Goal: Task Accomplishment & Management: Use online tool/utility

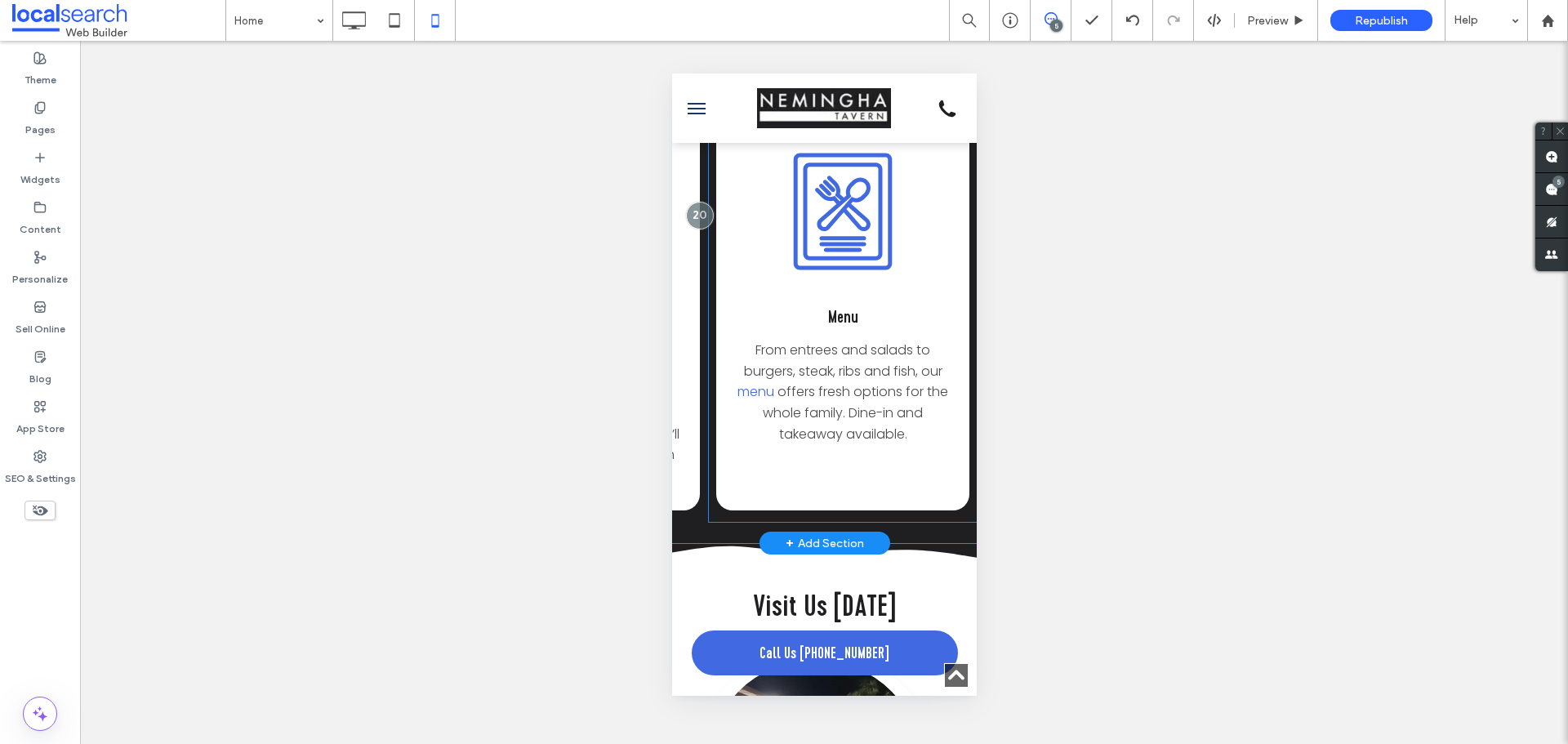
scroll to position [0, 802]
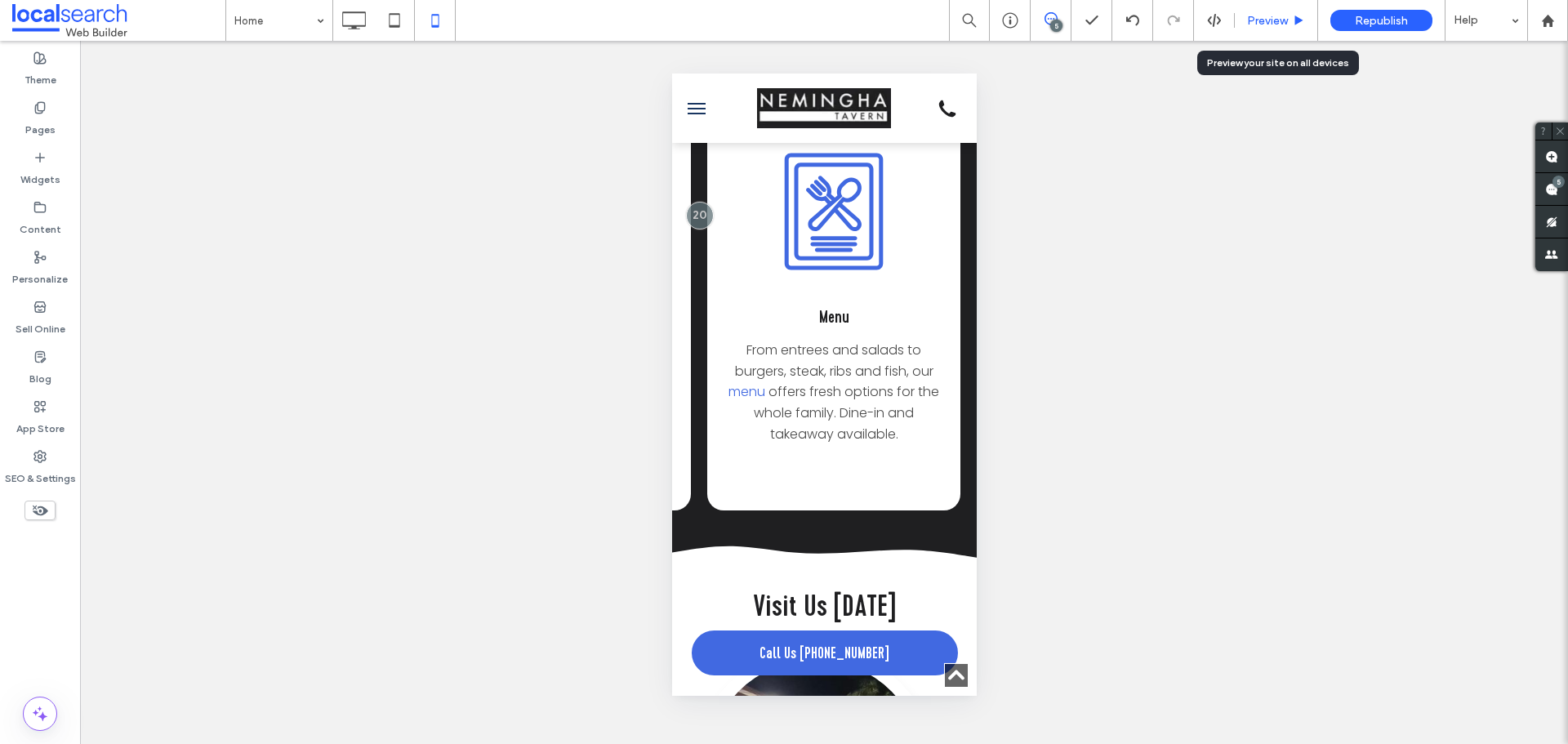
click at [1281, 16] on span "Preview" at bounding box center [1268, 21] width 41 height 14
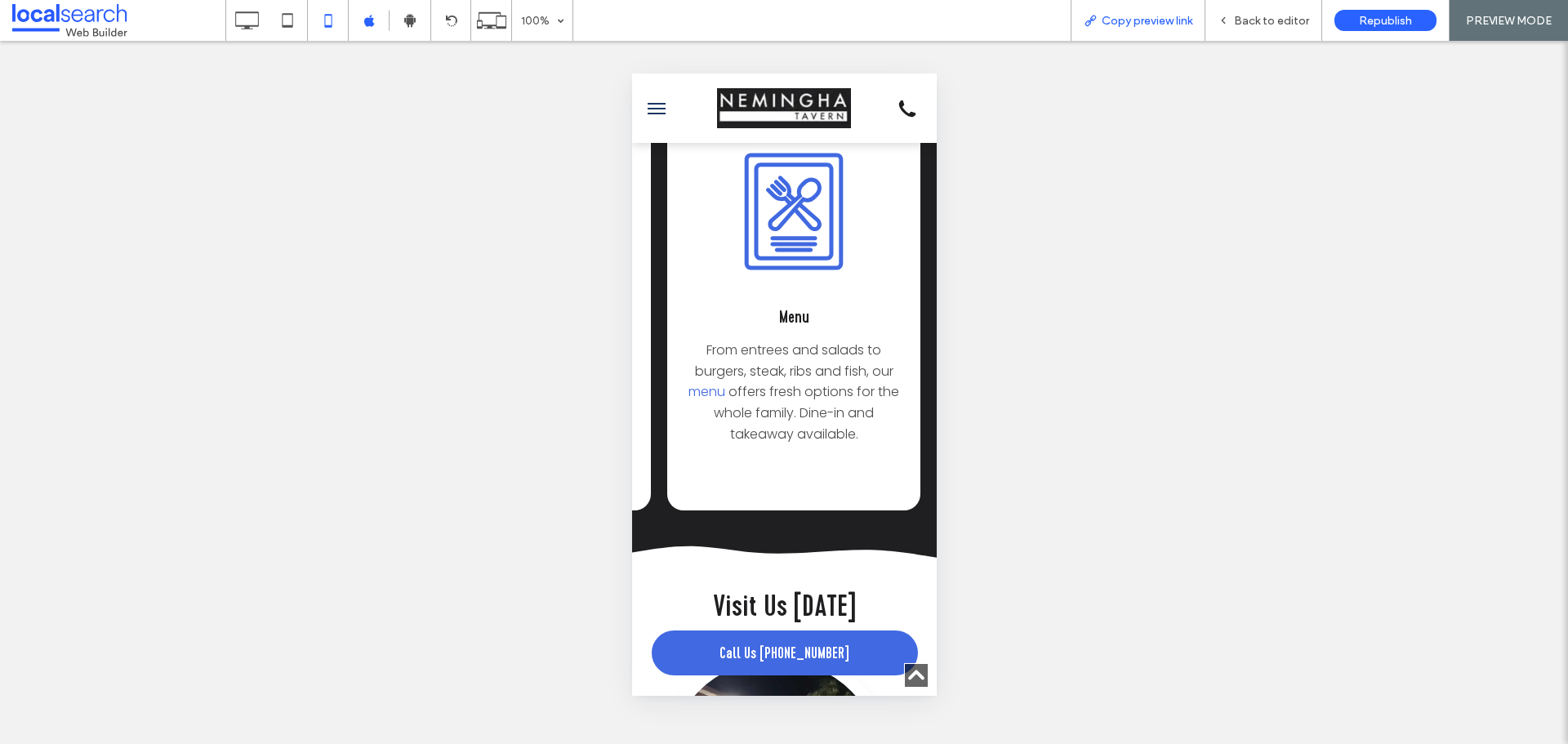
click at [1196, 21] on div "Copy preview link" at bounding box center [1139, 21] width 133 height 14
click at [1237, 12] on div "Back to editor" at bounding box center [1263, 21] width 117 height 41
click at [1223, 18] on icon at bounding box center [1223, 20] width 11 height 11
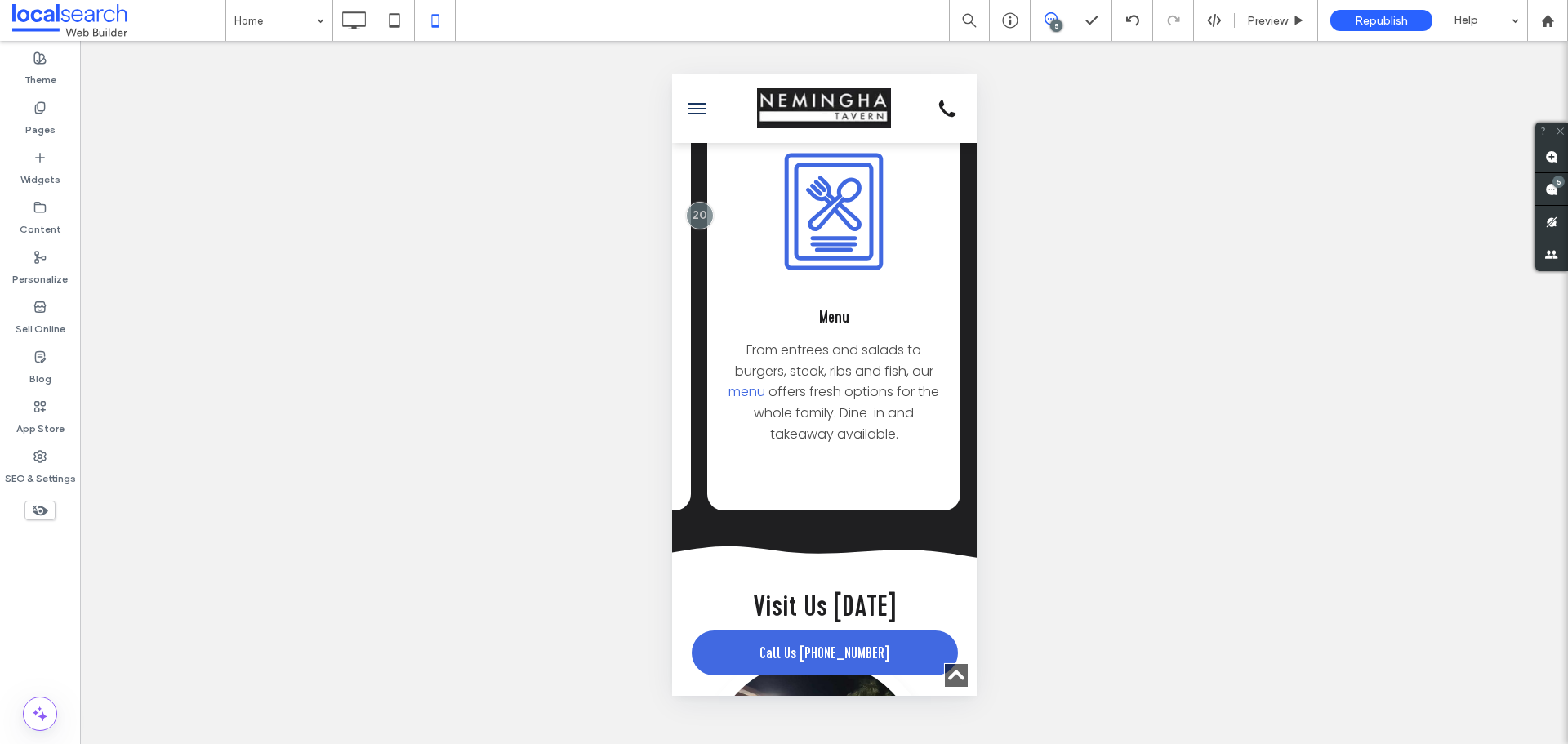
click at [1216, 19] on icon at bounding box center [1214, 20] width 15 height 15
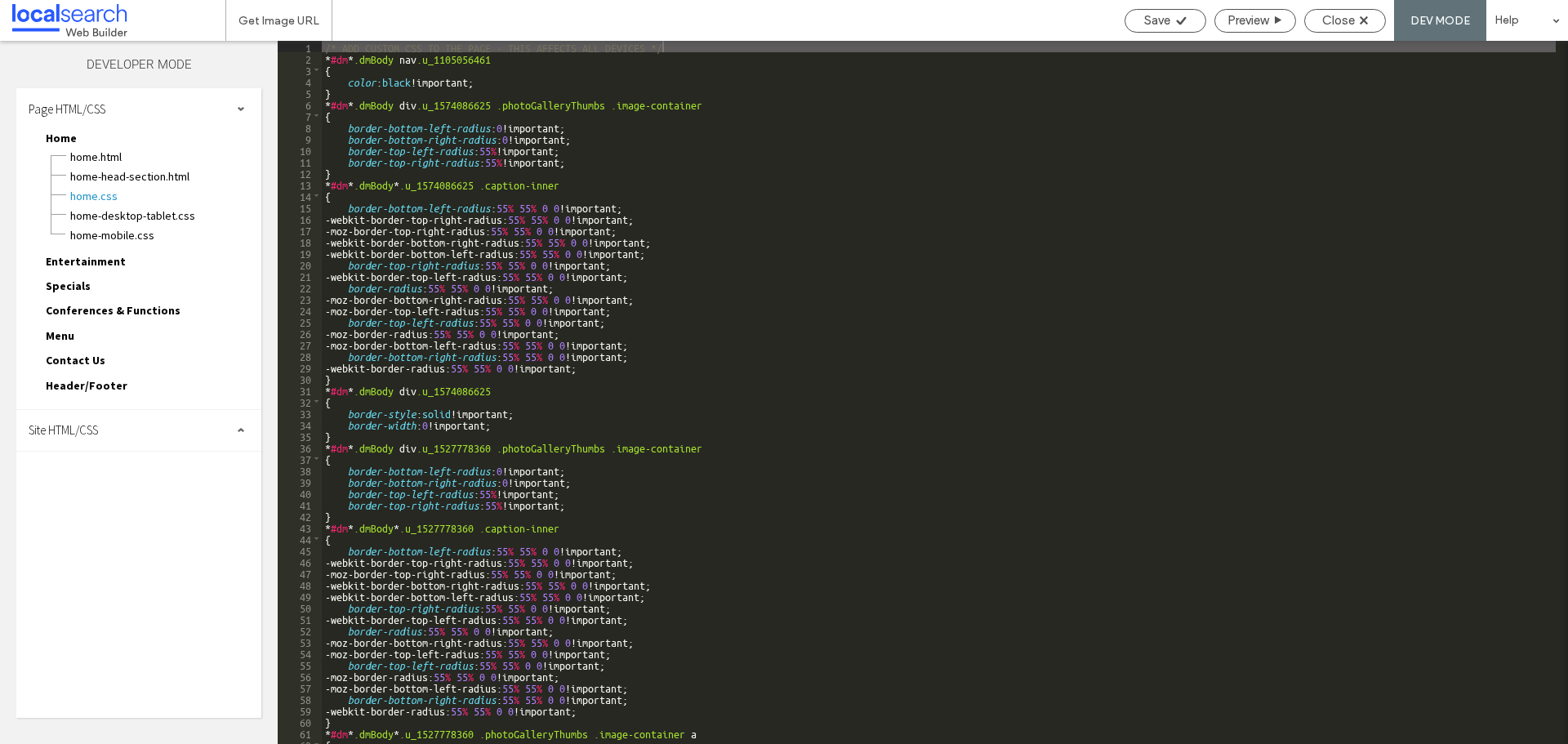
click at [96, 427] on span "Site HTML/CSS" at bounding box center [62, 430] width 69 height 15
click at [92, 497] on span "site.css" at bounding box center [169, 501] width 186 height 16
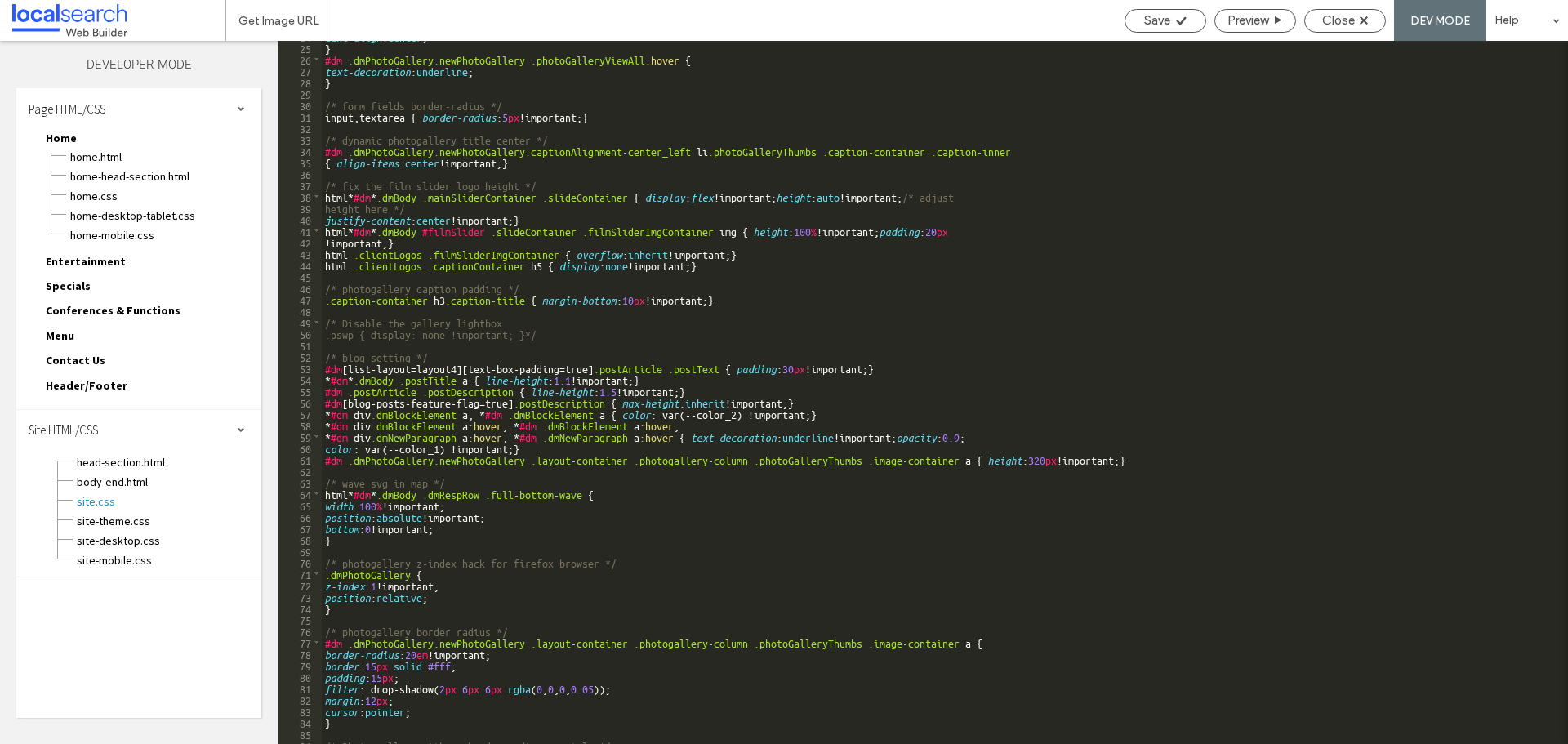
scroll to position [175, 0]
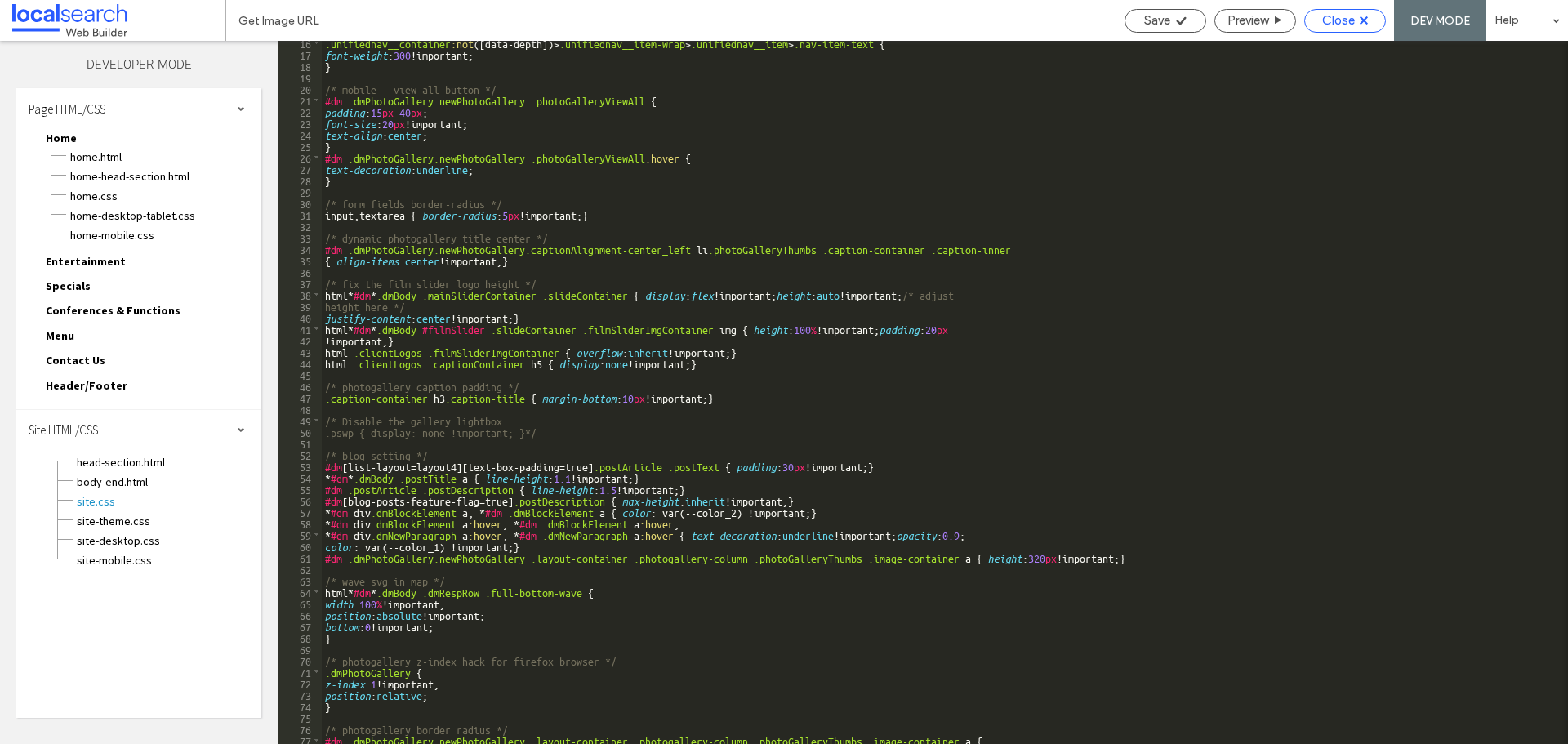
click at [1331, 21] on span "Close" at bounding box center [1339, 20] width 33 height 15
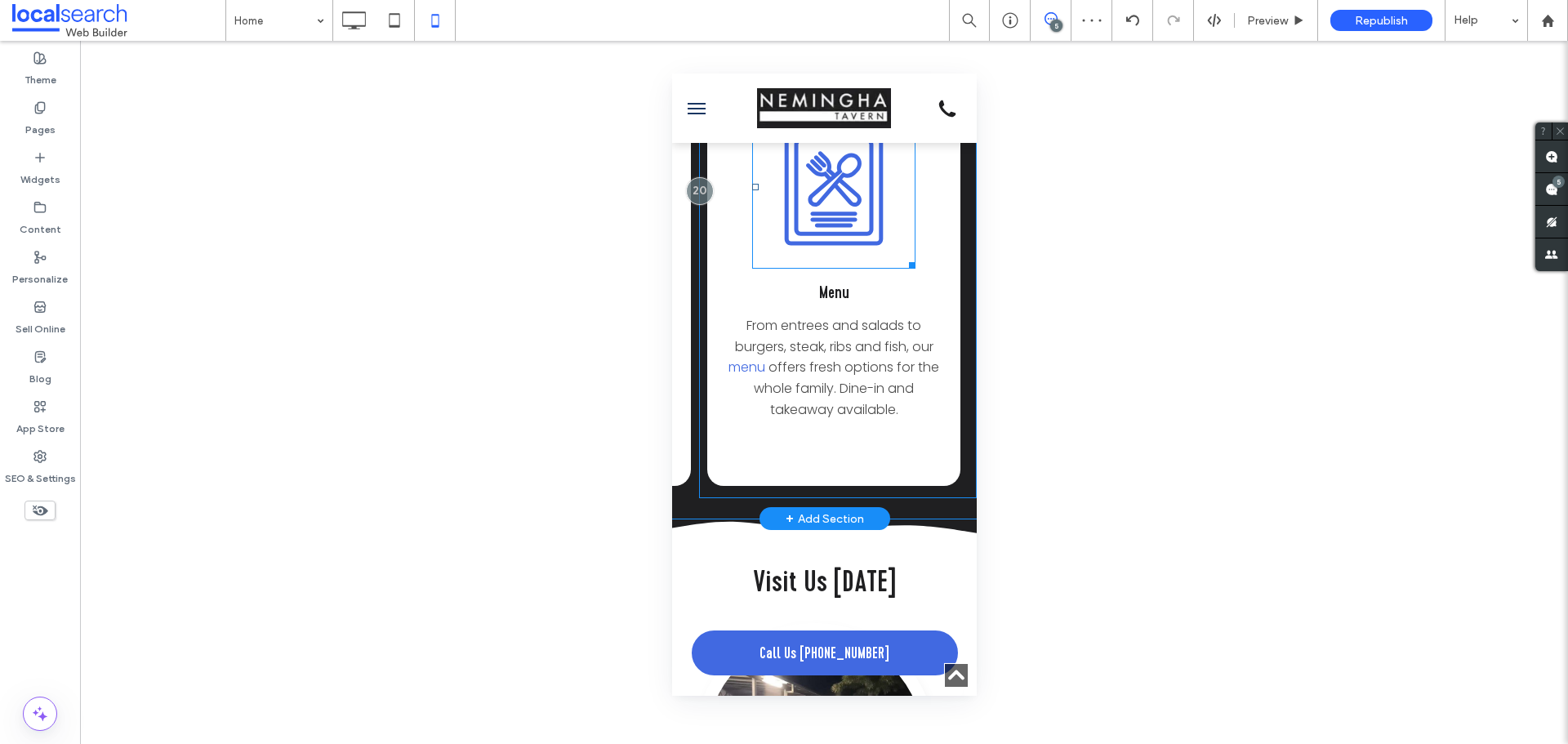
scroll to position [2613, 0]
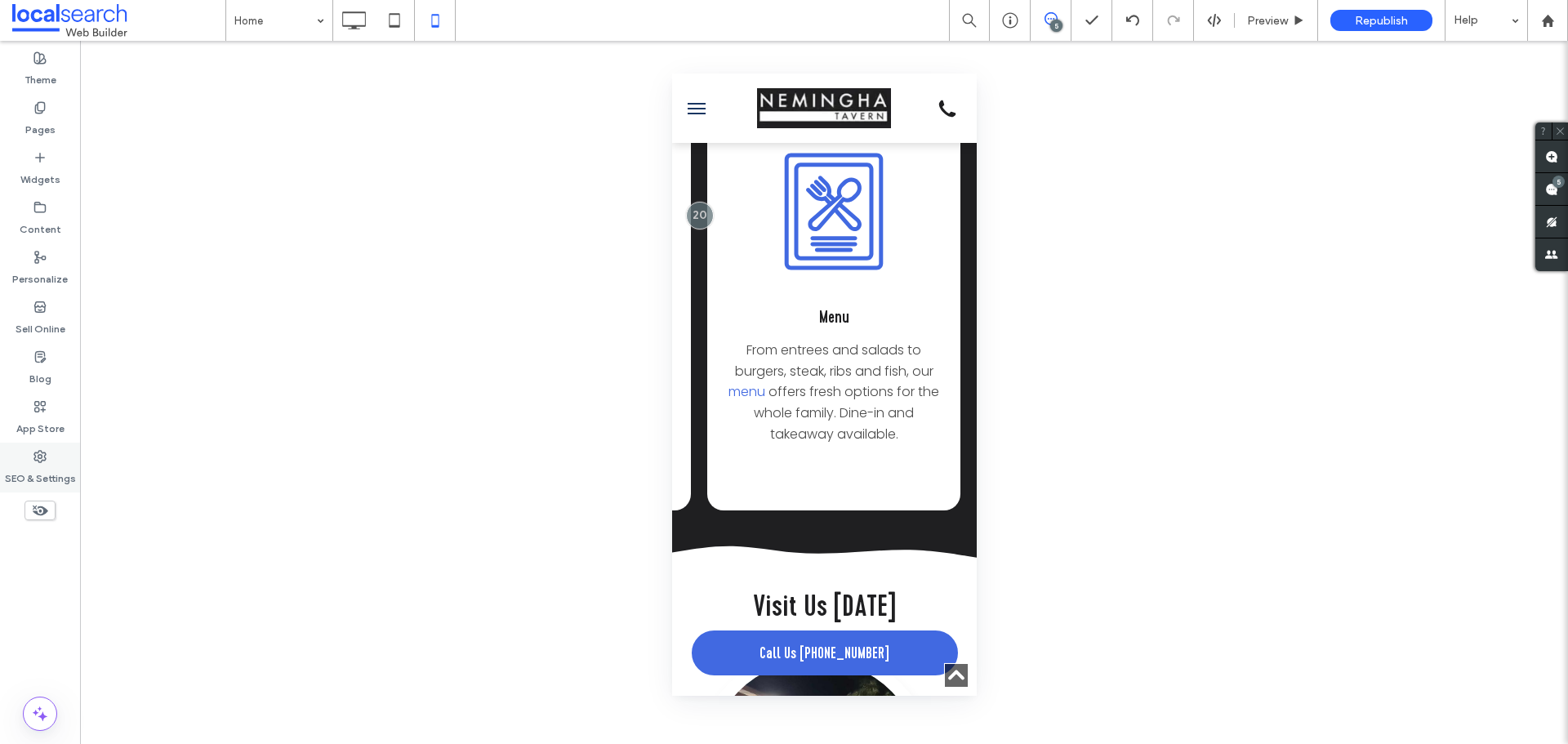
click at [44, 475] on label "SEO & Settings" at bounding box center [40, 474] width 71 height 23
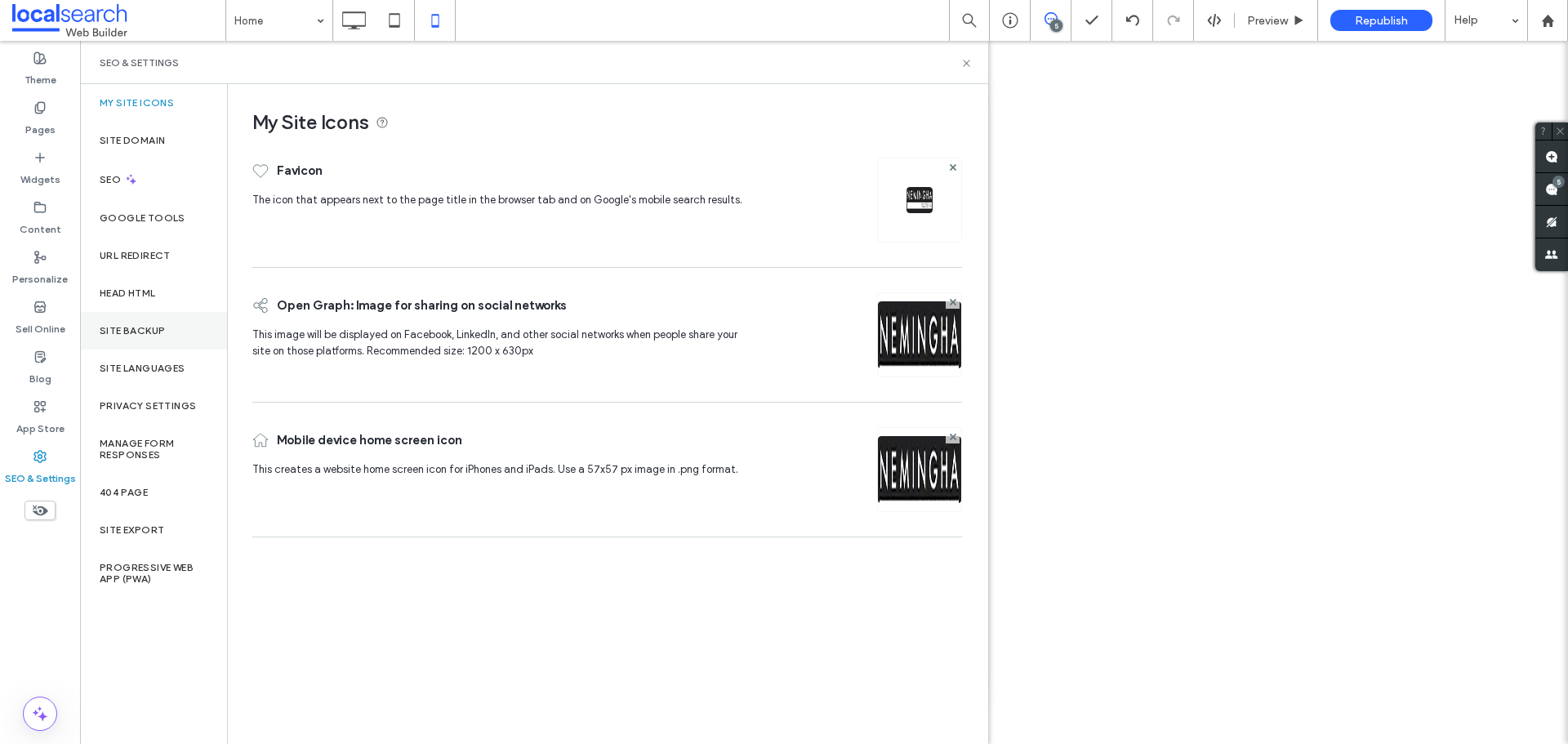
click at [171, 334] on div "Site Backup" at bounding box center [154, 331] width 147 height 38
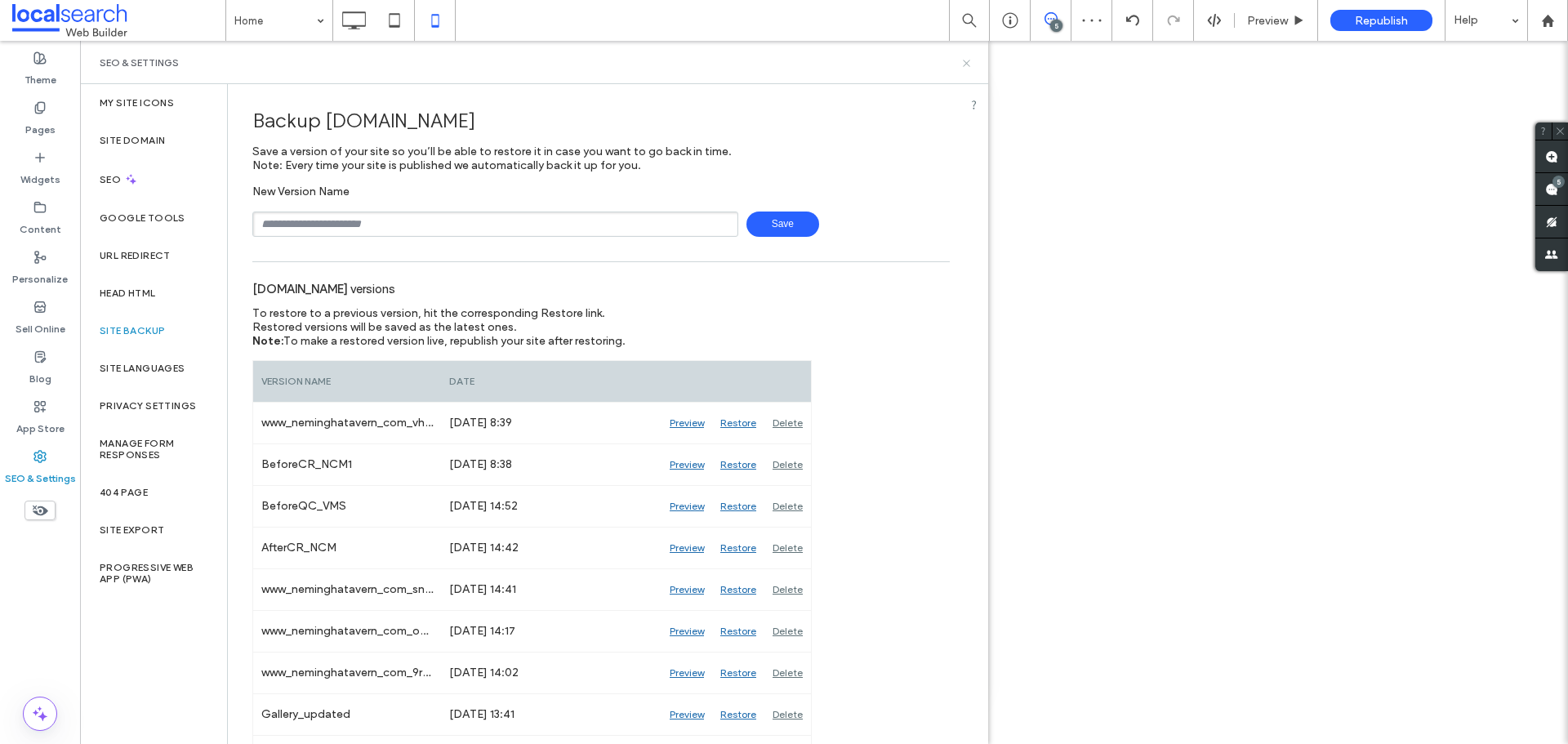
click at [966, 67] on icon at bounding box center [967, 63] width 12 height 12
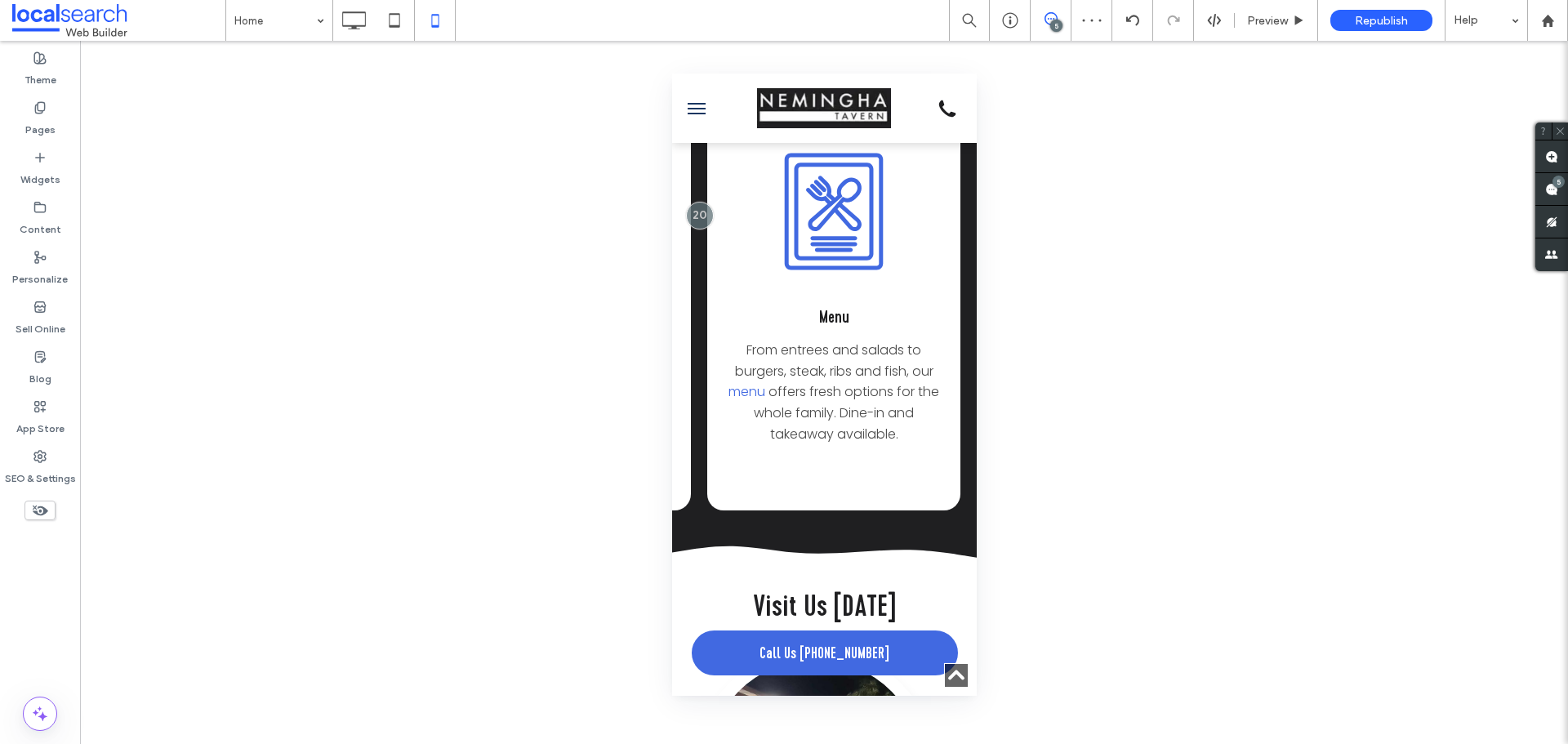
click at [1052, 15] on icon at bounding box center [1050, 18] width 13 height 13
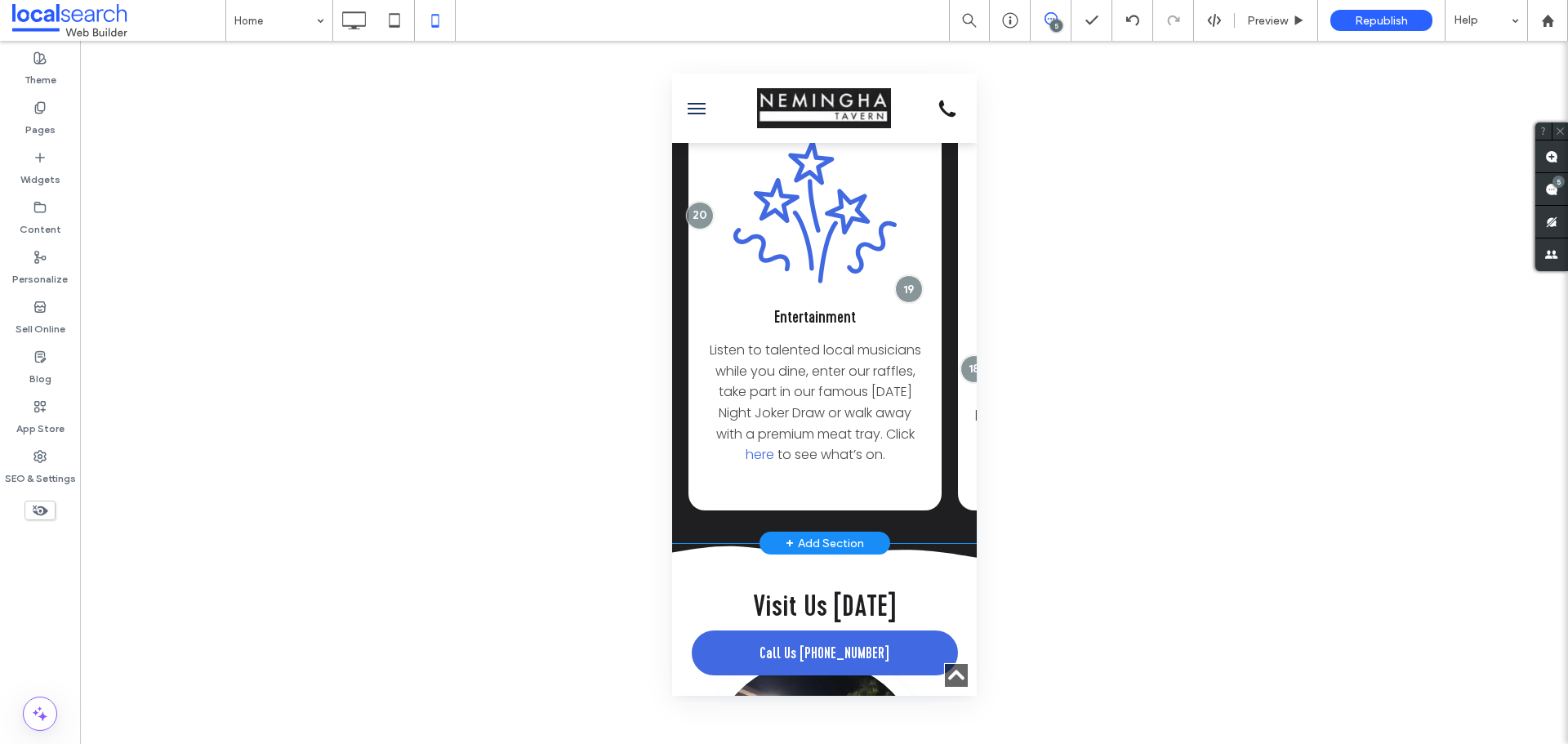
drag, startPoint x: 905, startPoint y: 598, endPoint x: 1044, endPoint y: 602, distance: 139.1
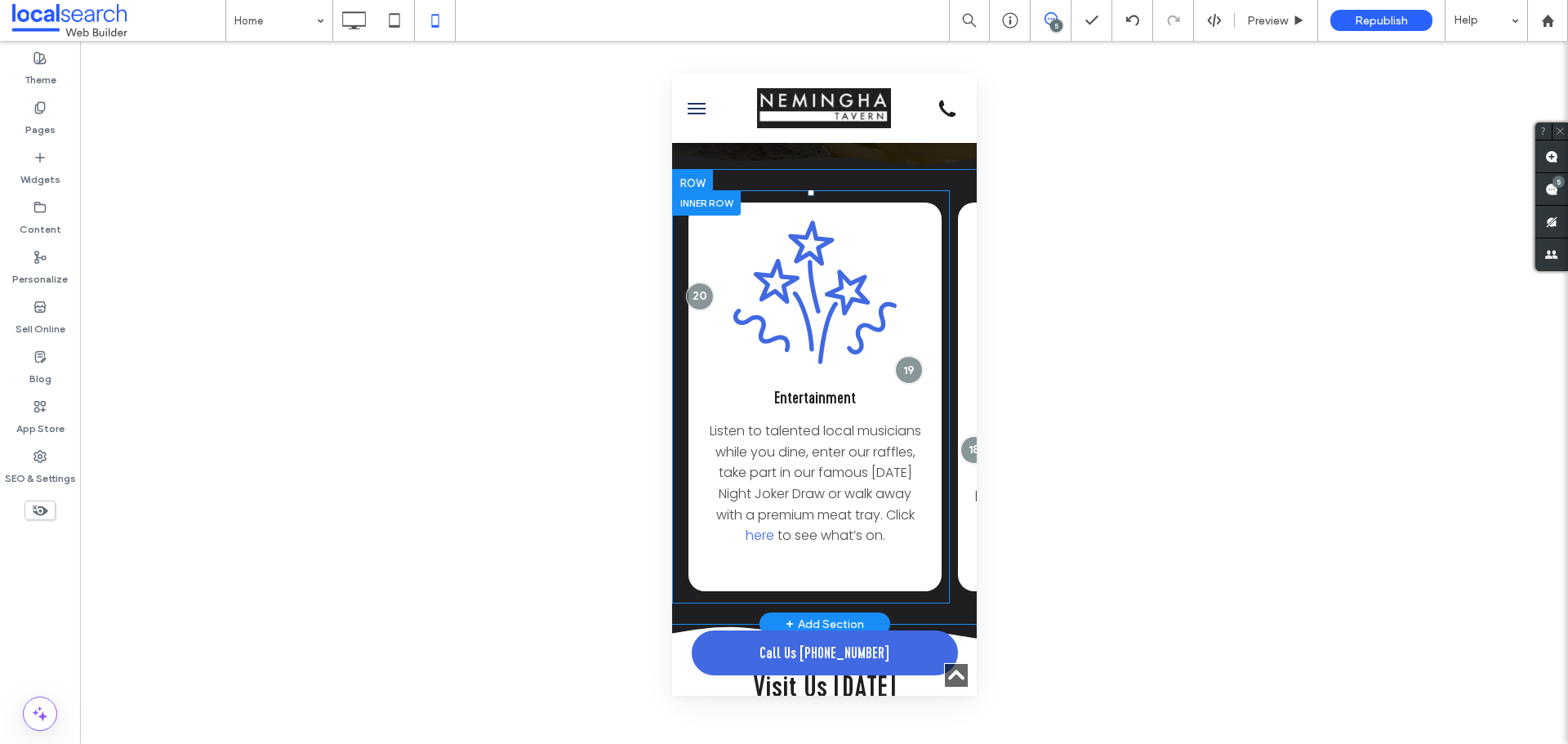
scroll to position [2531, 0]
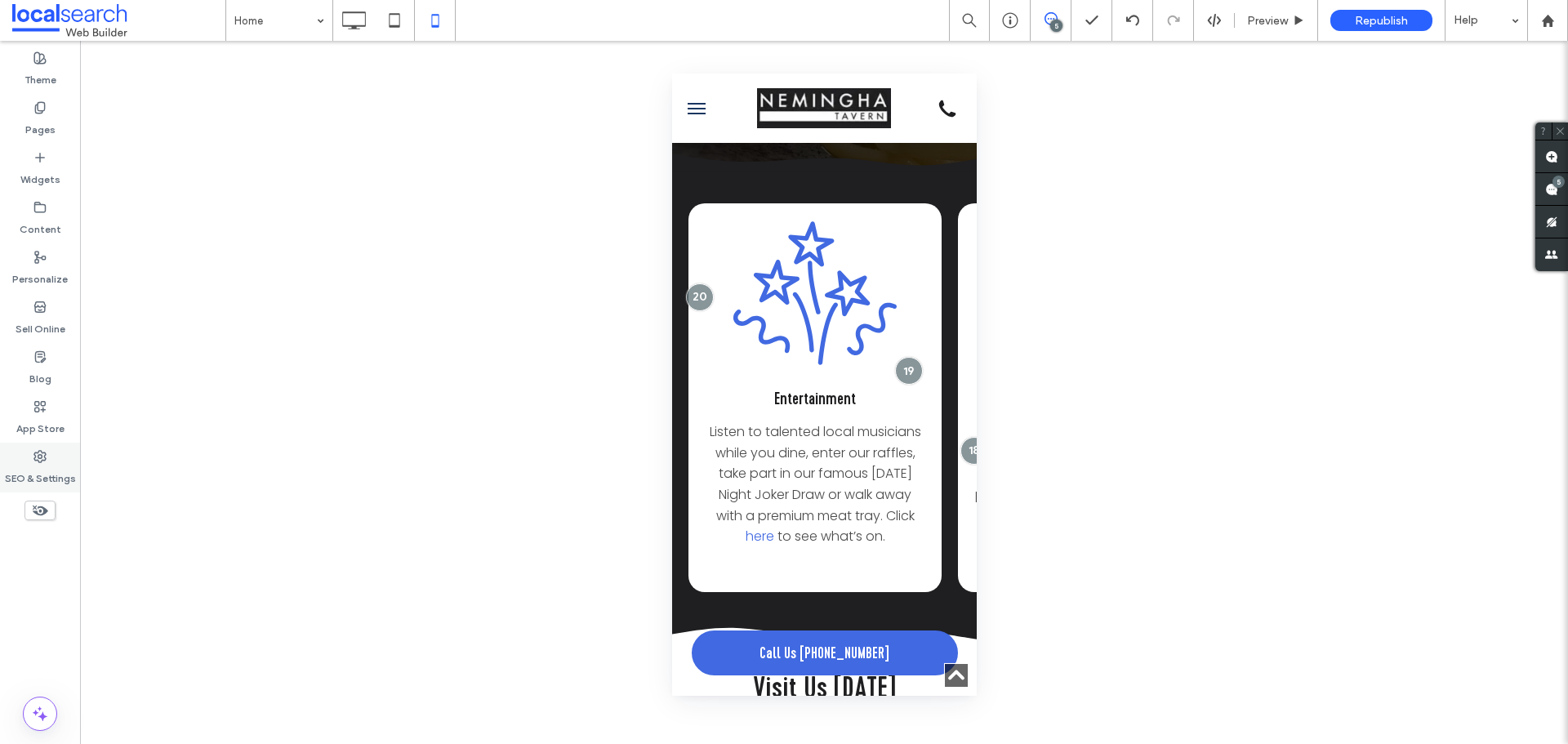
click at [51, 471] on label "SEO & Settings" at bounding box center [40, 474] width 71 height 23
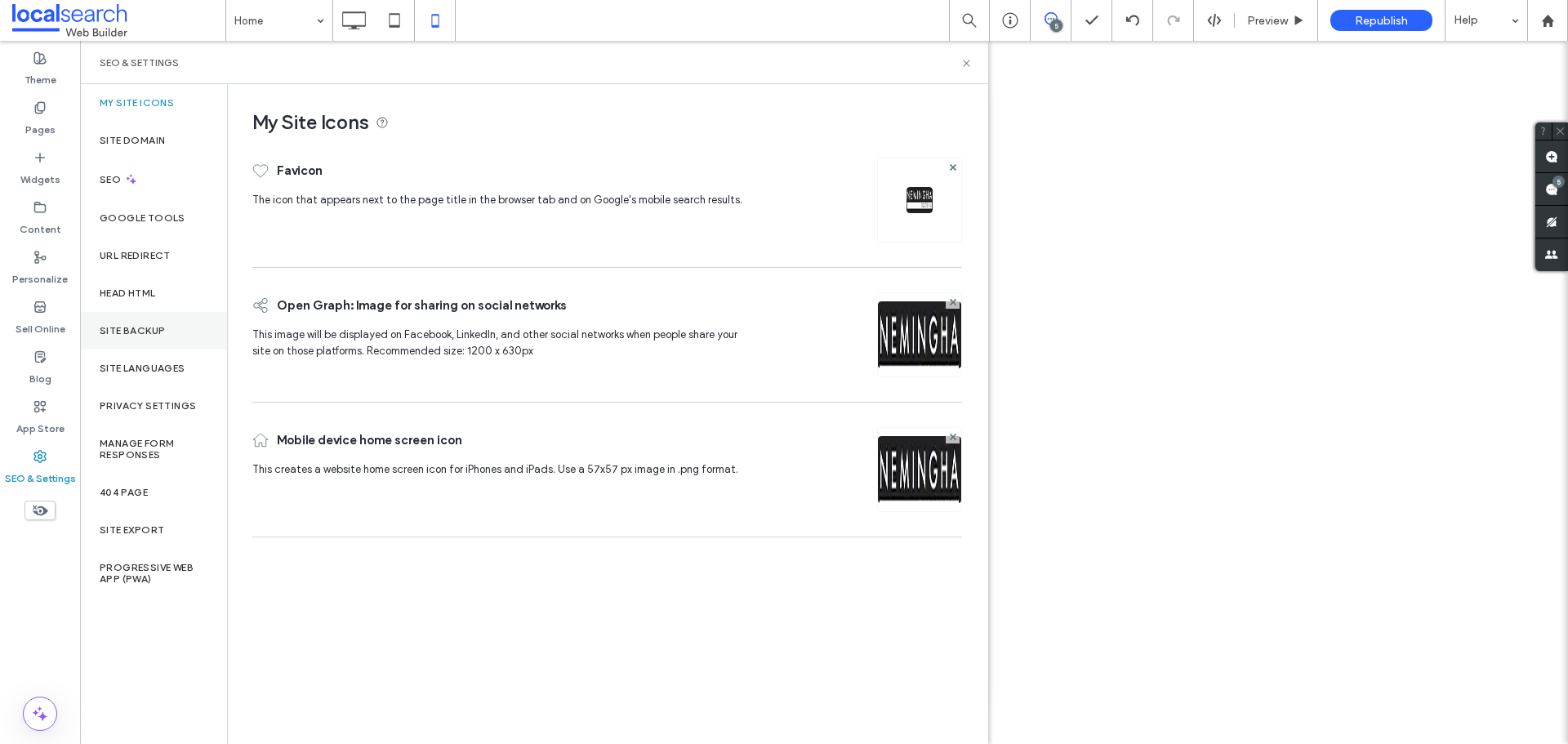
click at [155, 318] on div "Site Backup" at bounding box center [154, 331] width 147 height 38
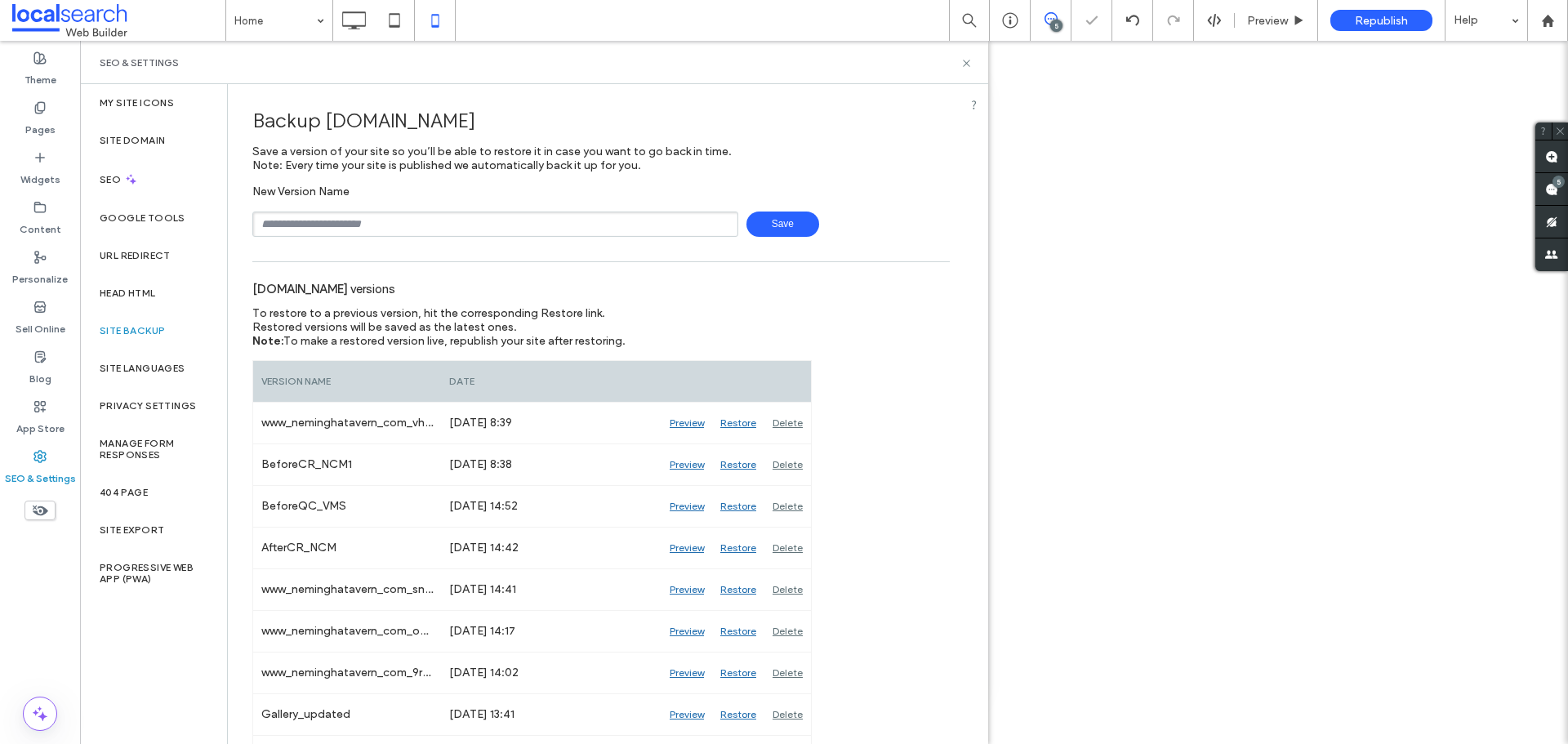
click at [283, 219] on input "text" at bounding box center [495, 224] width 486 height 26
type input "**********"
click at [971, 59] on icon at bounding box center [967, 63] width 12 height 12
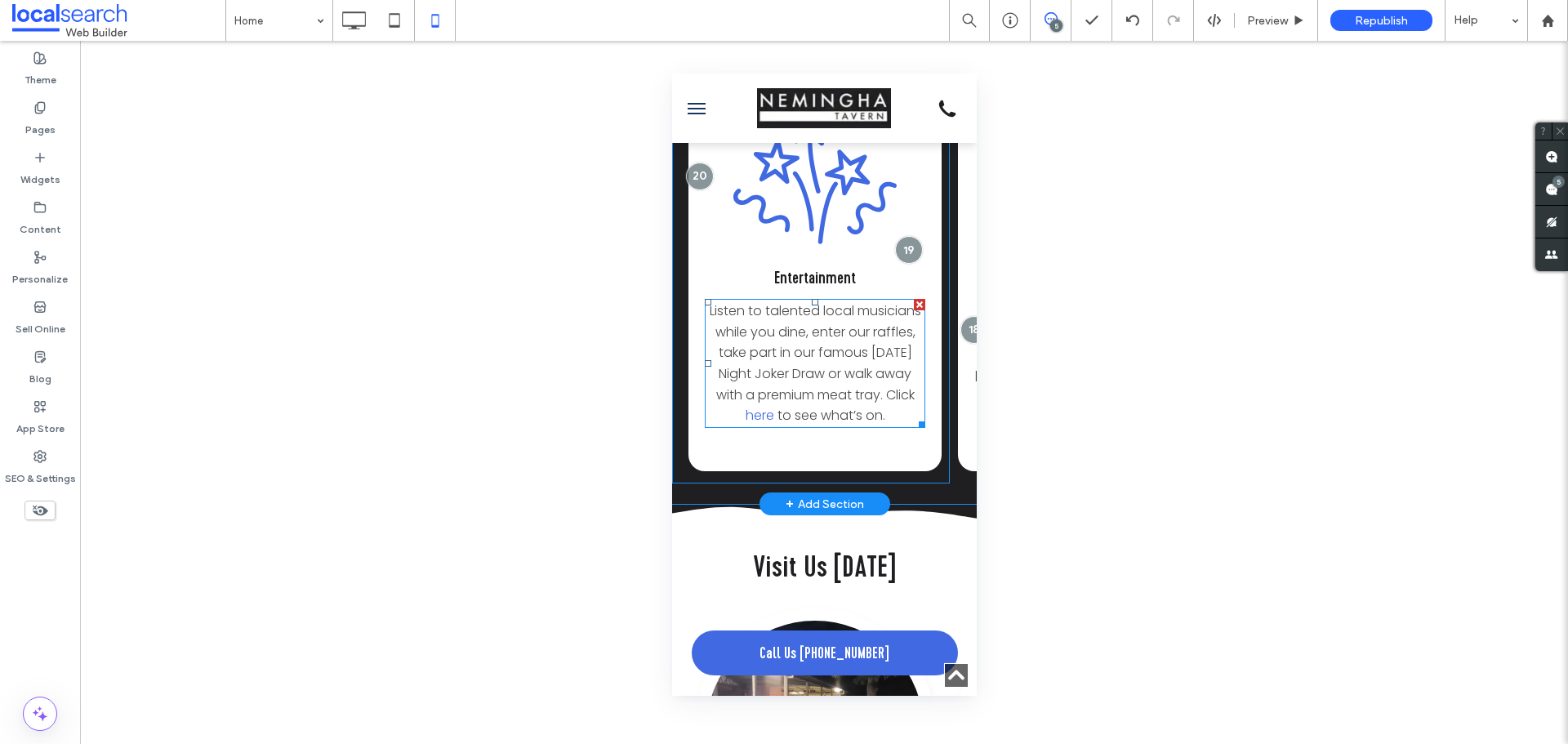
scroll to position [2613, 0]
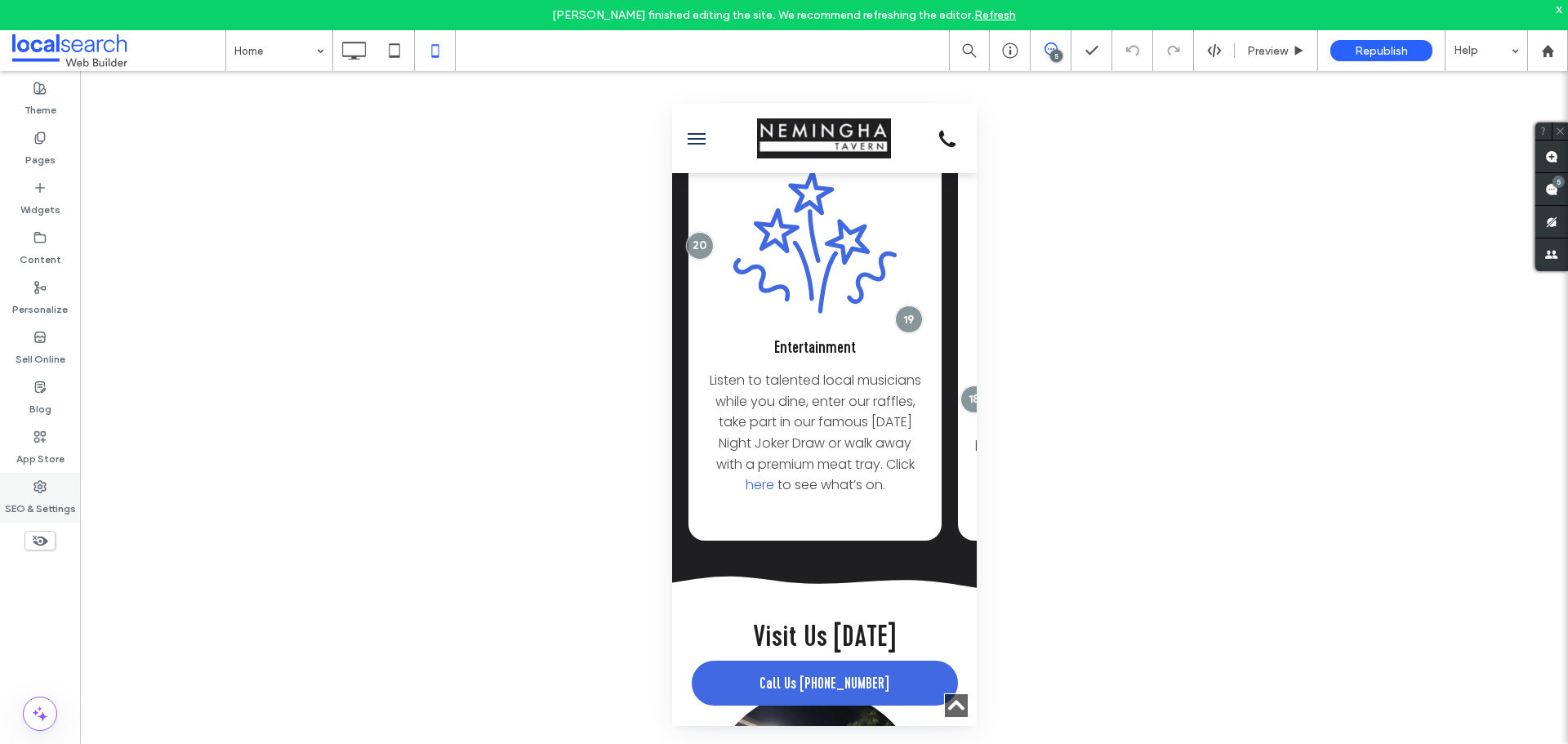
click at [44, 485] on icon at bounding box center [39, 486] width 13 height 13
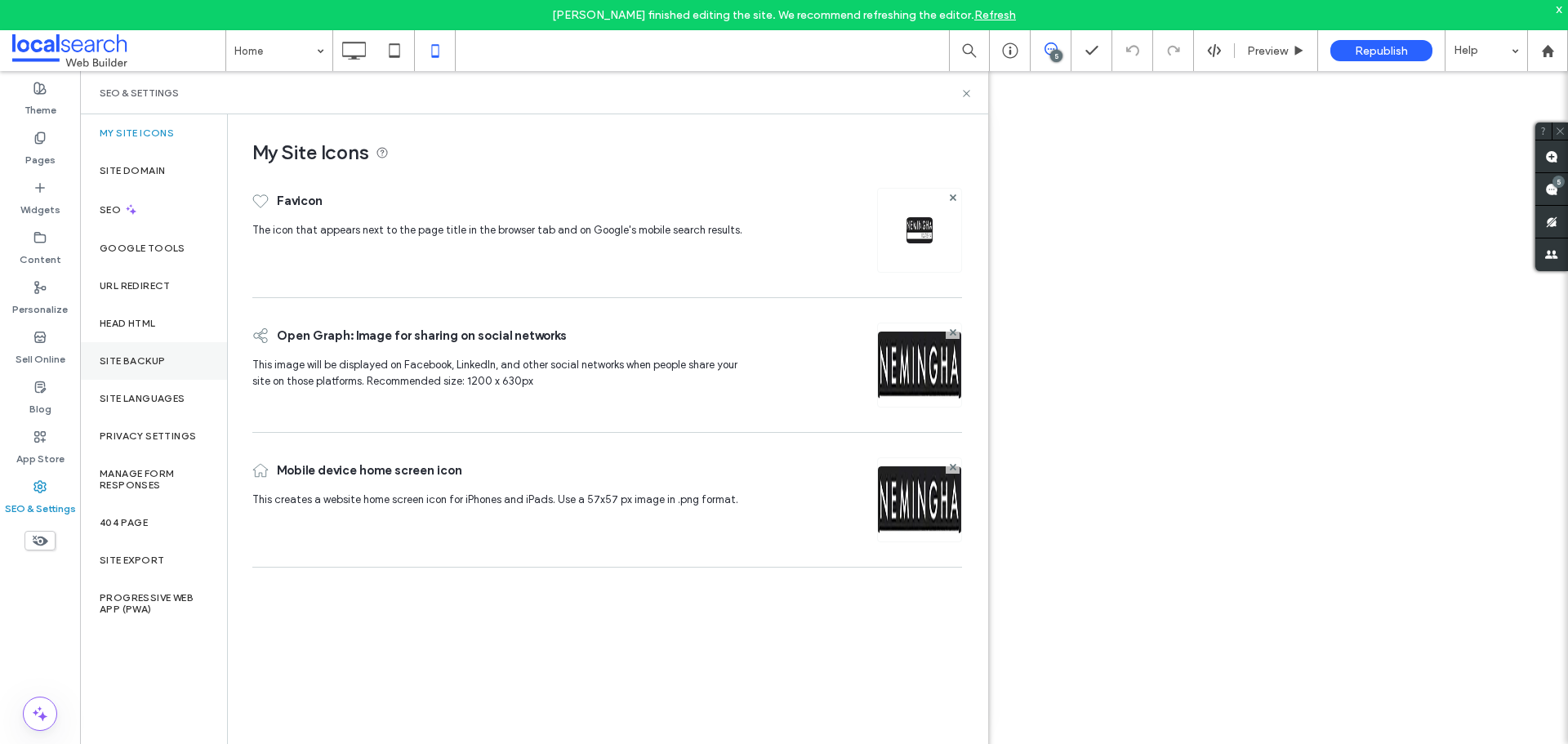
click at [133, 356] on label "Site Backup" at bounding box center [132, 360] width 65 height 11
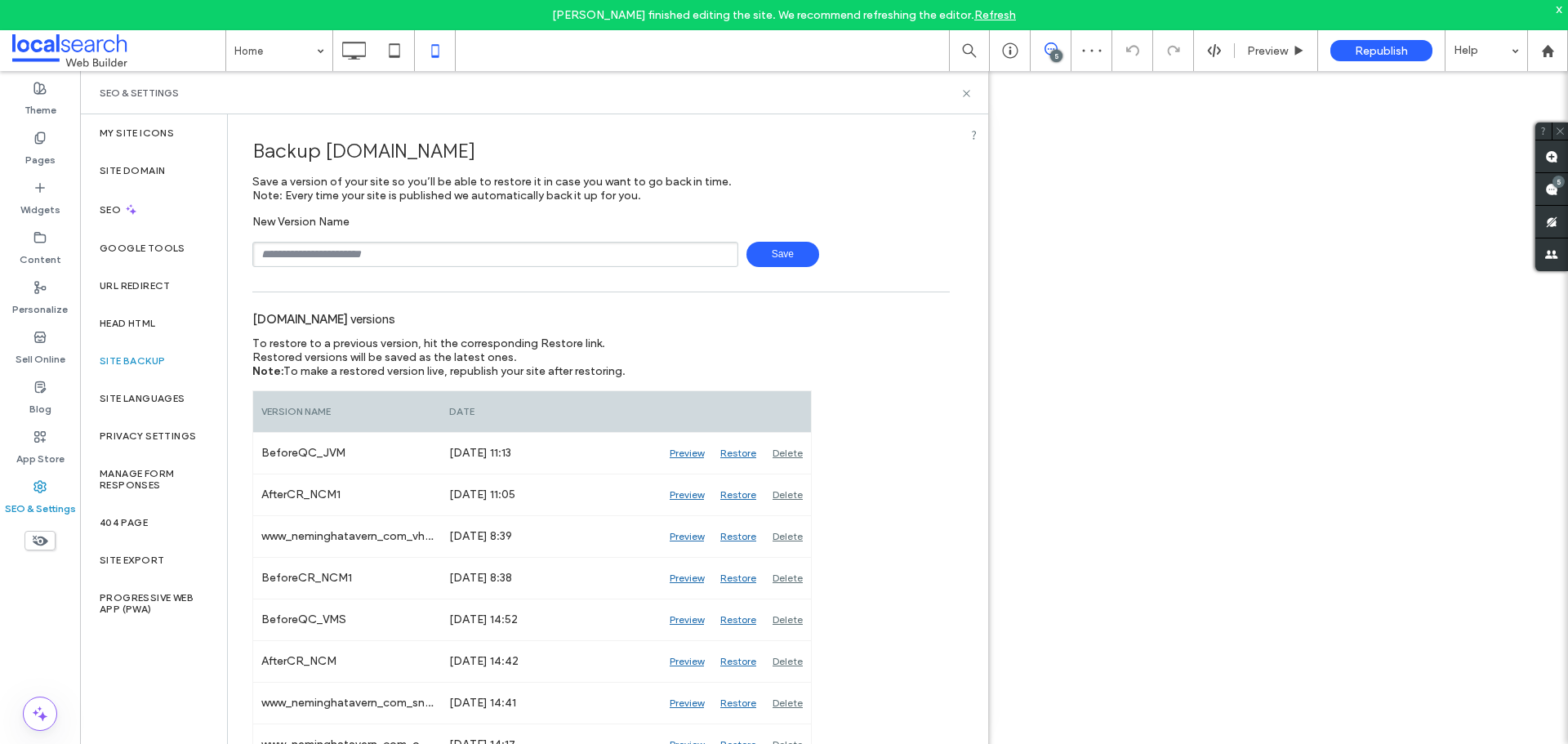
click at [965, 92] on icon at bounding box center [967, 93] width 12 height 12
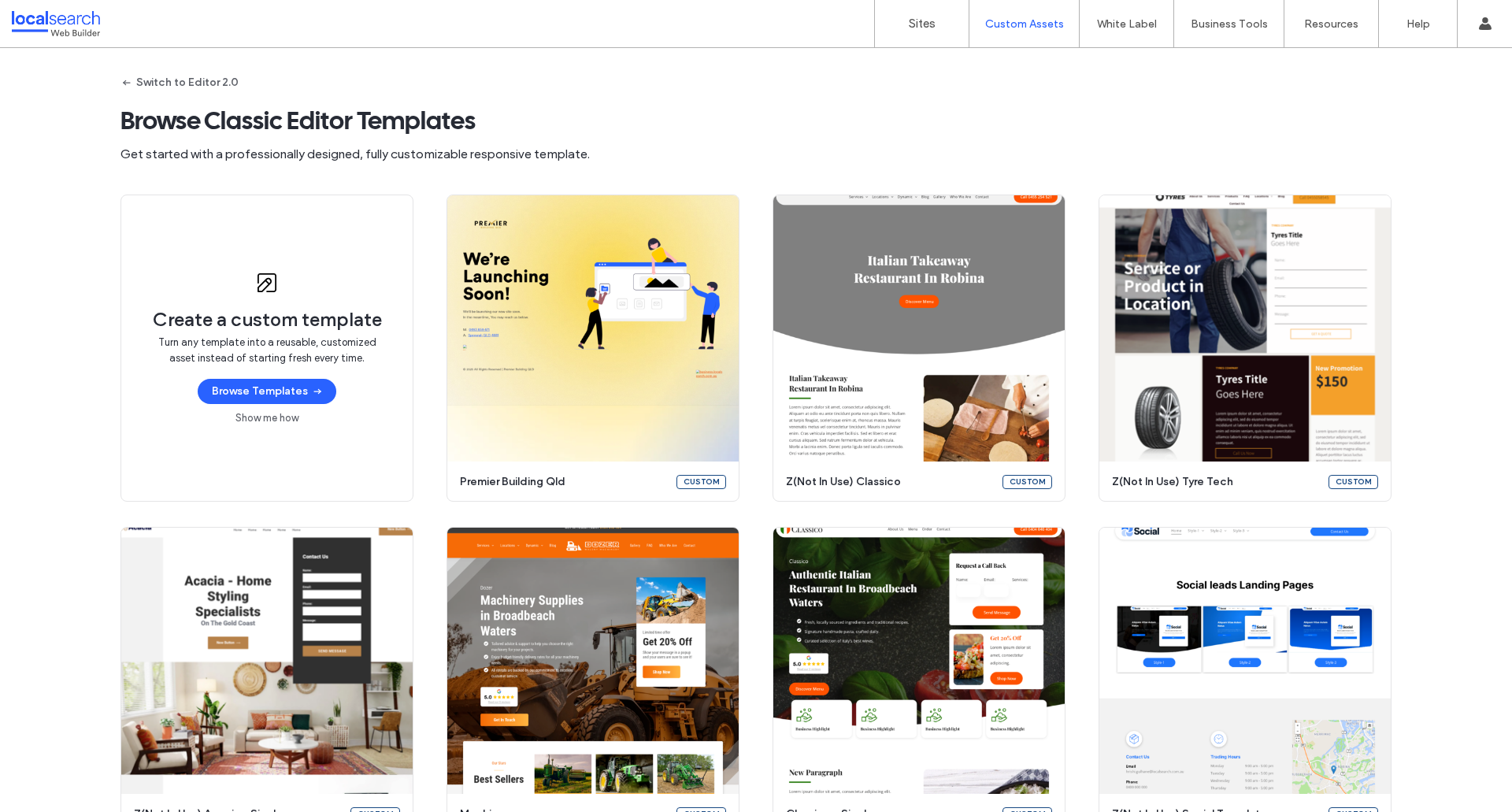
scroll to position [1102, 0]
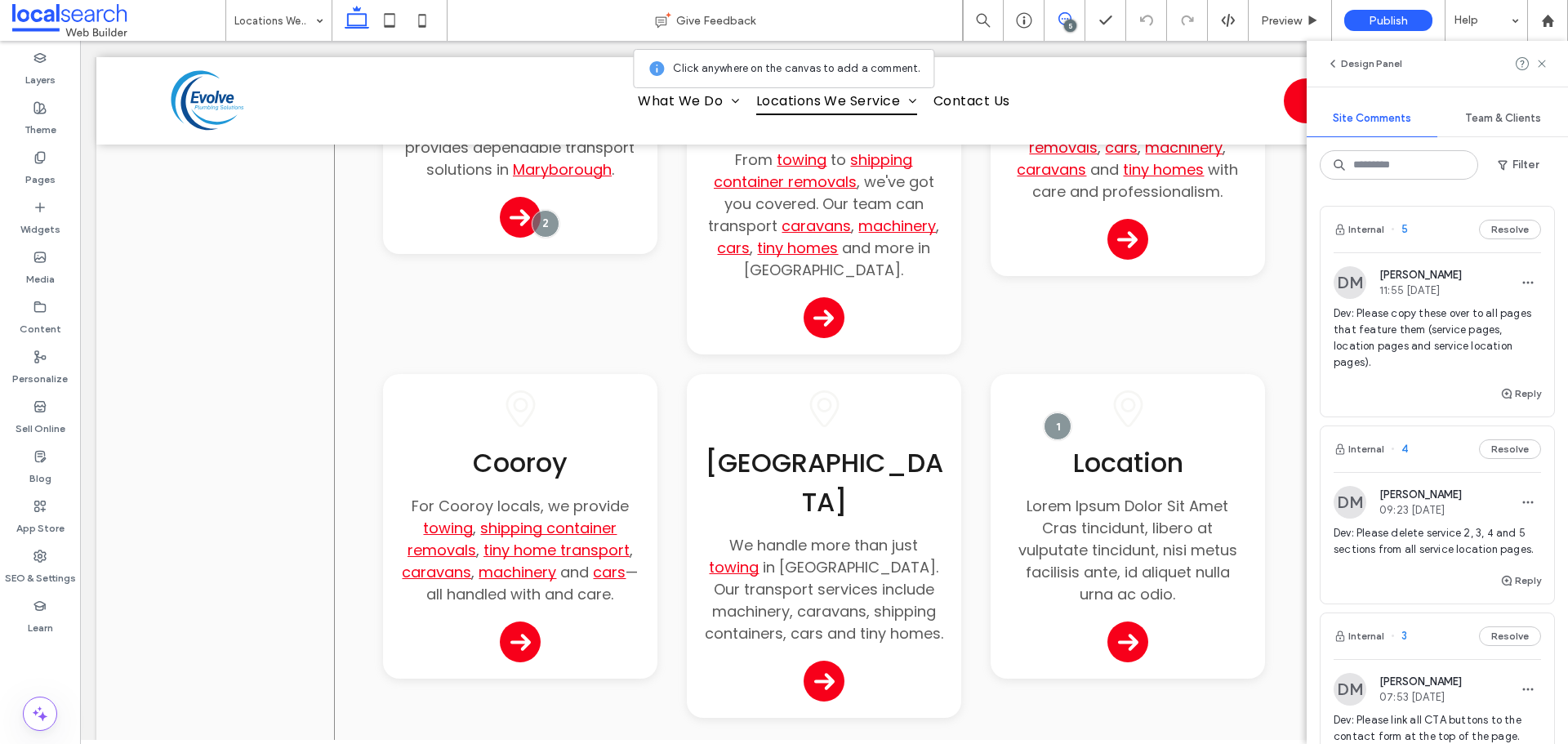
scroll to position [829, 0]
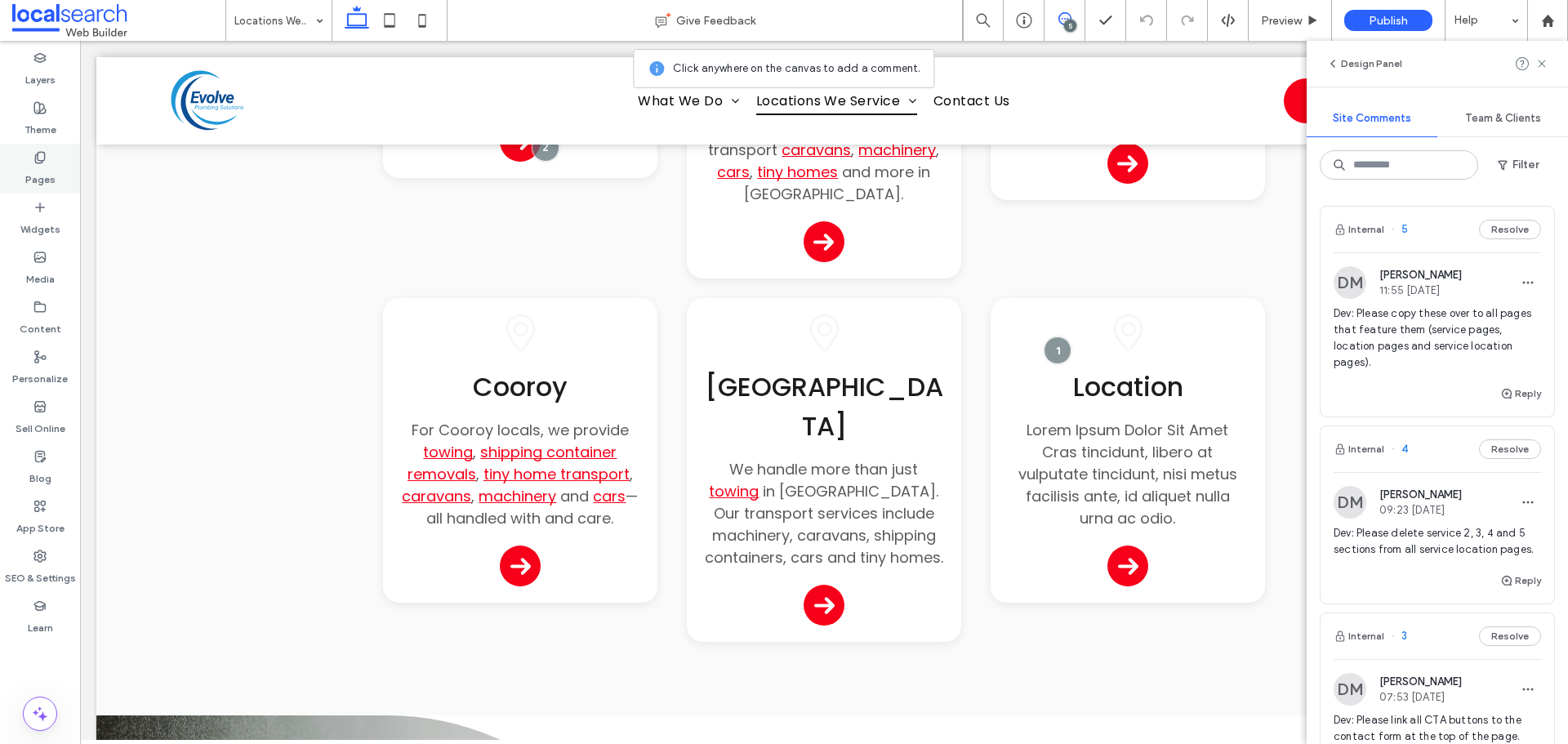
click at [43, 151] on icon at bounding box center [39, 157] width 13 height 13
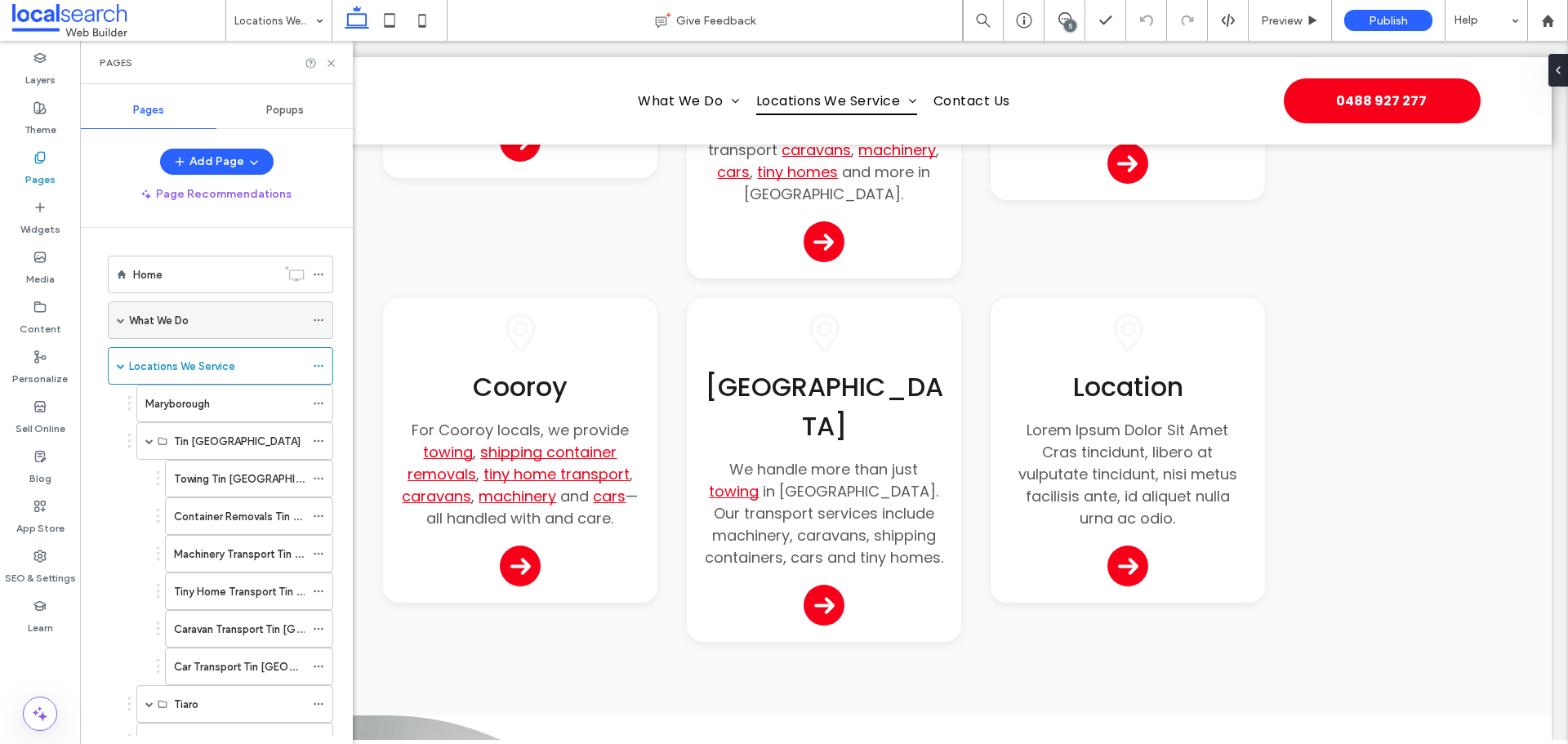
click at [122, 321] on span at bounding box center [121, 321] width 9 height 9
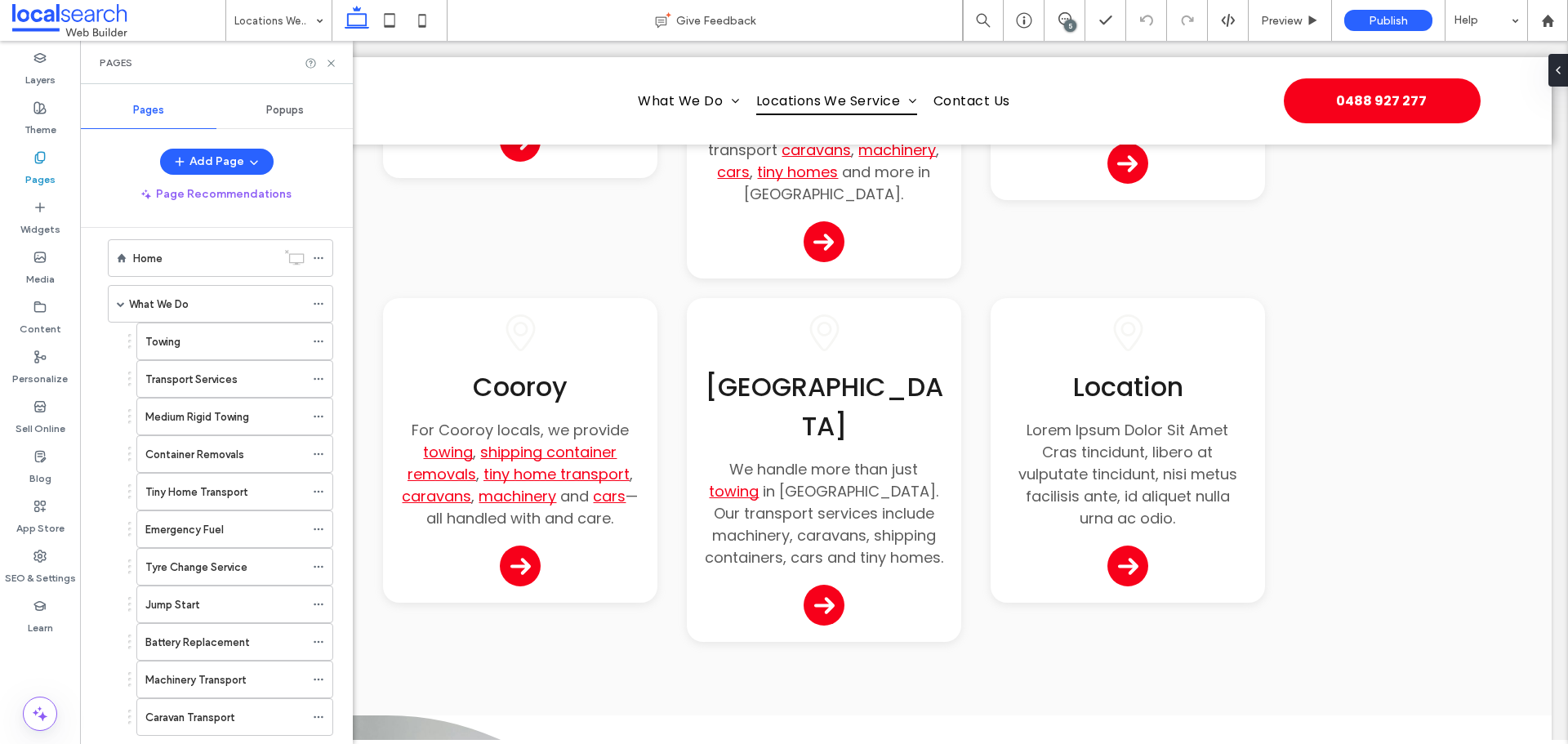
scroll to position [0, 0]
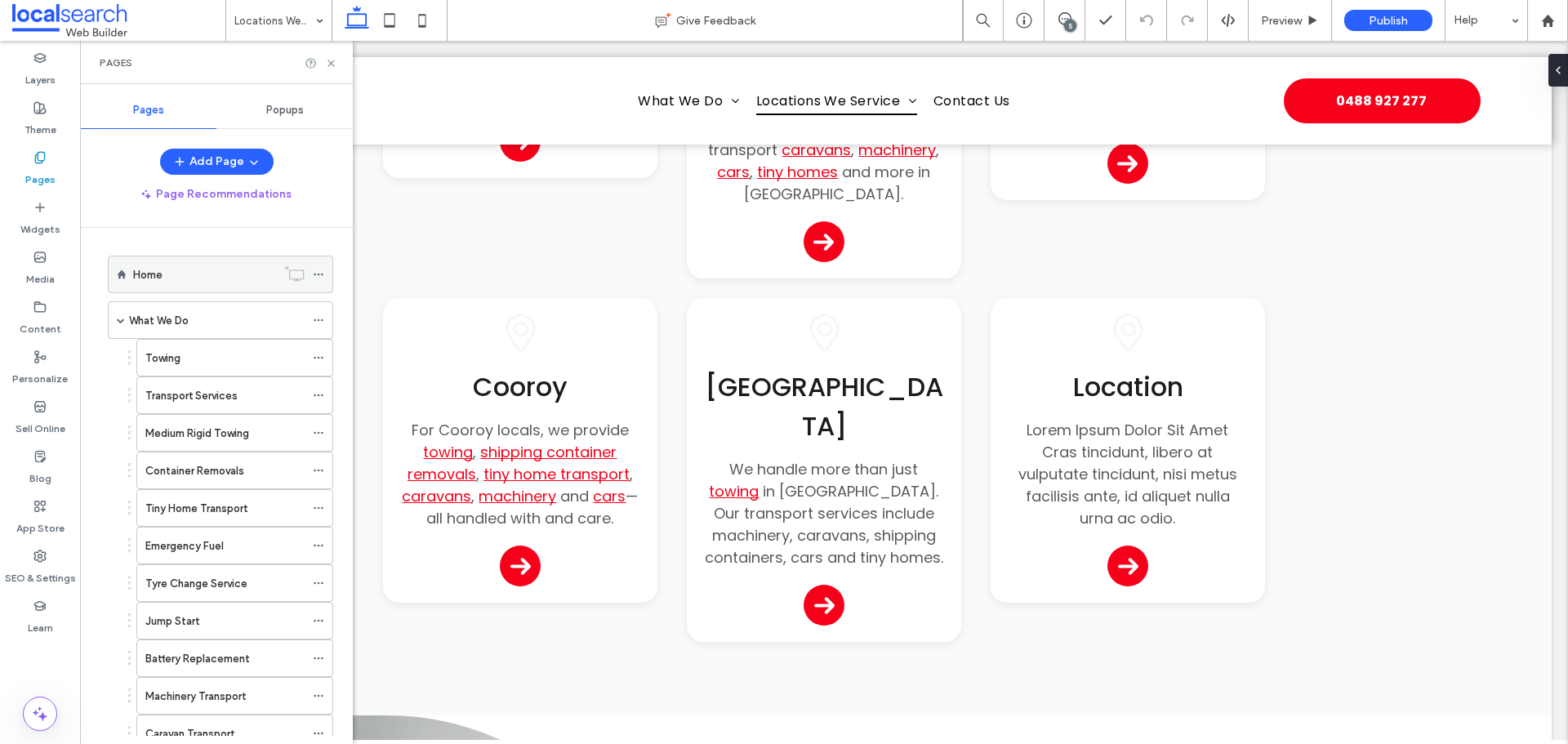
click at [191, 281] on div "Home" at bounding box center [204, 275] width 143 height 17
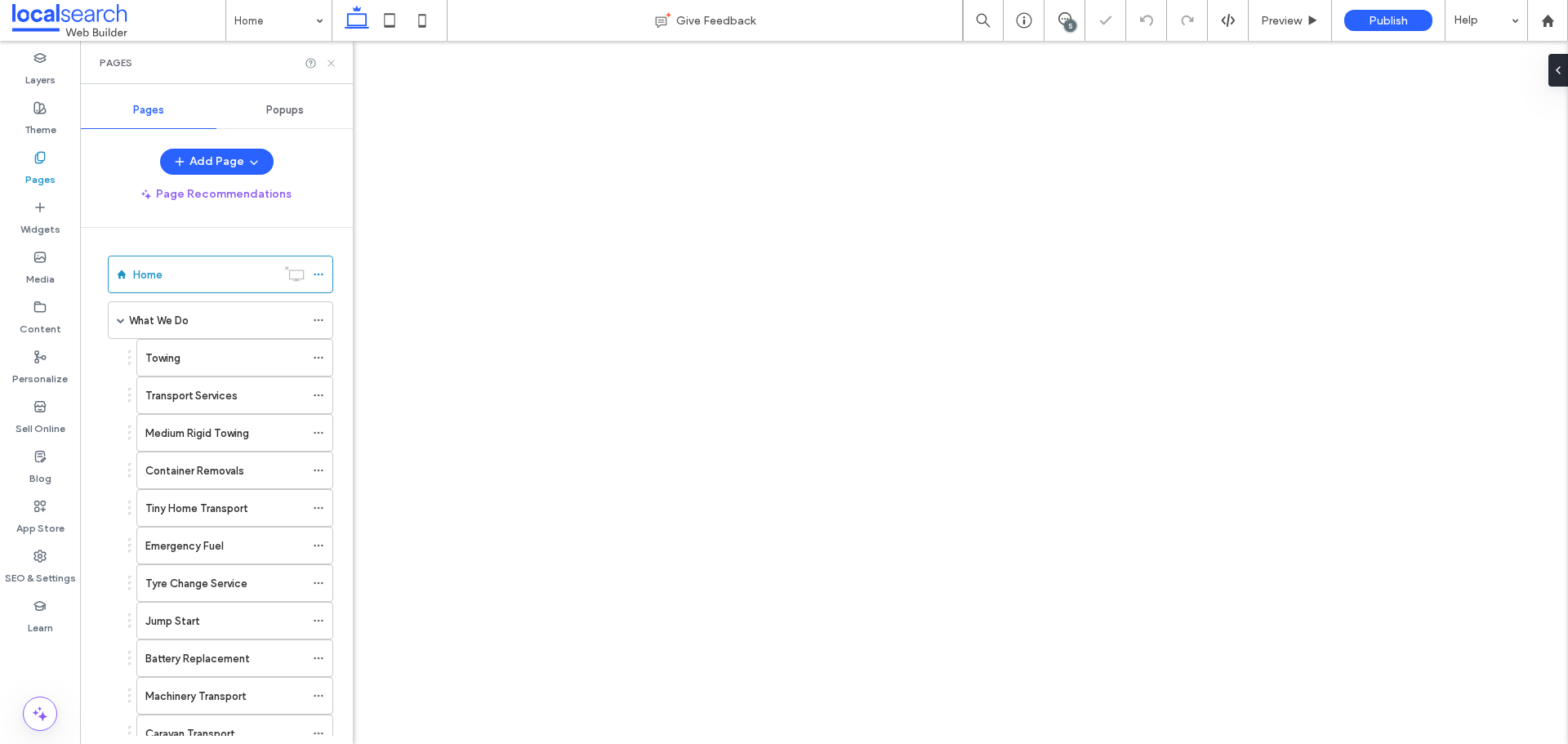
click at [332, 66] on icon at bounding box center [331, 63] width 12 height 12
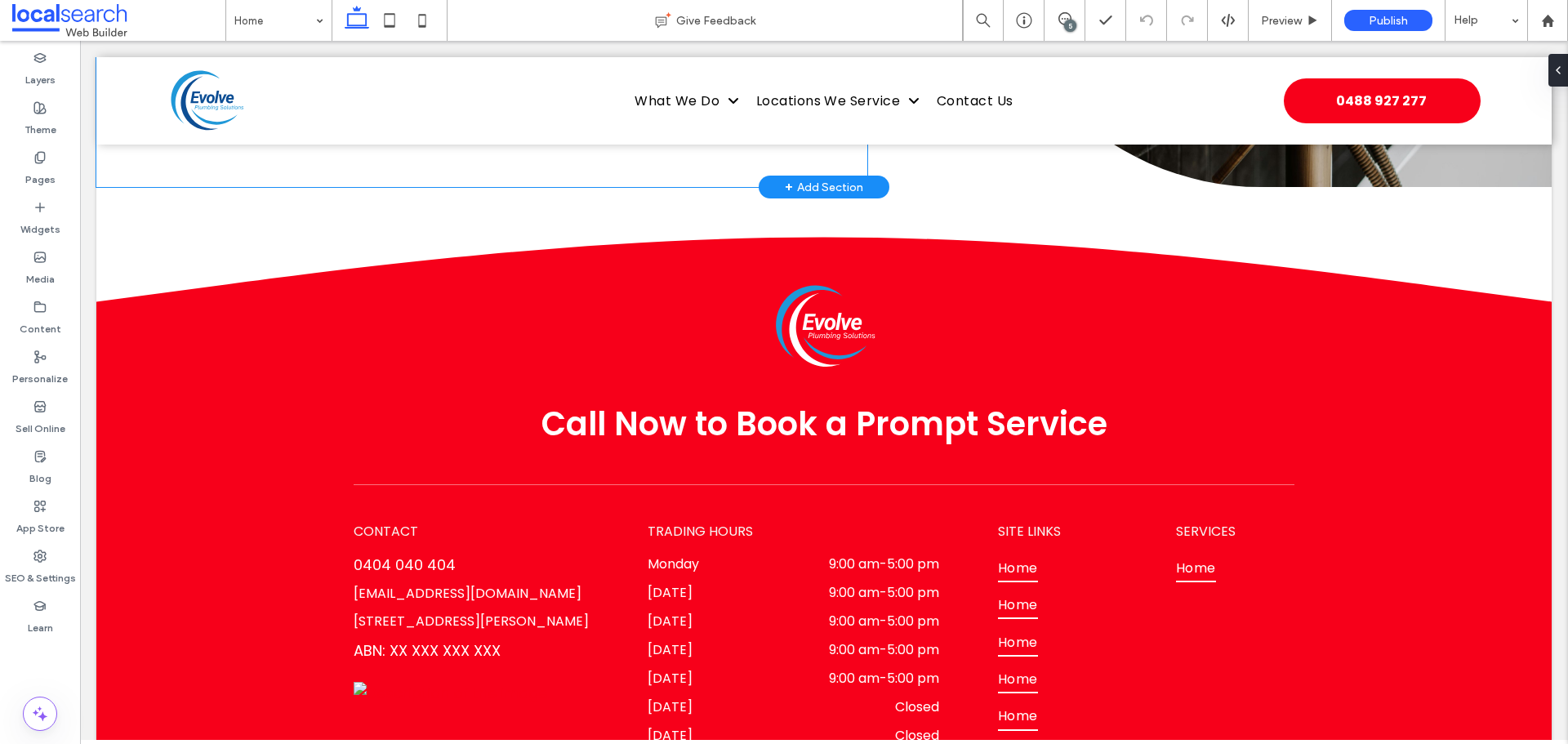
scroll to position [5553, 0]
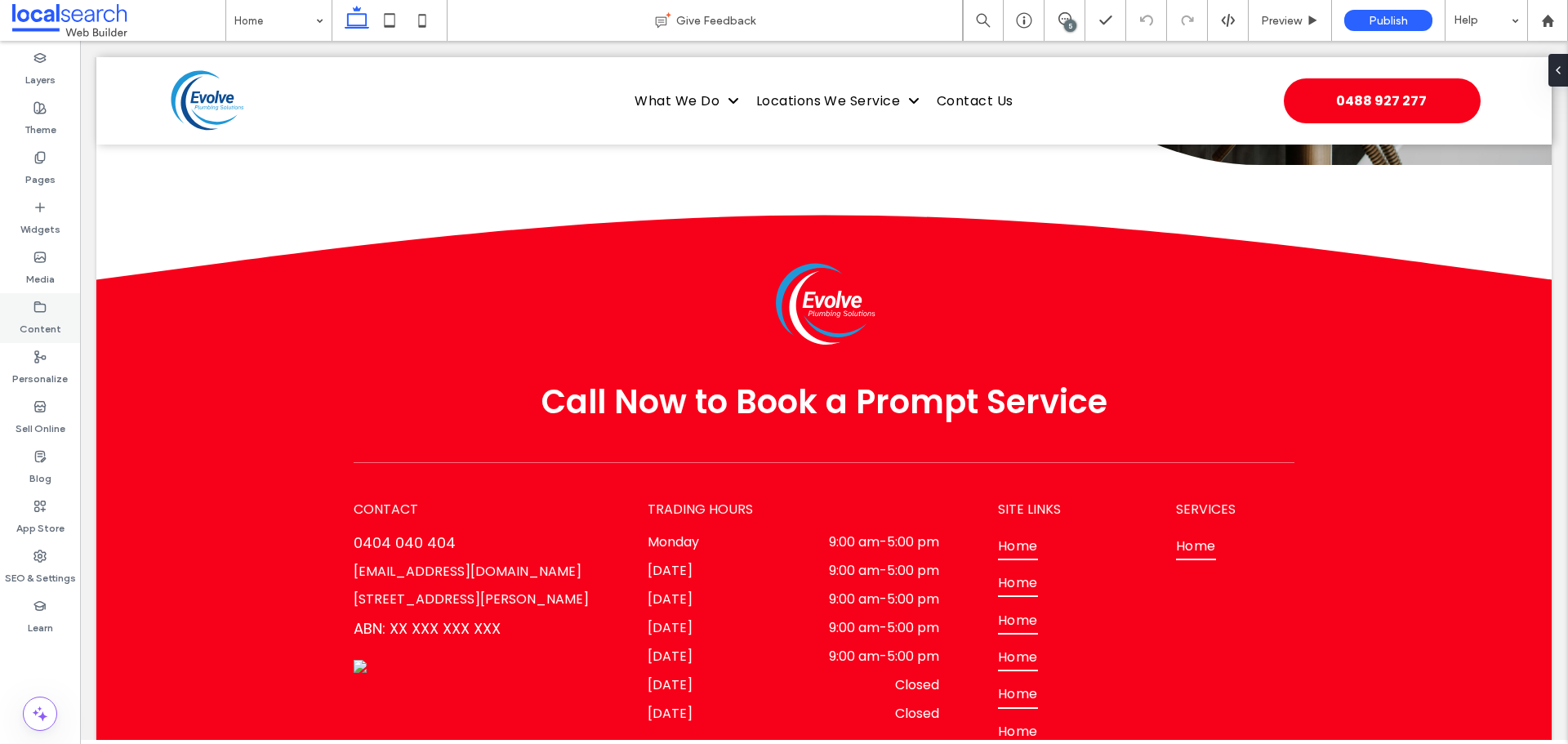
click at [38, 313] on icon at bounding box center [39, 306] width 13 height 13
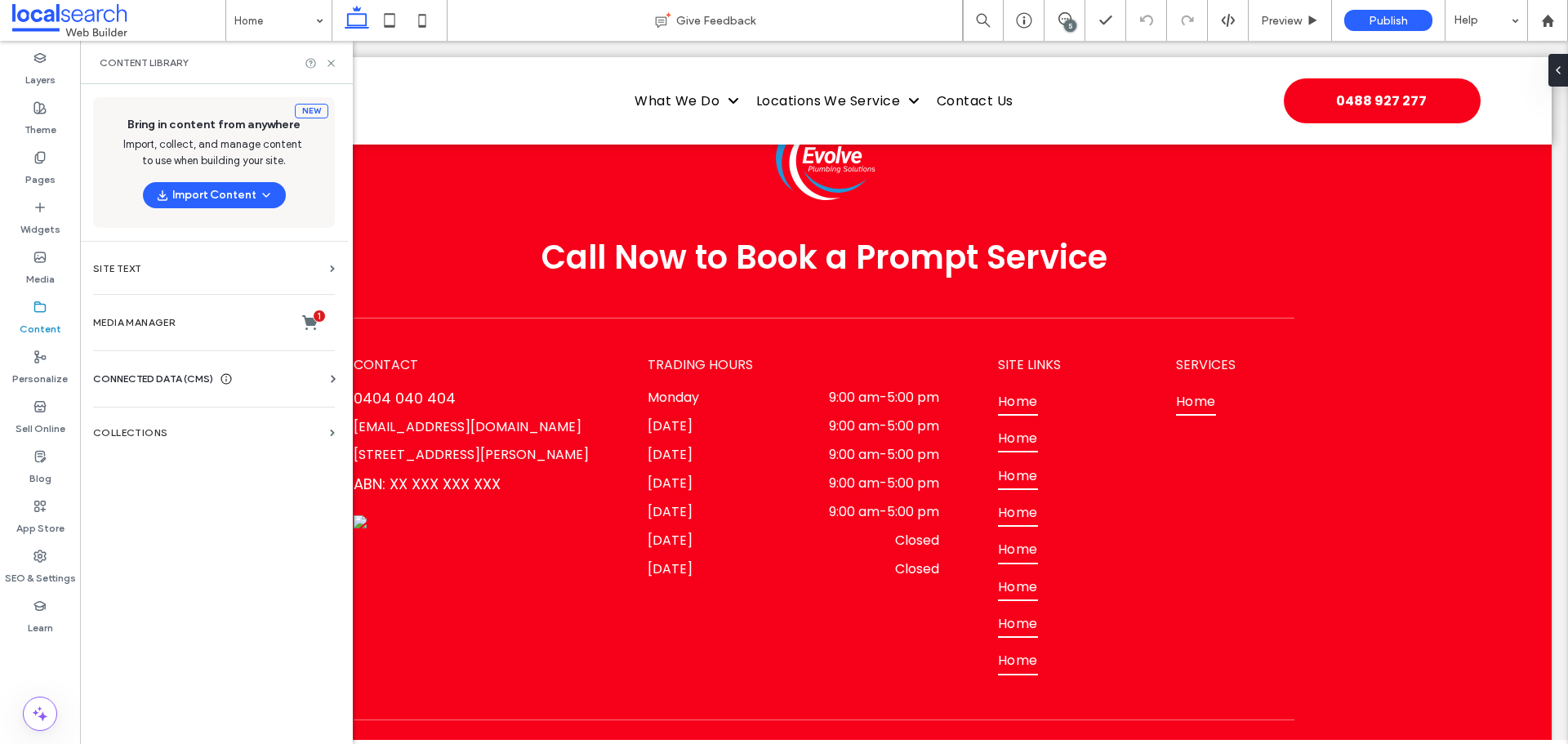
scroll to position [5668, 0]
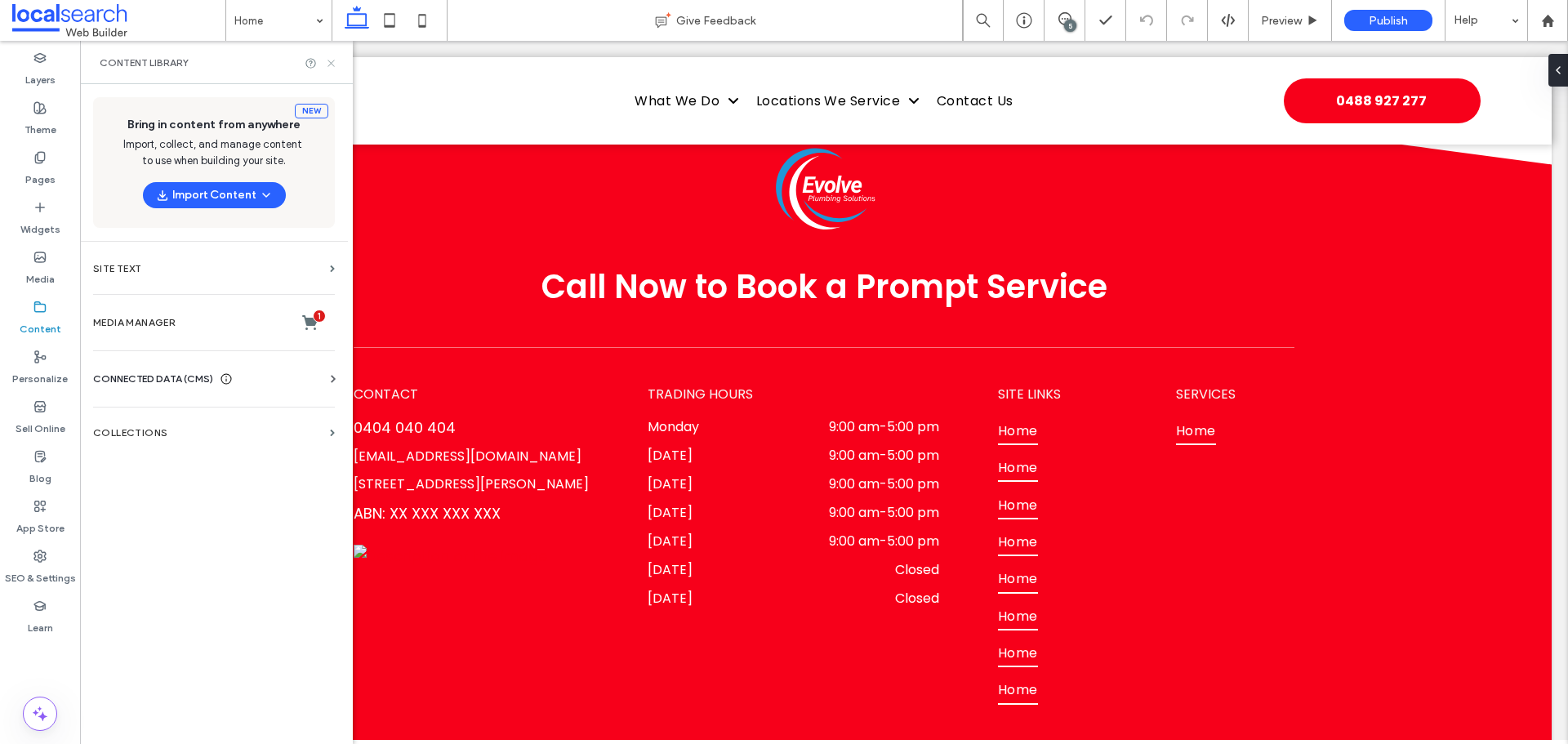
click at [328, 62] on icon at bounding box center [331, 63] width 12 height 12
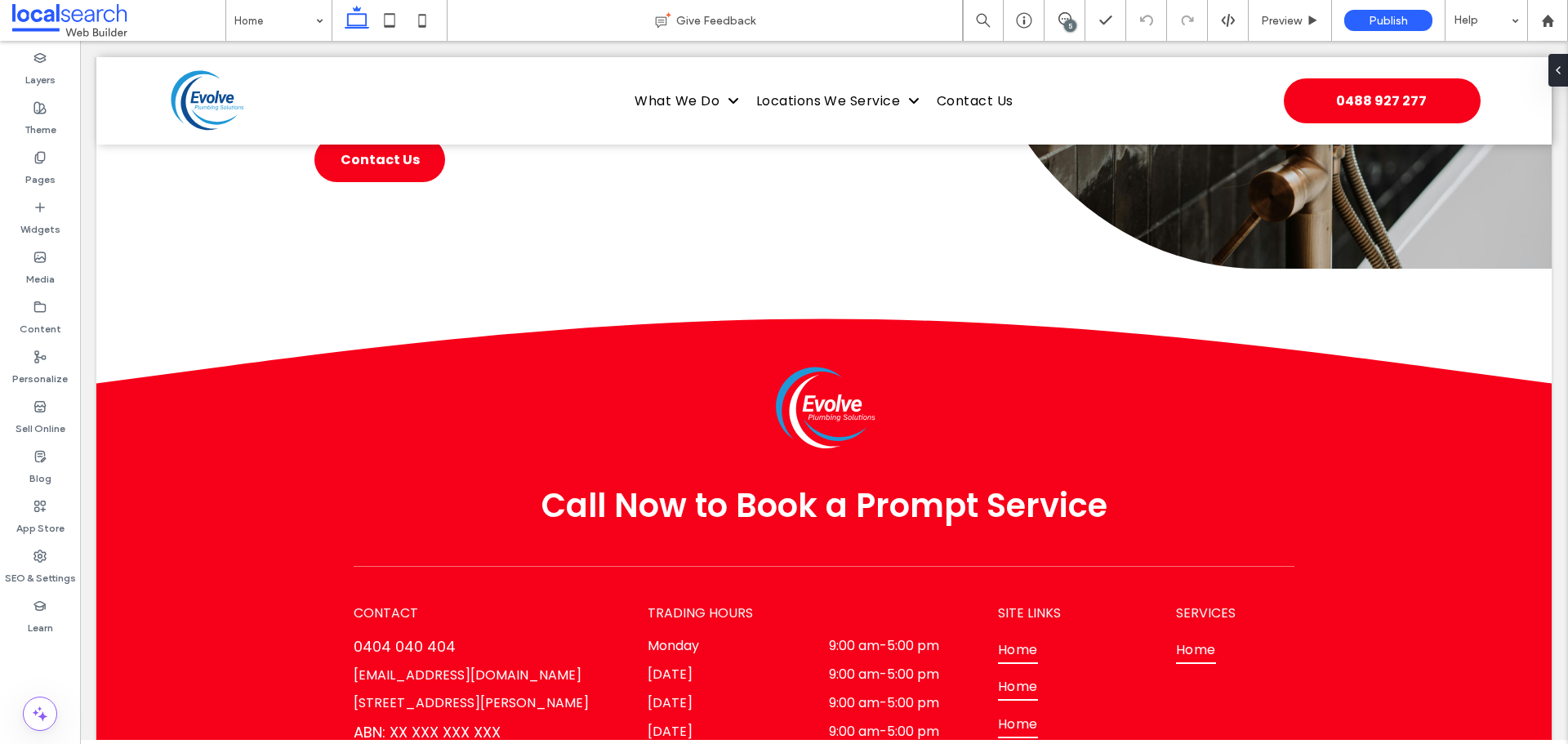
scroll to position [5341, 0]
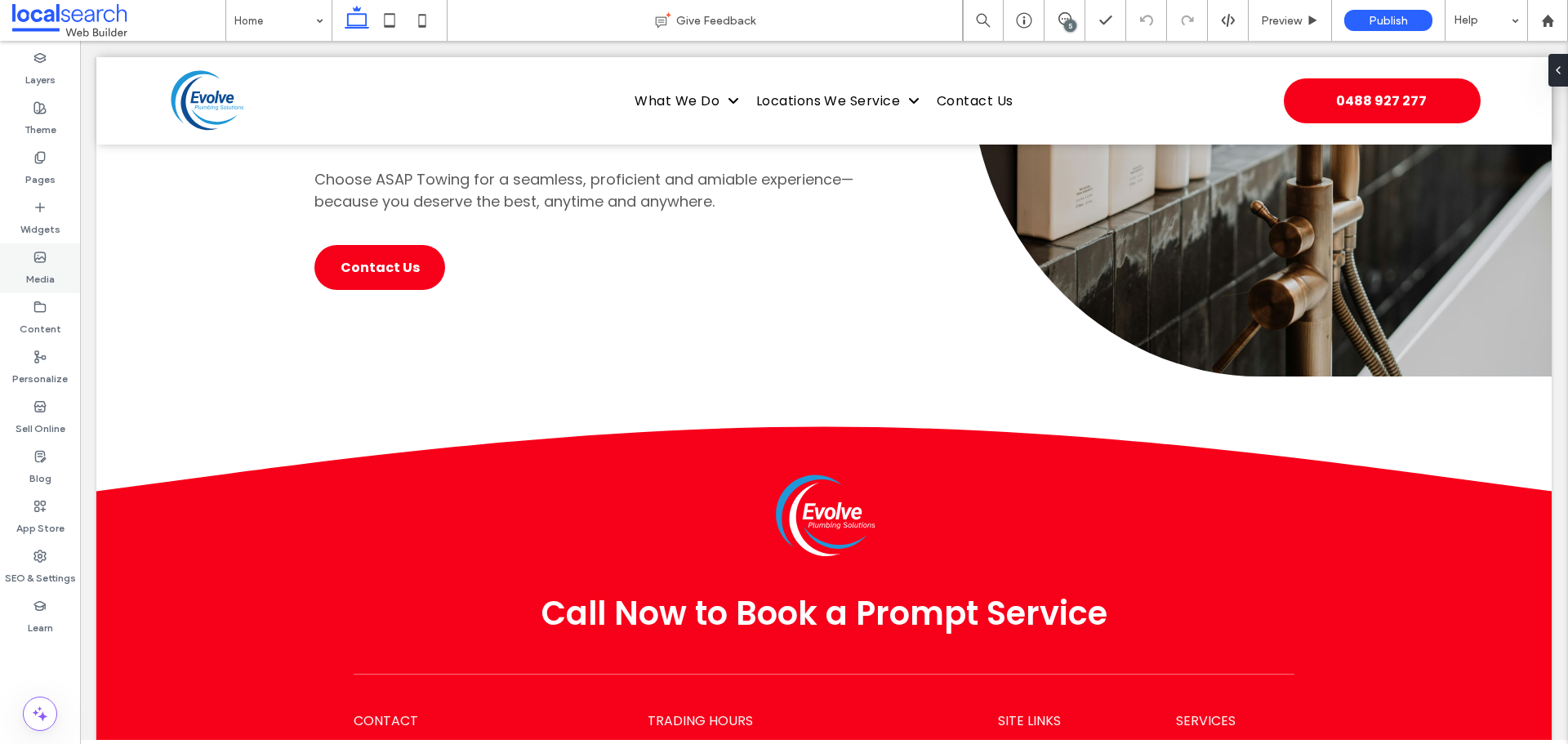
click at [50, 274] on label "Media" at bounding box center [40, 275] width 28 height 23
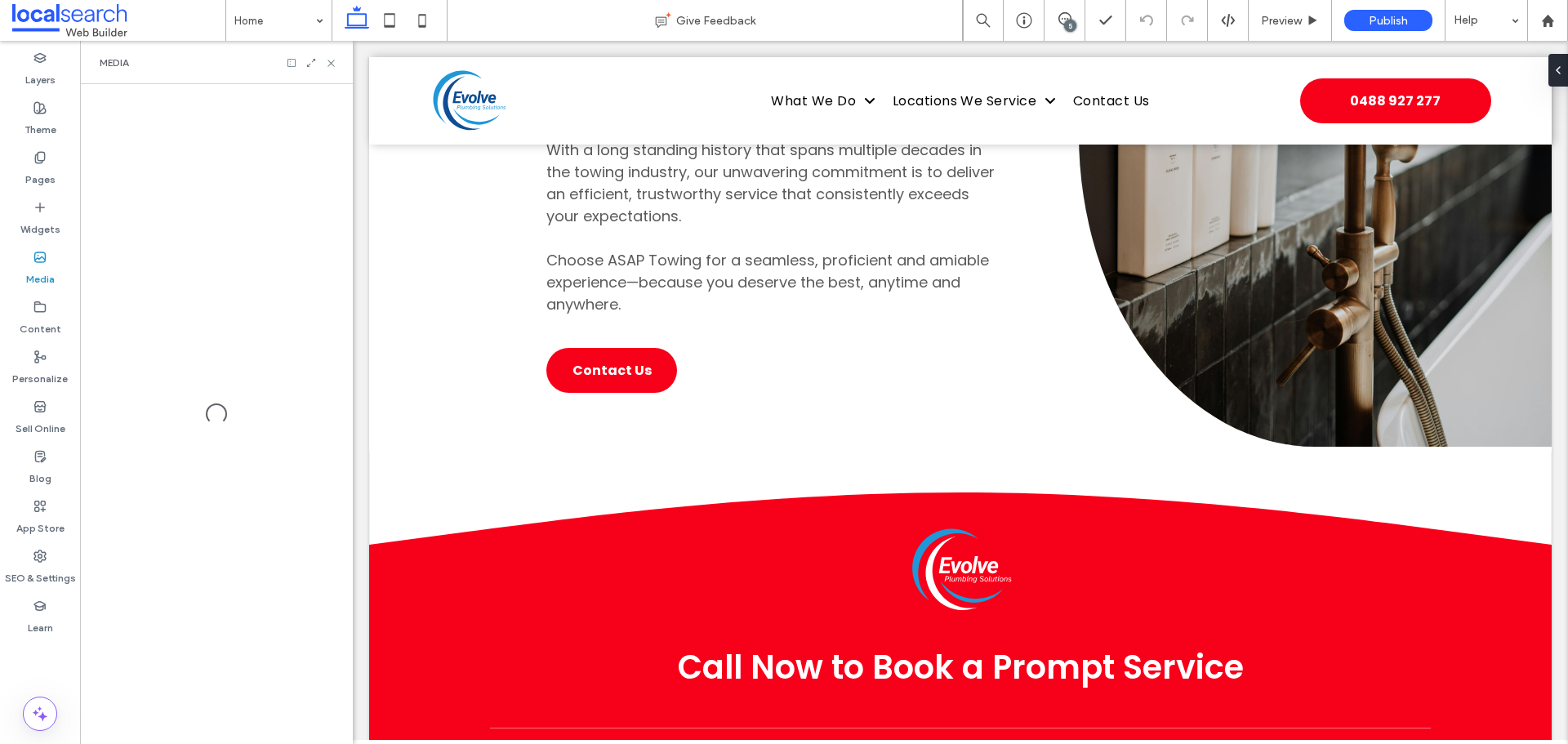
scroll to position [5253, 0]
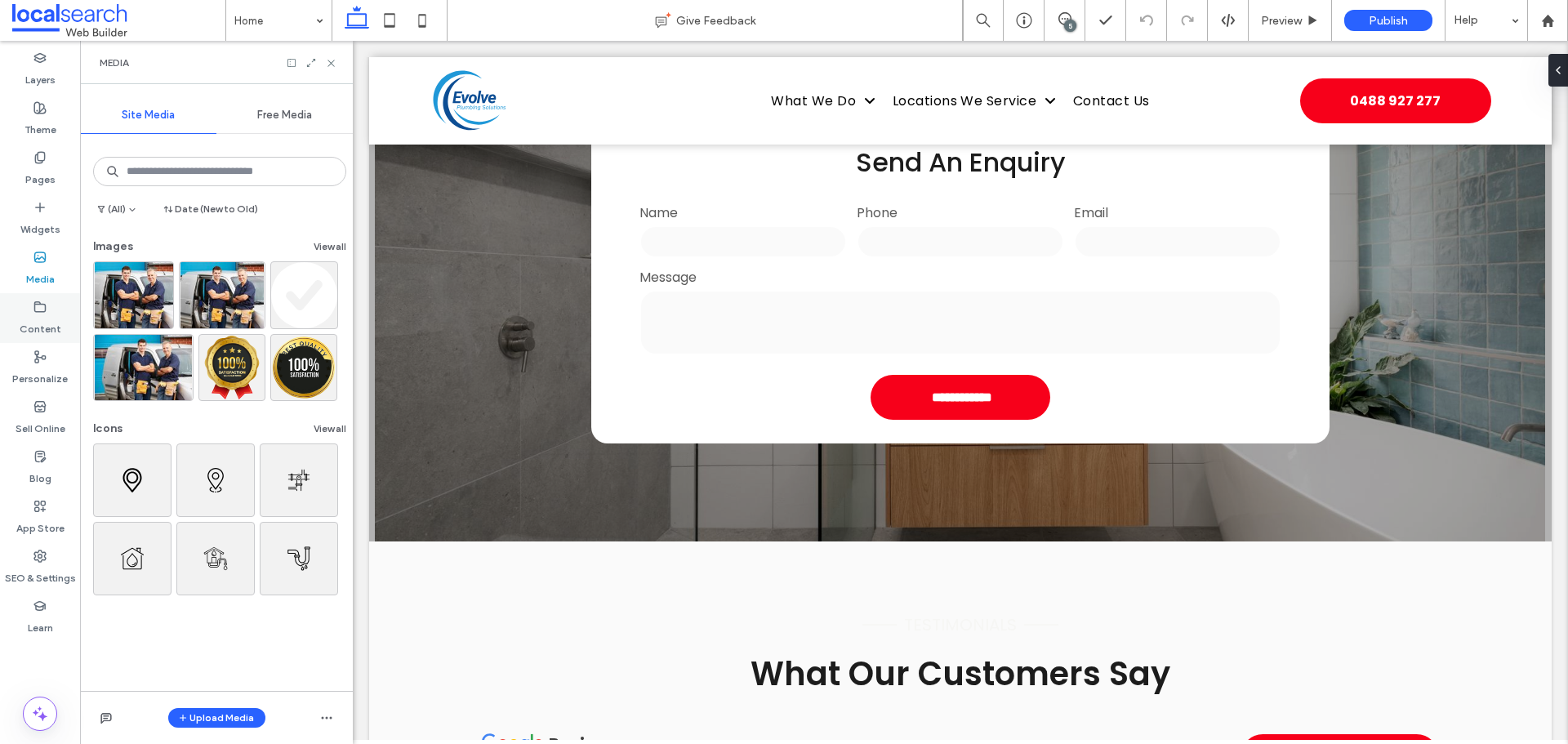
click at [54, 332] on label "Content" at bounding box center [40, 325] width 42 height 23
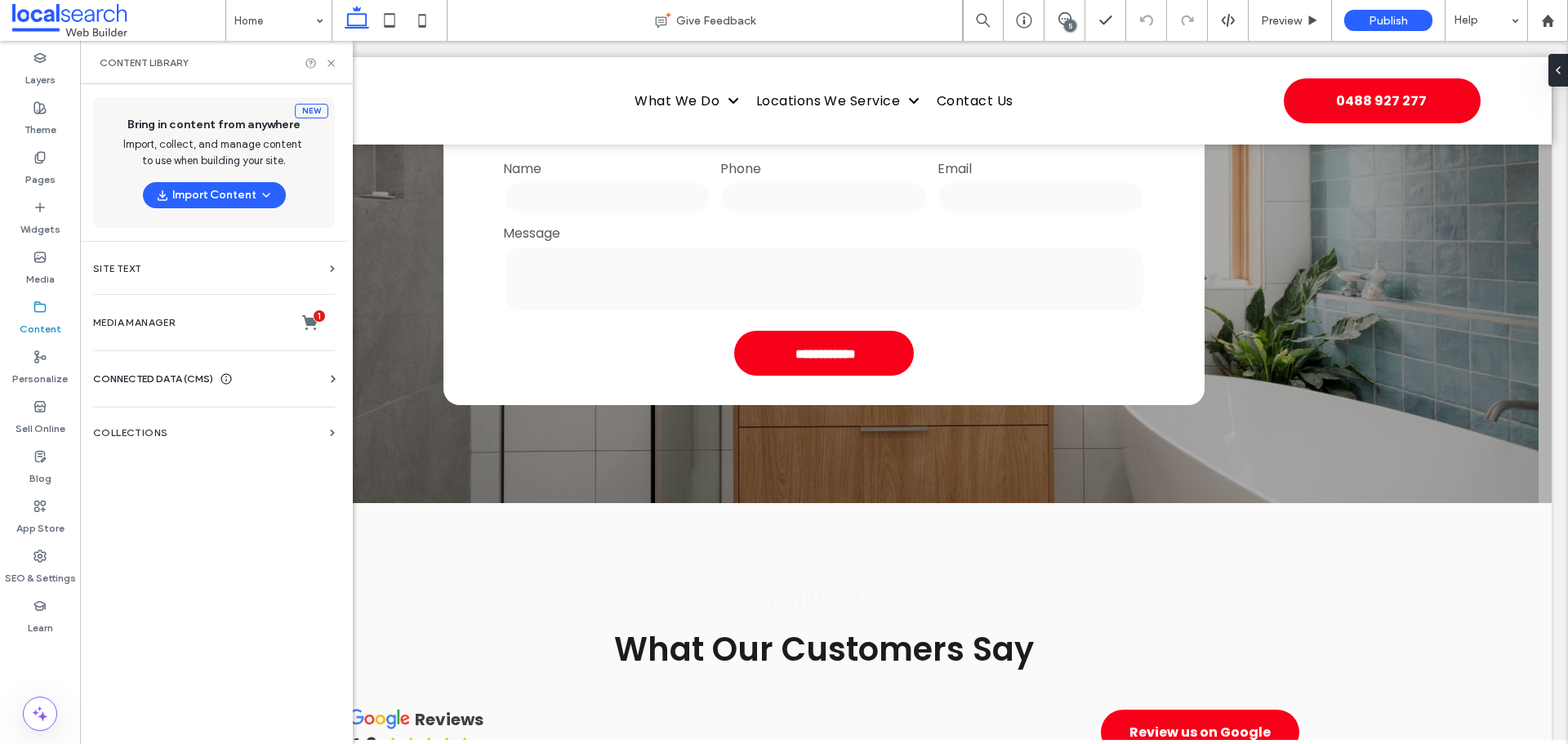
scroll to position [4050, 0]
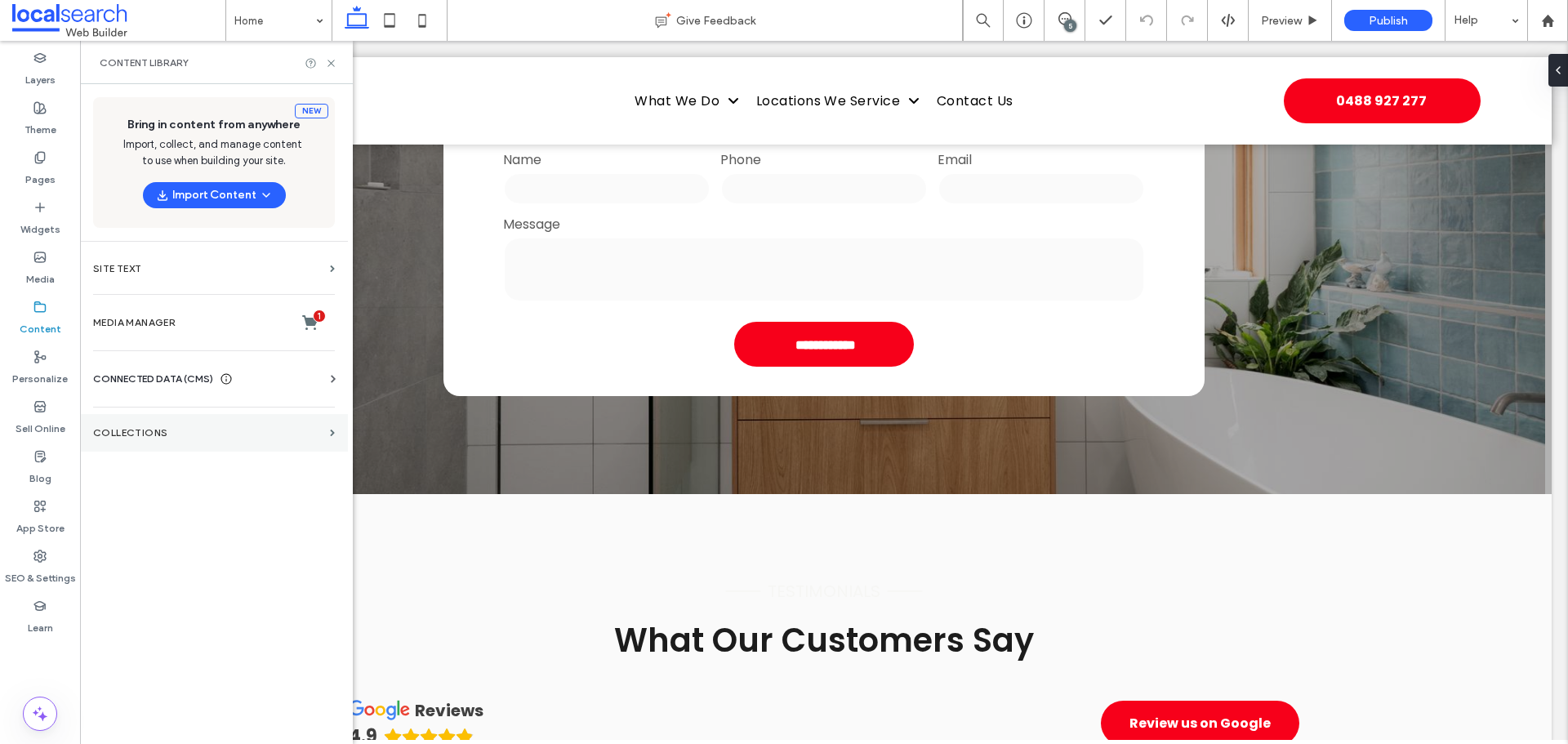
click at [136, 425] on section "Collections" at bounding box center [214, 433] width 268 height 38
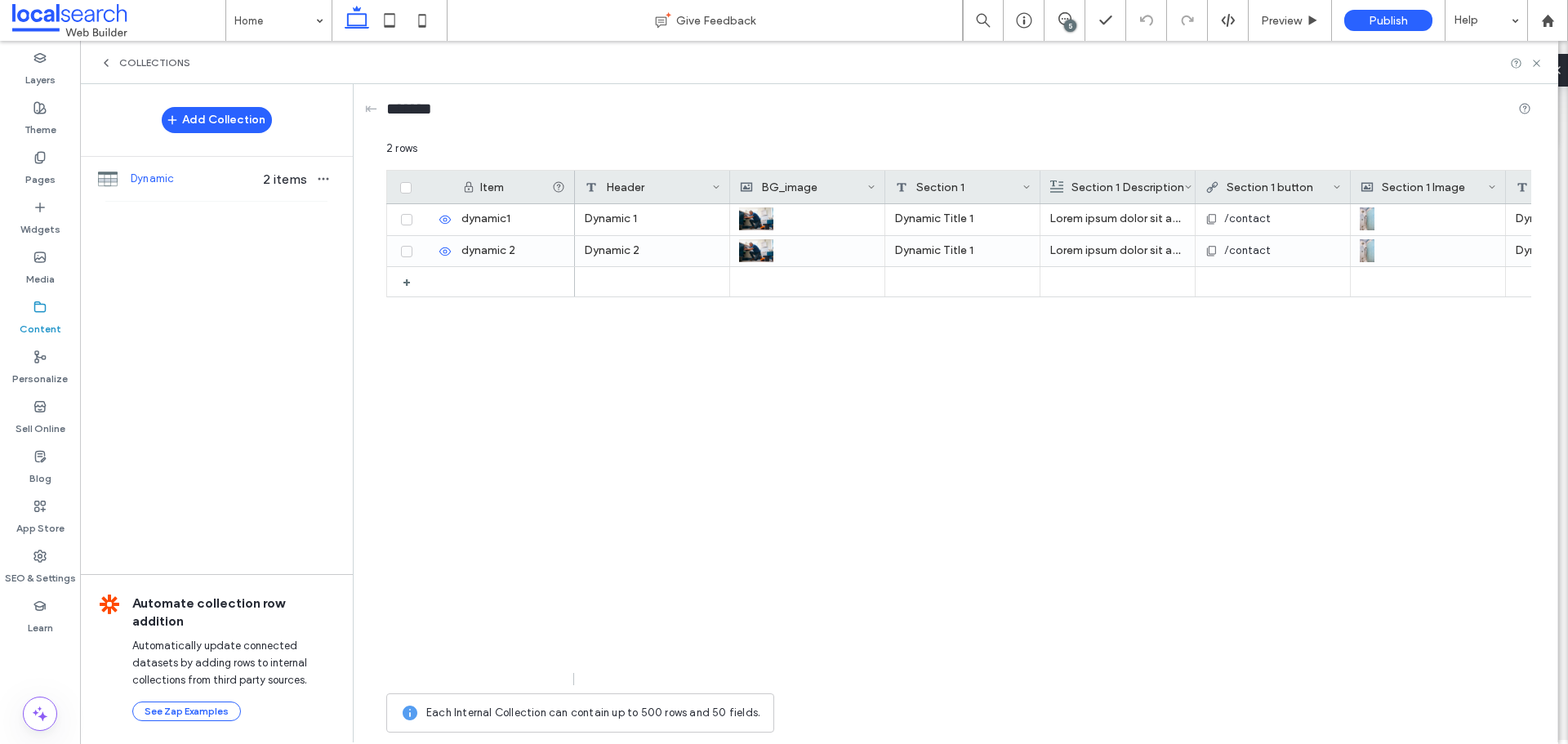
click at [116, 69] on div "Collections" at bounding box center [820, 62] width 1478 height 44
click at [109, 66] on icon at bounding box center [105, 62] width 13 height 13
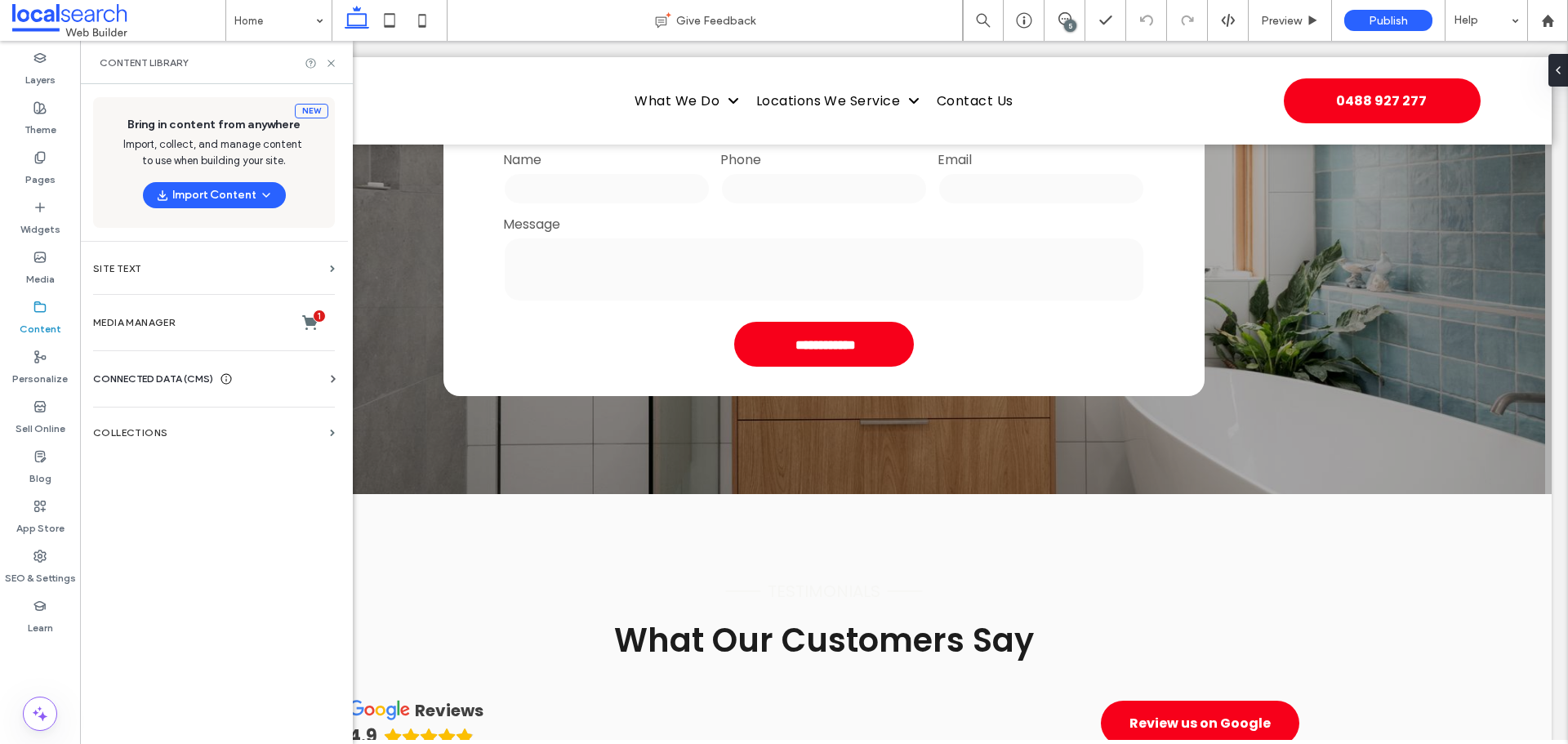
click at [183, 387] on div "Business Info Business Text Business Images Find and Replace" at bounding box center [217, 393] width 248 height 13
click at [176, 335] on section "Media Manager 1" at bounding box center [214, 322] width 268 height 43
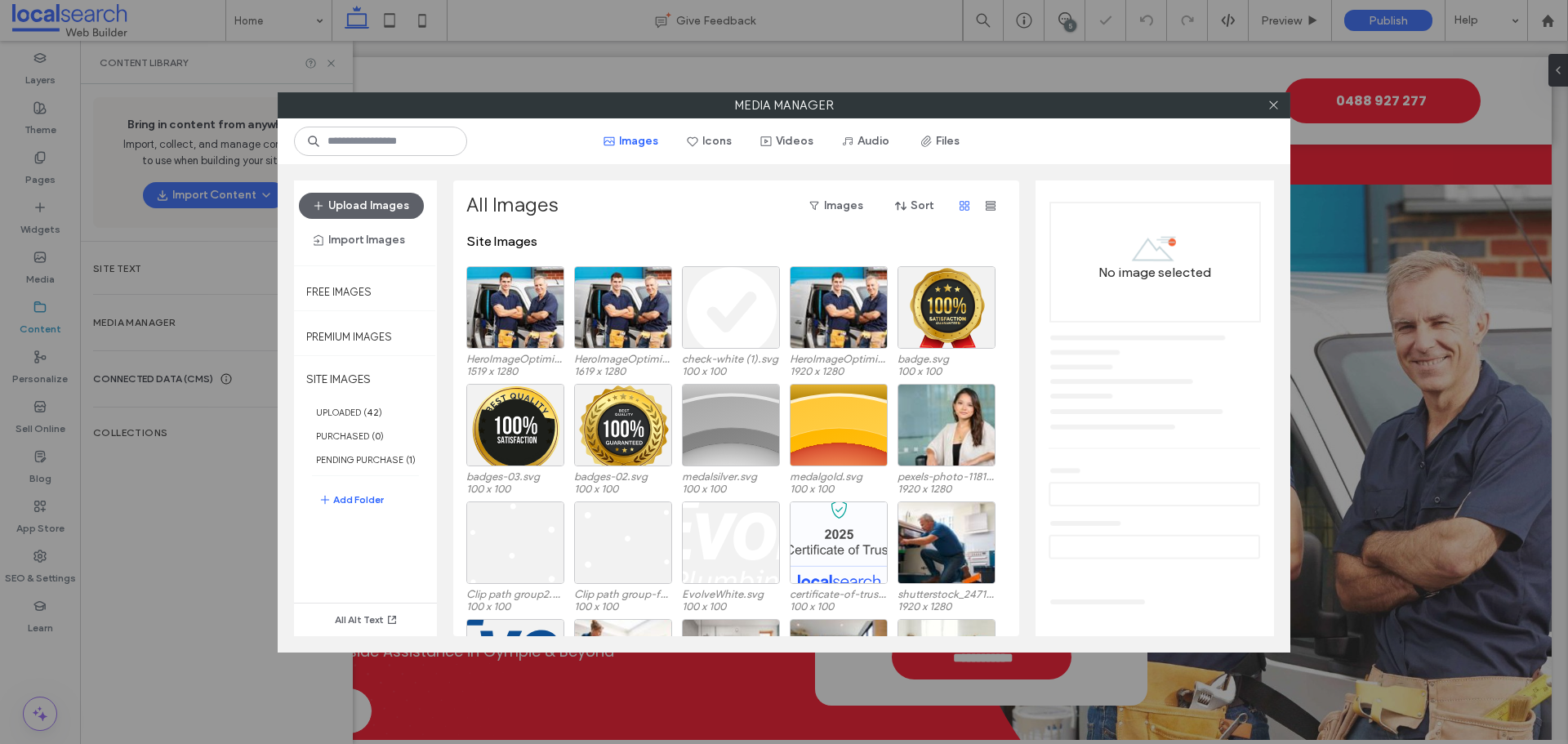
scroll to position [0, 0]
click at [1277, 99] on icon at bounding box center [1274, 105] width 12 height 12
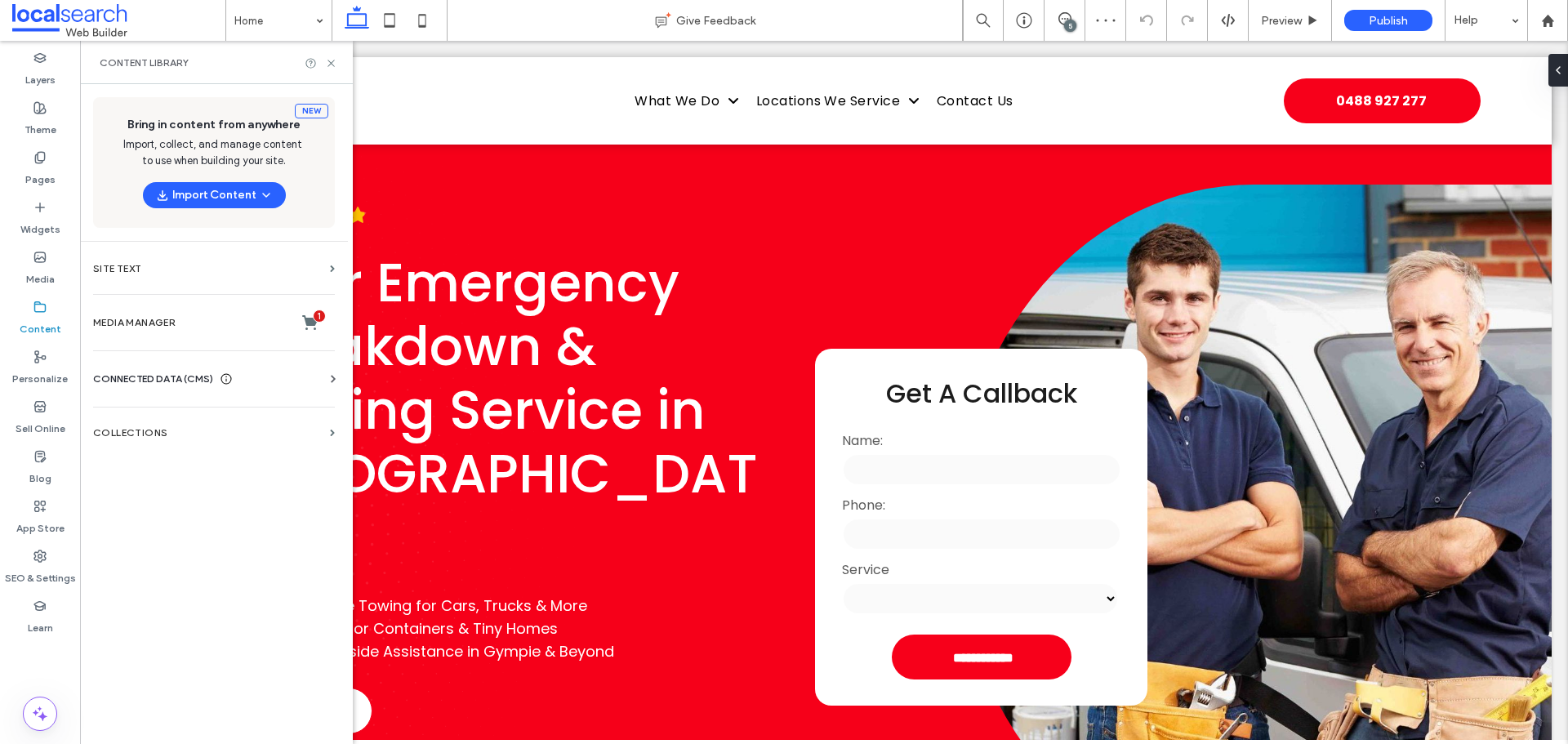
click at [193, 360] on div "CONNECTED DATA (CMS) Business Info Business Text Business Images Find and Repla…" at bounding box center [214, 379] width 268 height 43
click at [183, 370] on span "CONNECTED DATA (CMS)" at bounding box center [153, 378] width 120 height 16
click at [171, 426] on section "Business Info" at bounding box center [217, 419] width 248 height 38
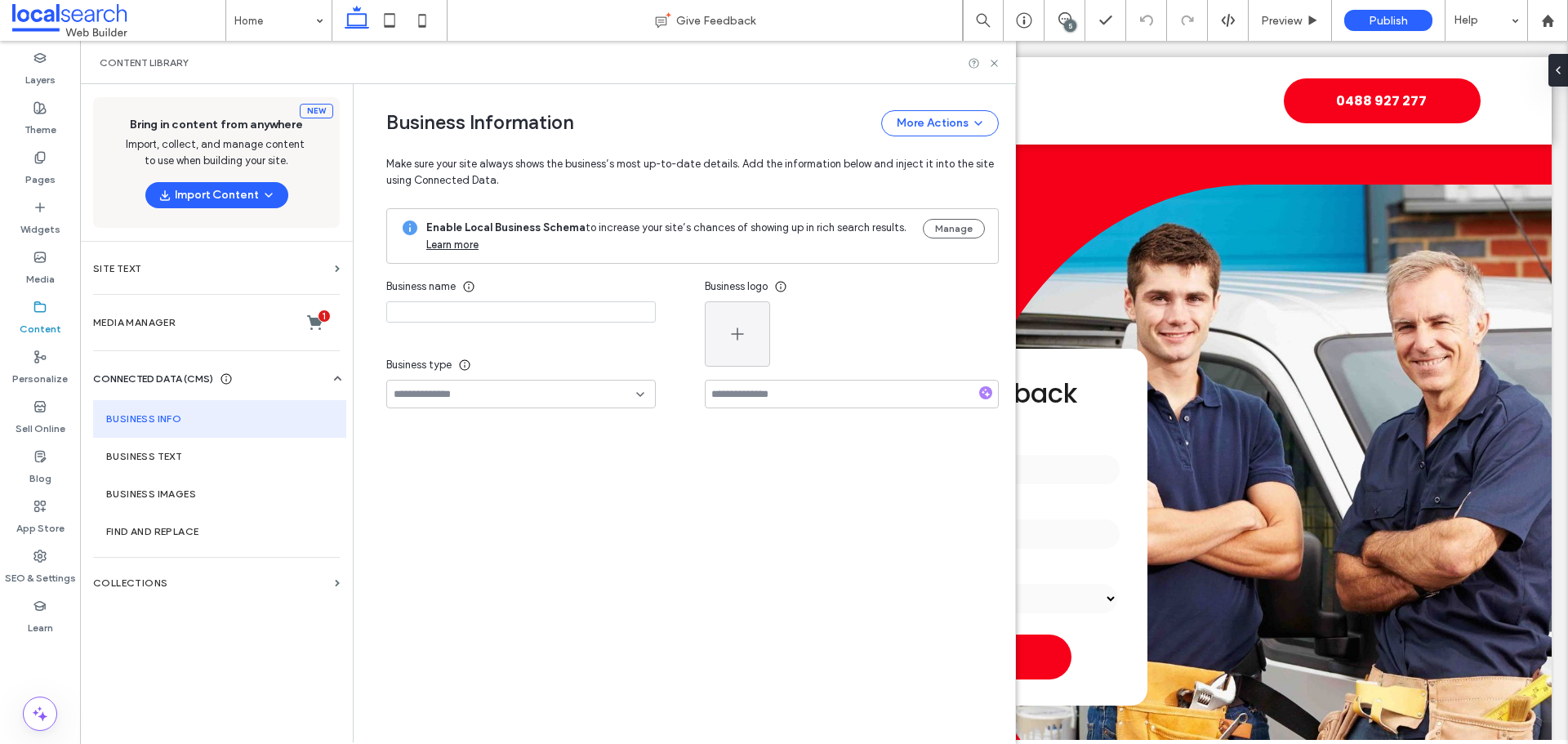
type input "**********"
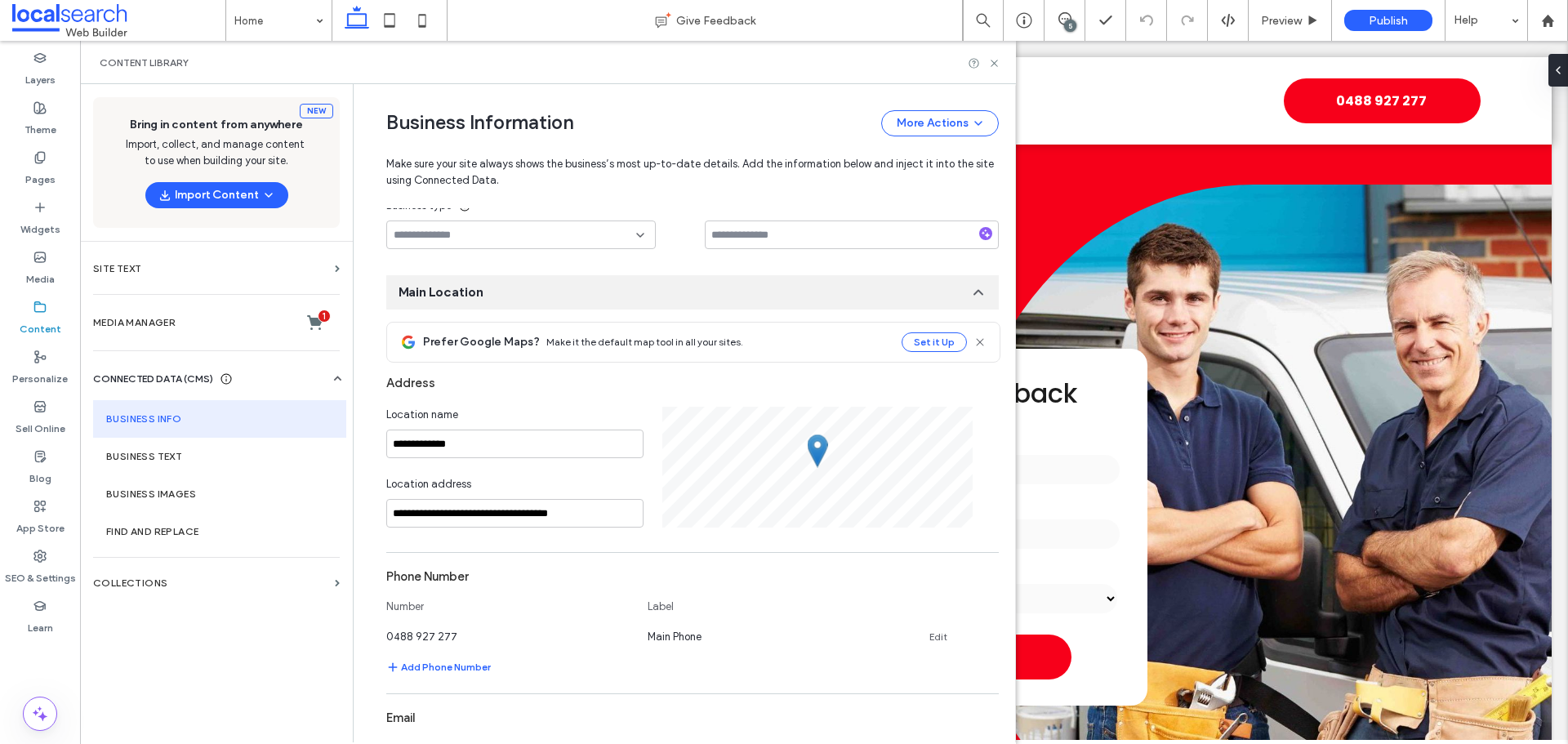
scroll to position [171, 0]
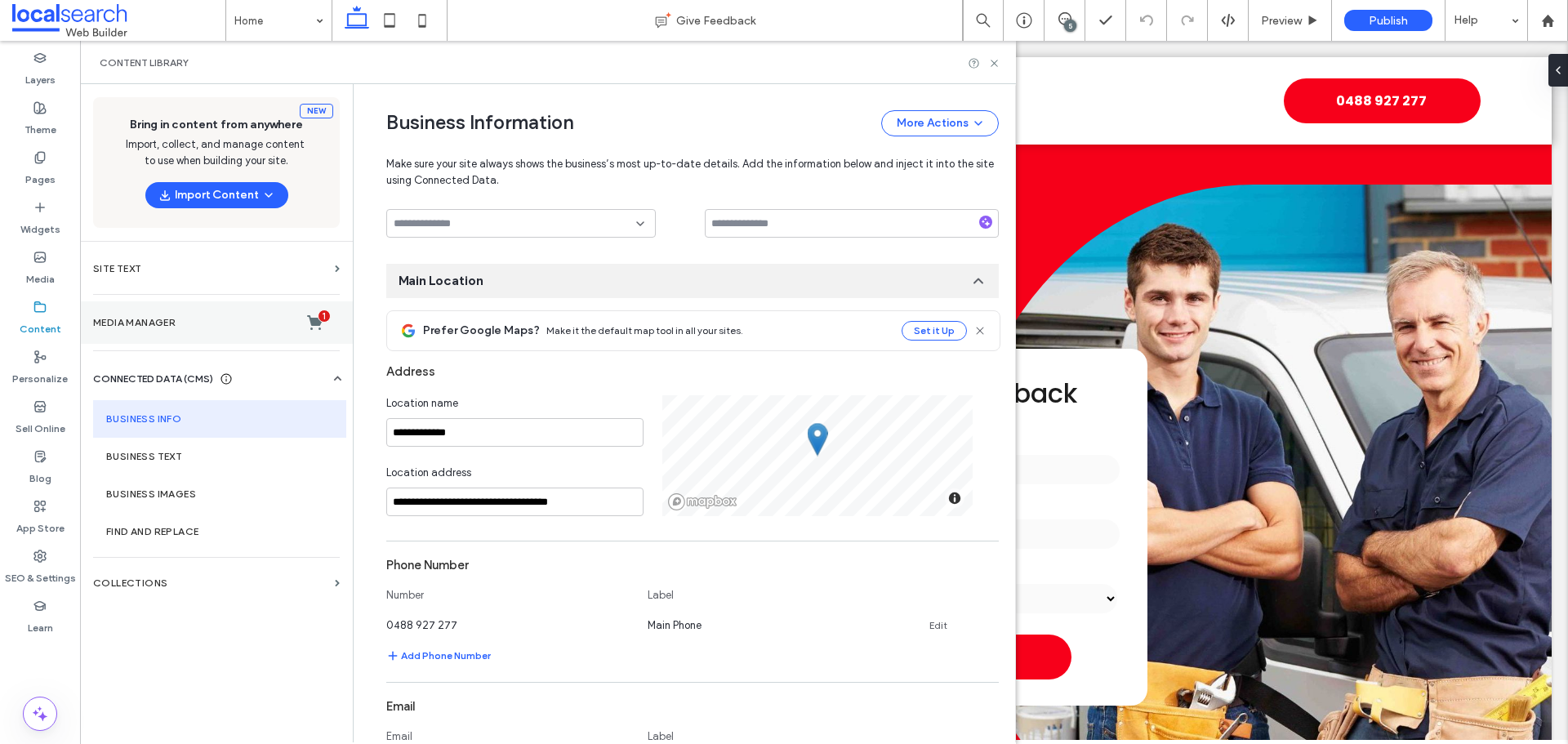
click at [216, 310] on section "Media Manager 1" at bounding box center [216, 322] width 273 height 43
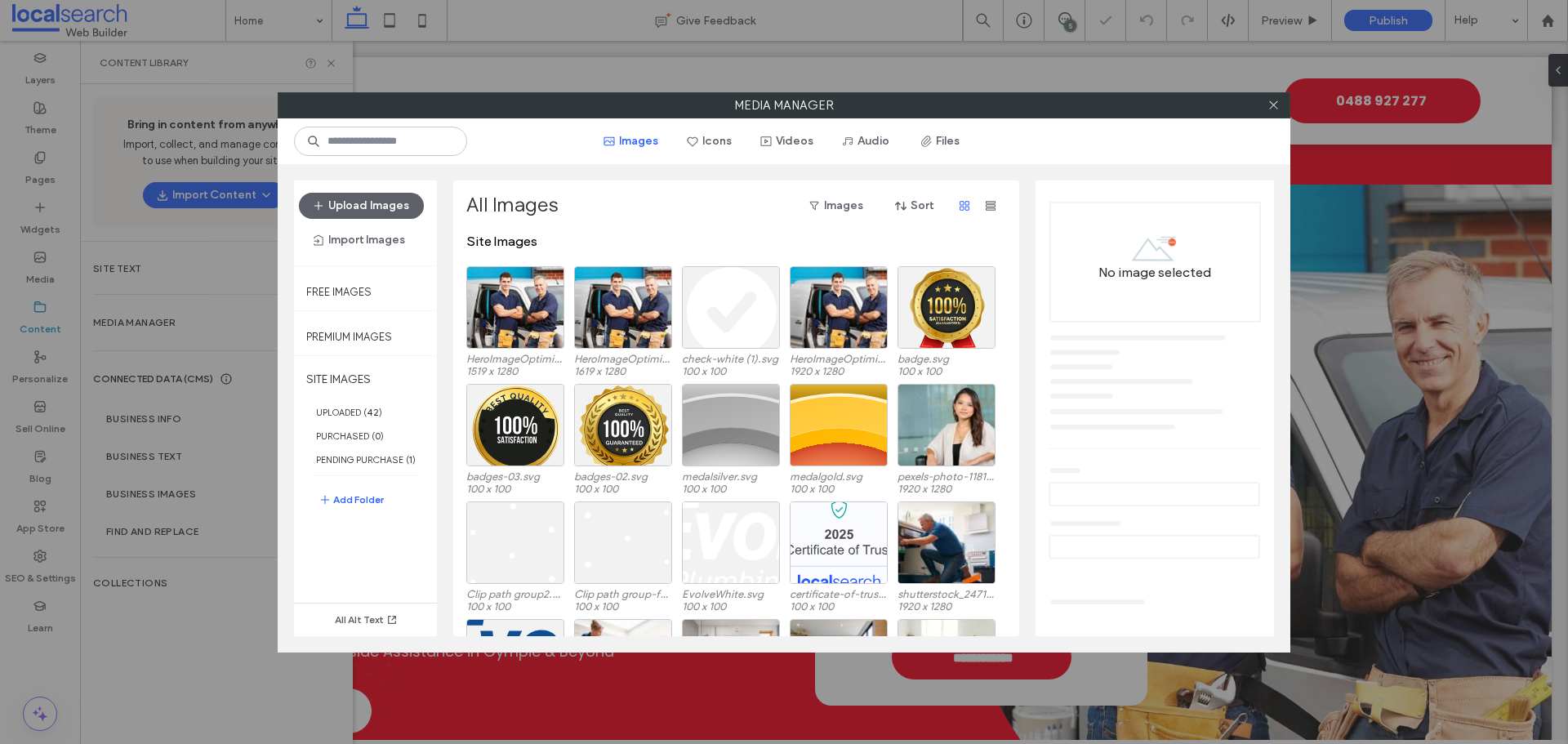
scroll to position [0, 0]
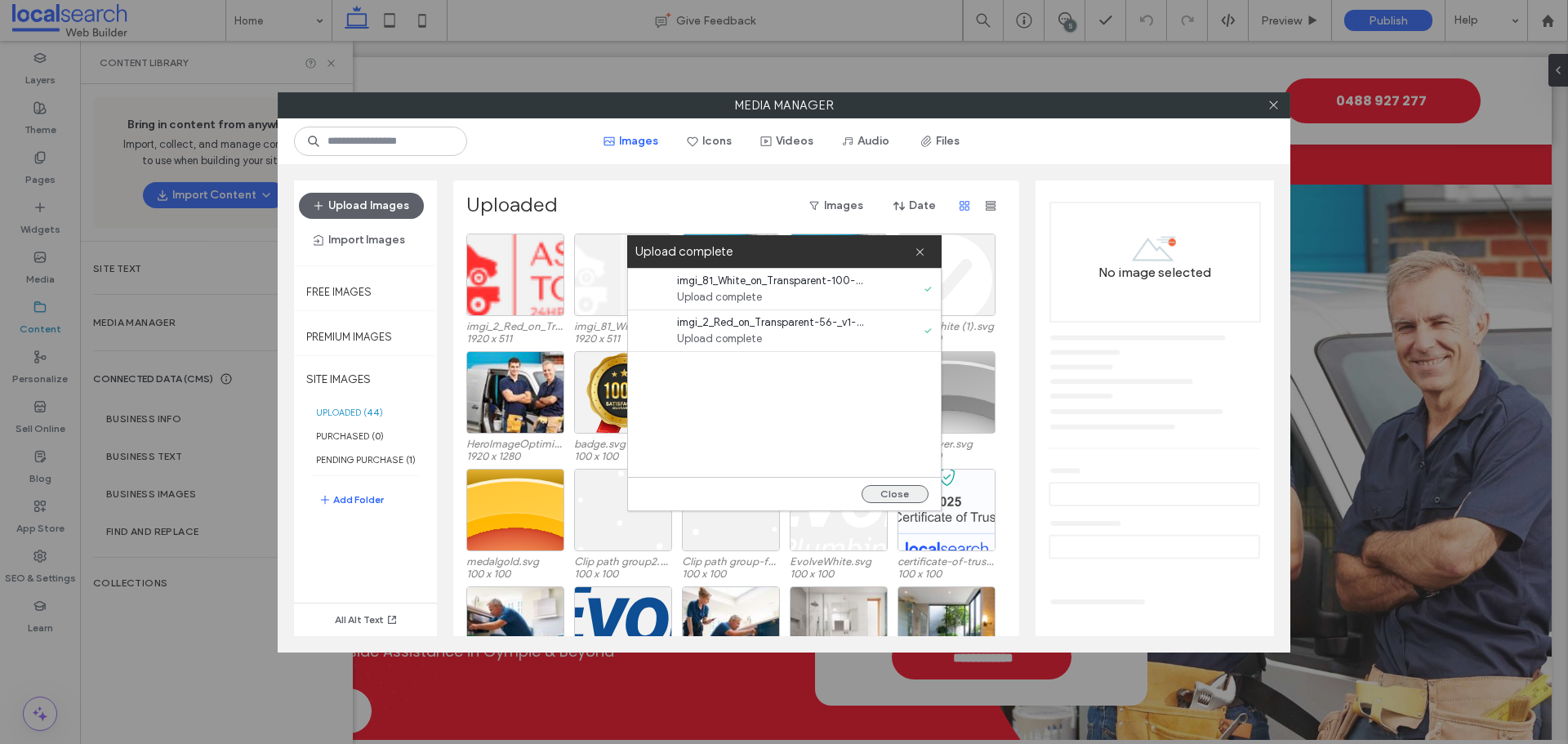
click at [910, 494] on button "Close" at bounding box center [895, 493] width 67 height 18
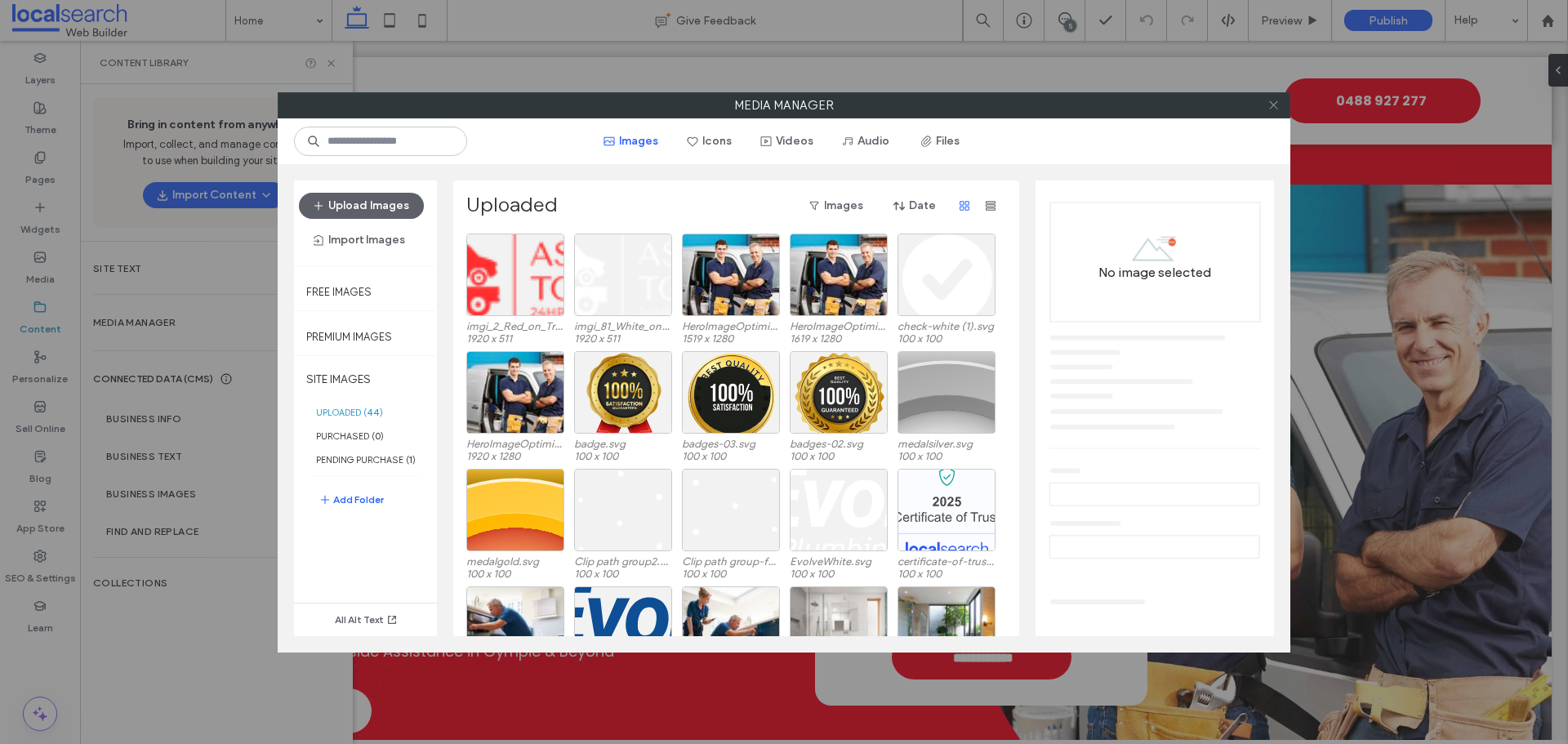
click at [1268, 103] on icon at bounding box center [1274, 105] width 12 height 12
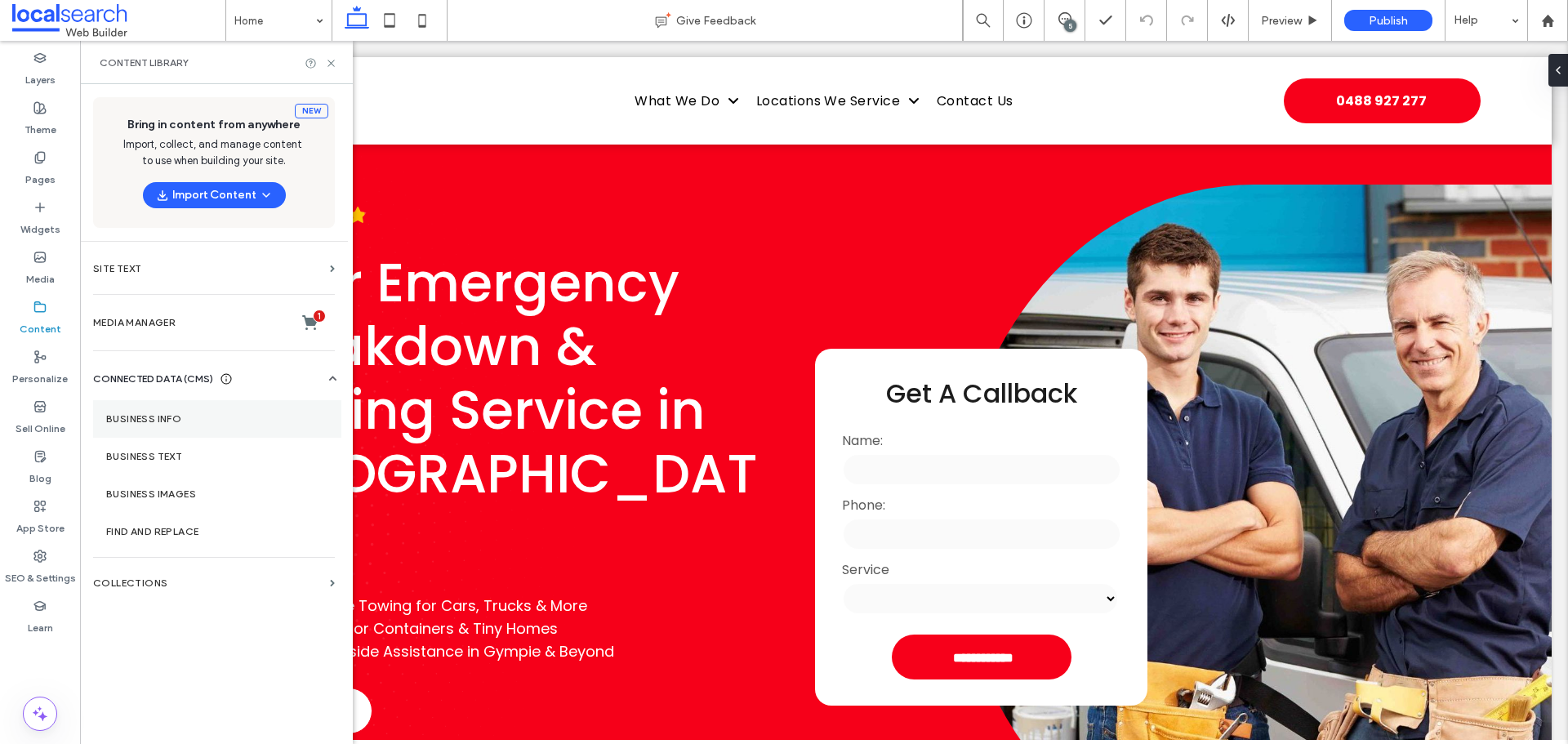
click at [135, 416] on label "Business Info" at bounding box center [217, 418] width 222 height 11
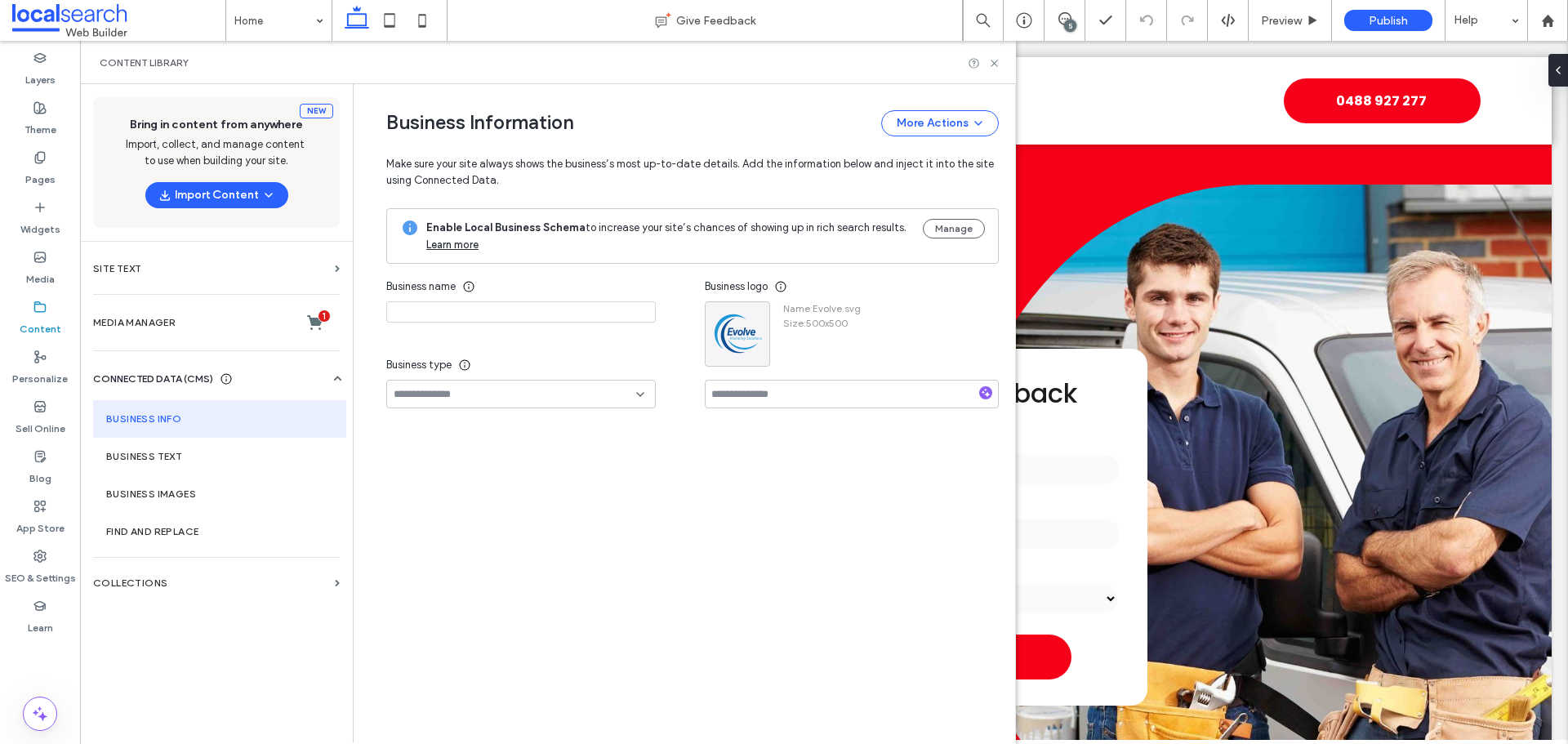
type input "**********"
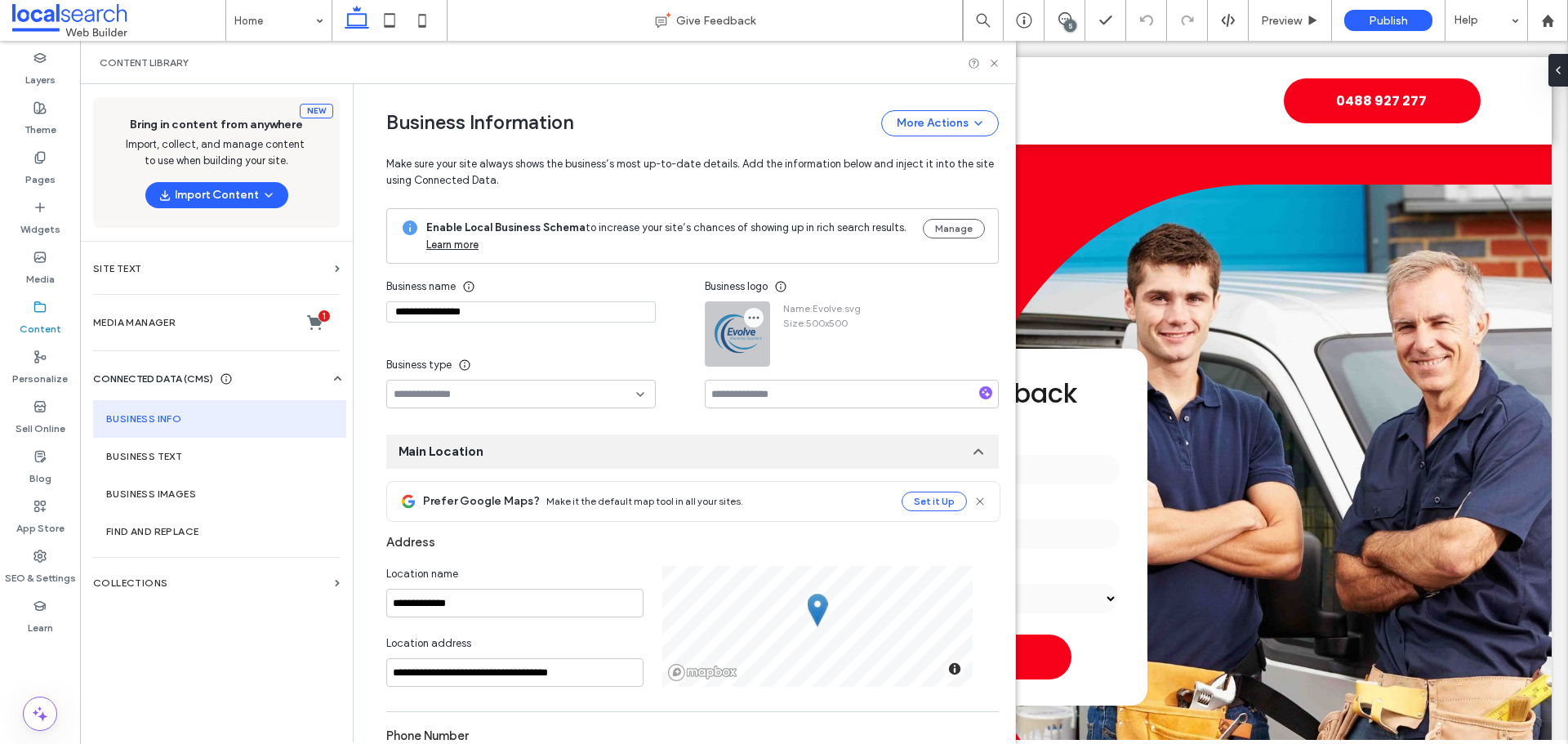
click at [748, 319] on icon "button" at bounding box center [754, 317] width 13 height 13
click at [776, 353] on span "Replace Image" at bounding box center [805, 357] width 73 height 16
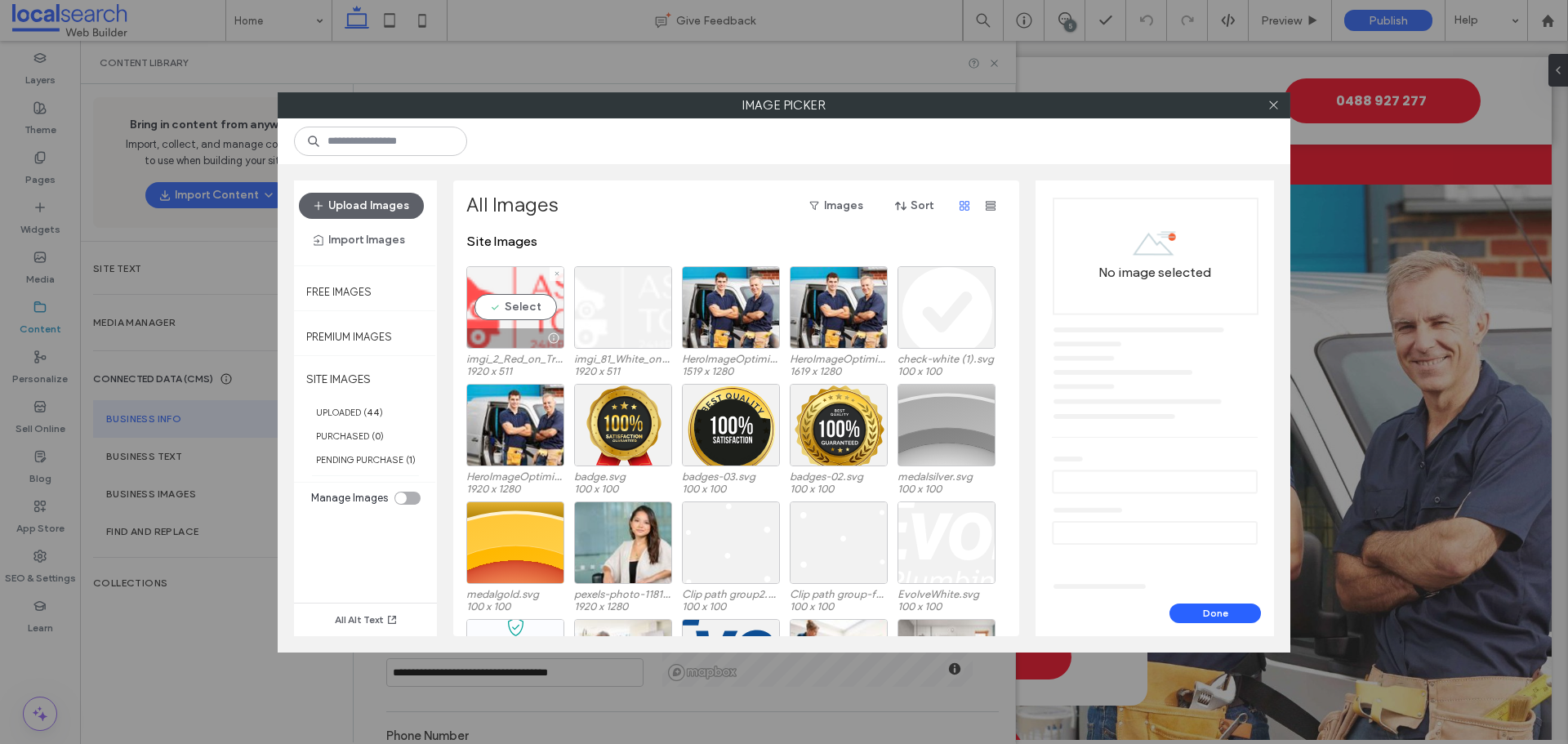
click at [510, 302] on div "Select" at bounding box center [515, 307] width 98 height 82
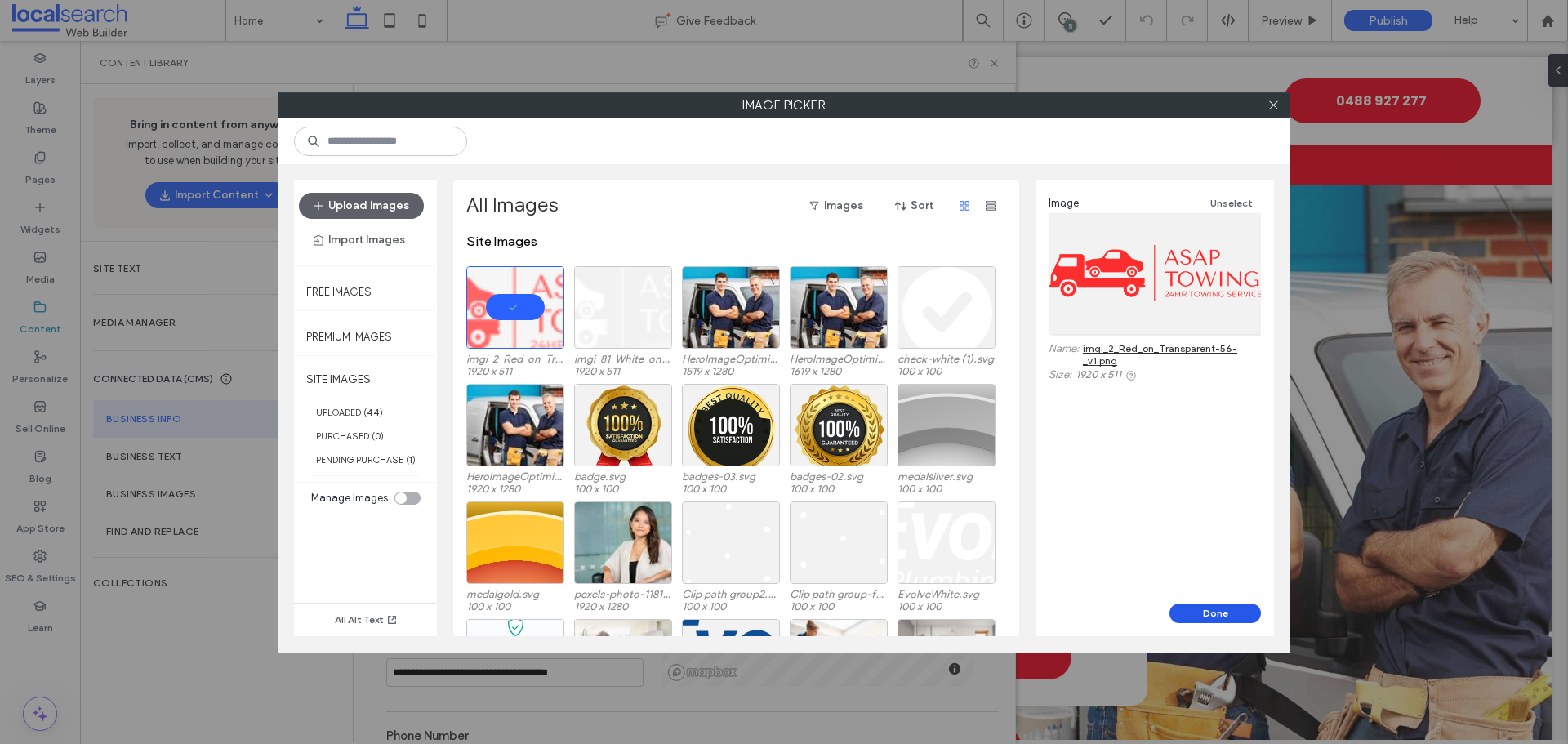
click at [1191, 617] on button "Done" at bounding box center [1215, 613] width 92 height 20
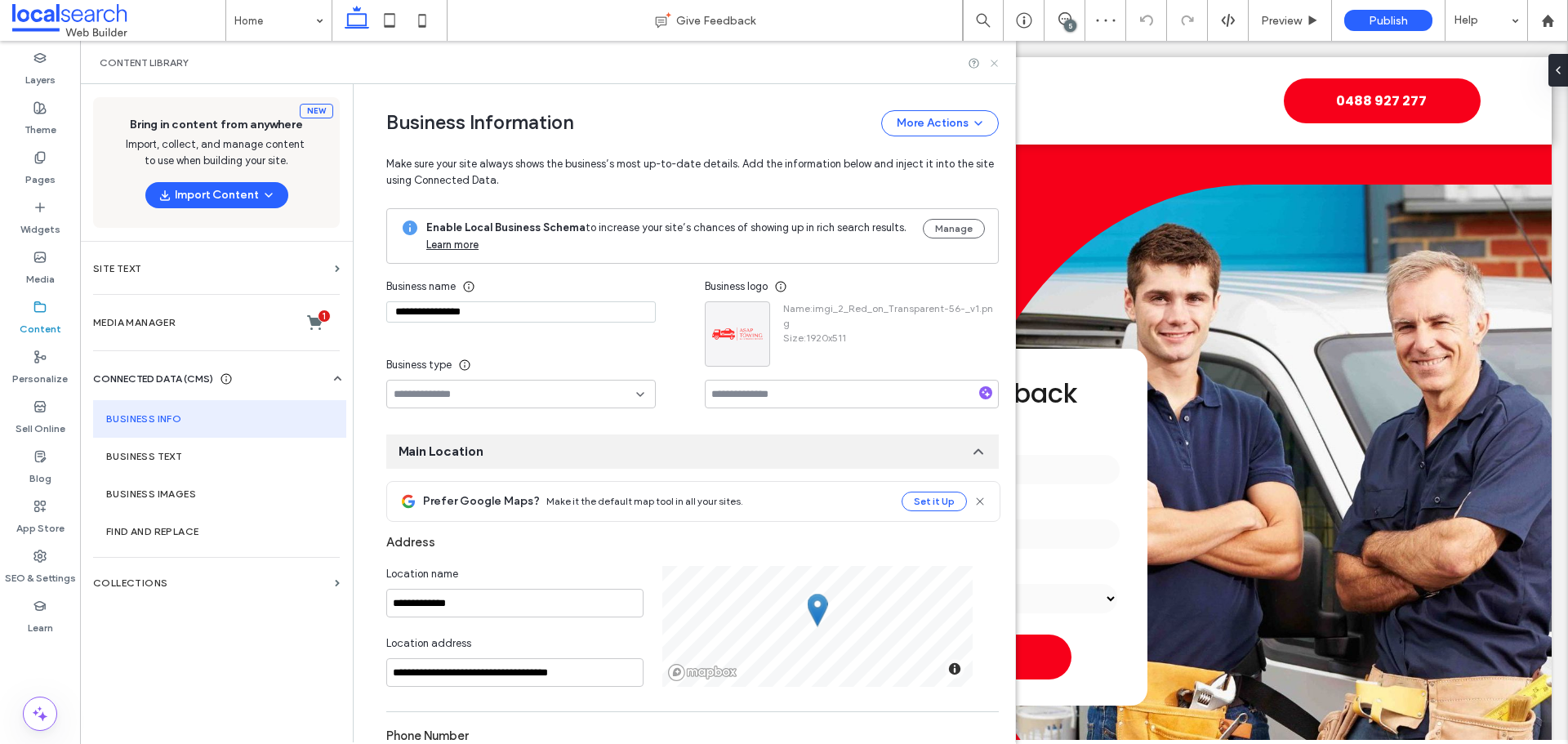
click at [993, 63] on use at bounding box center [994, 63] width 7 height 7
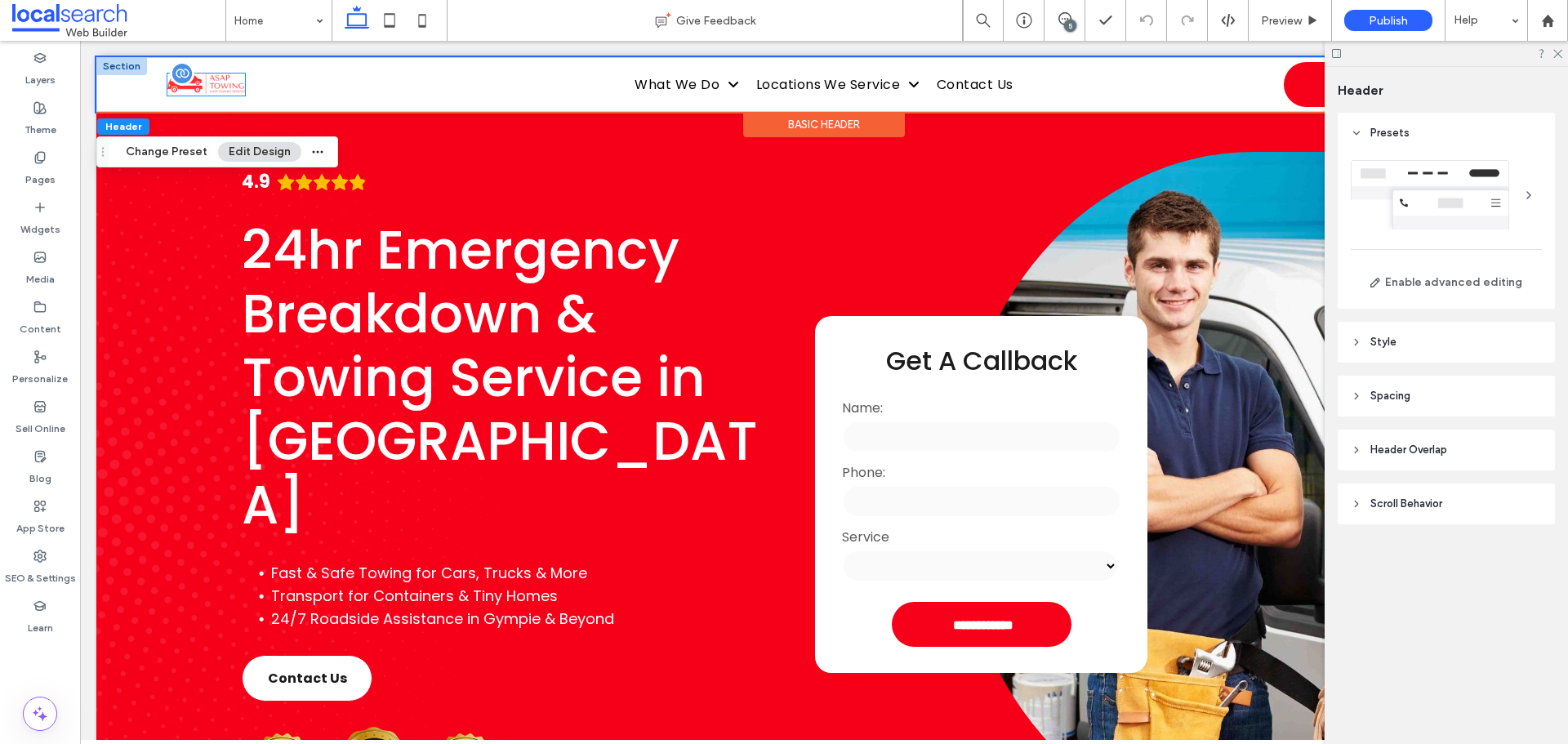
click at [232, 89] on img at bounding box center [206, 84] width 78 height 21
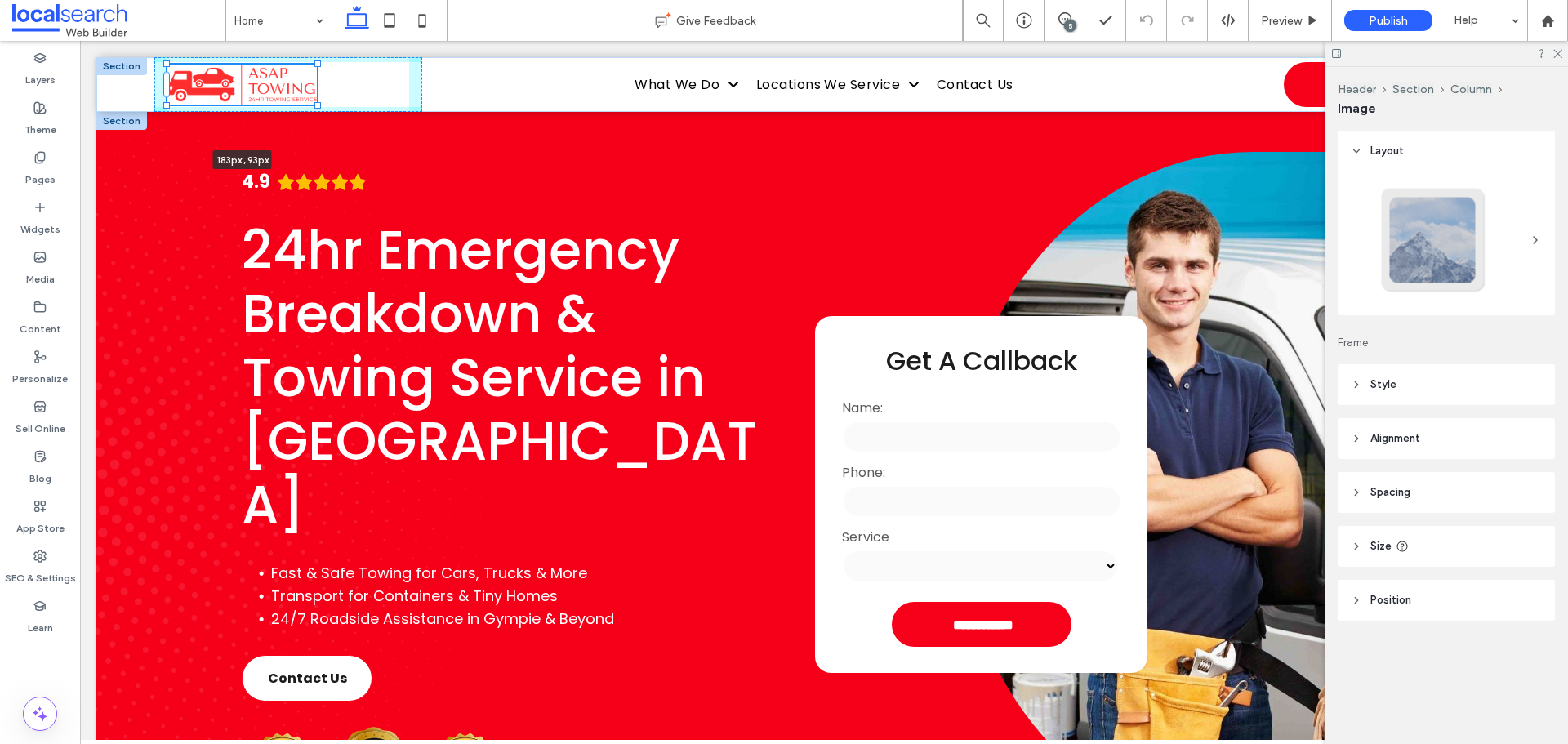
drag, startPoint x: 246, startPoint y: 93, endPoint x: 326, endPoint y: 117, distance: 83.5
type input "***"
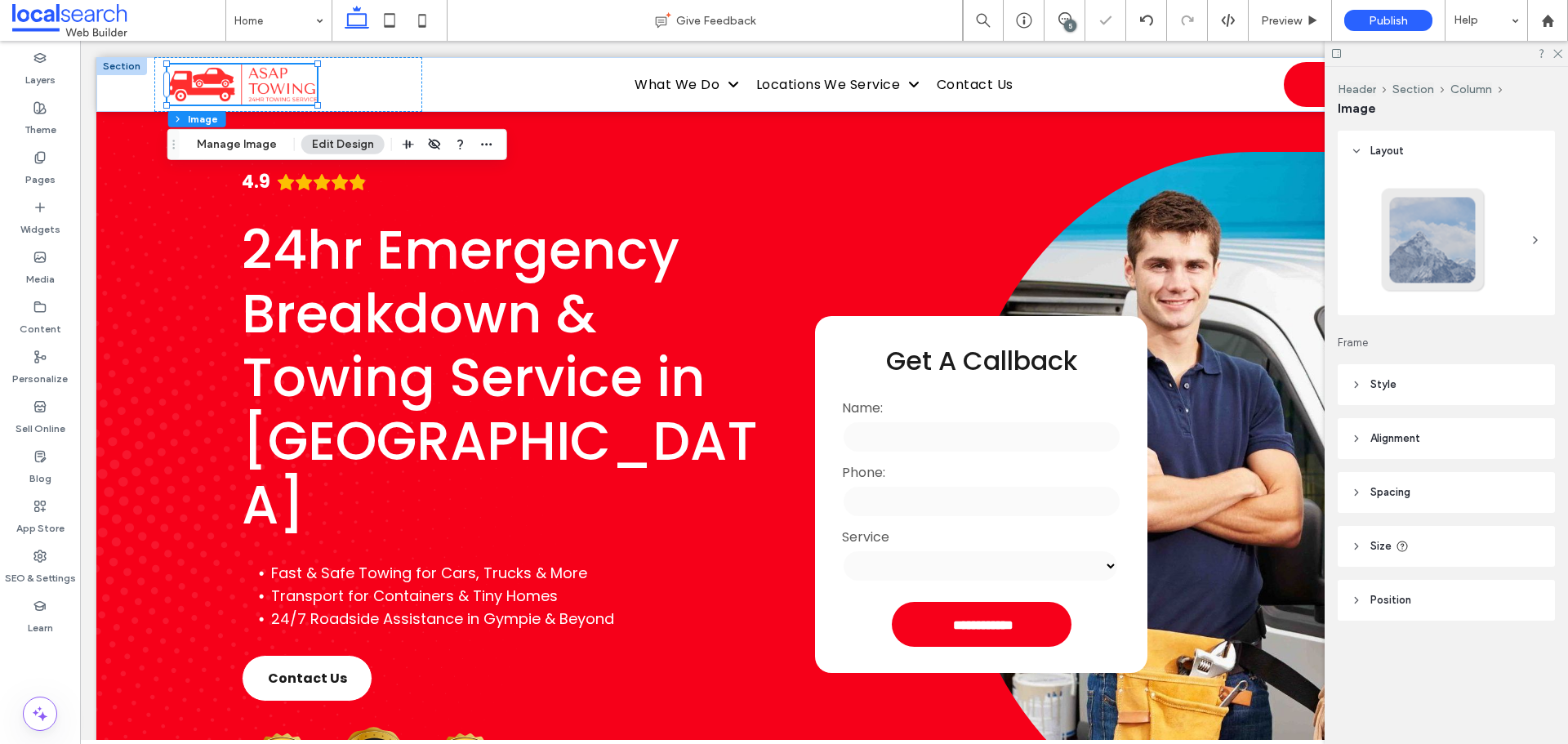
click at [1416, 531] on header "Size" at bounding box center [1447, 546] width 217 height 41
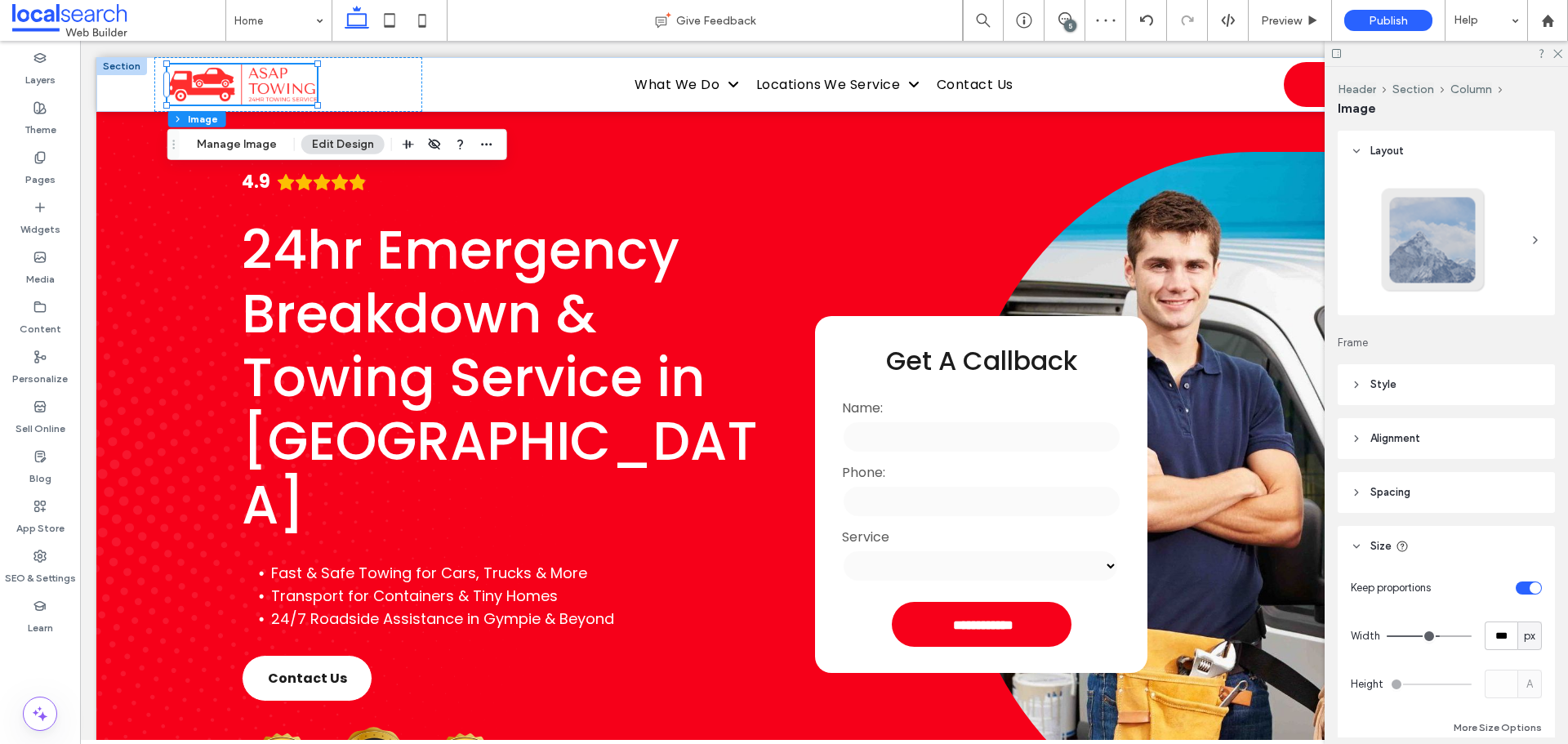
click at [1516, 621] on div "Keep proportions Width *** px Height A More Size Options" at bounding box center [1446, 655] width 191 height 164
click at [1524, 632] on span "px" at bounding box center [1530, 635] width 11 height 16
click at [1527, 603] on div "A" at bounding box center [1521, 606] width 23 height 28
type input "*"
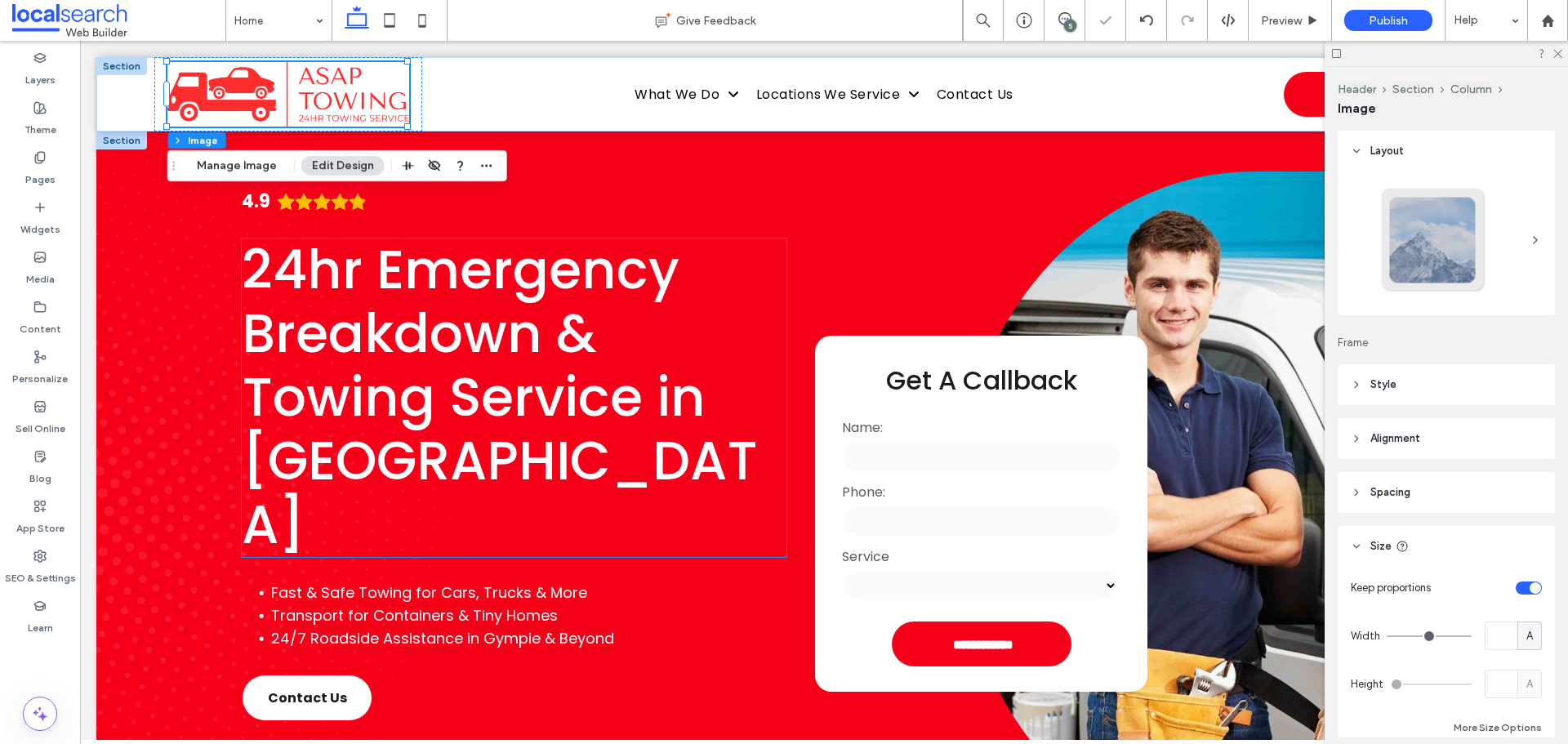
click at [779, 240] on h1 "24hr Emergency Breakdown & Towing Service in [GEOGRAPHIC_DATA]" at bounding box center [514, 398] width 544 height 318
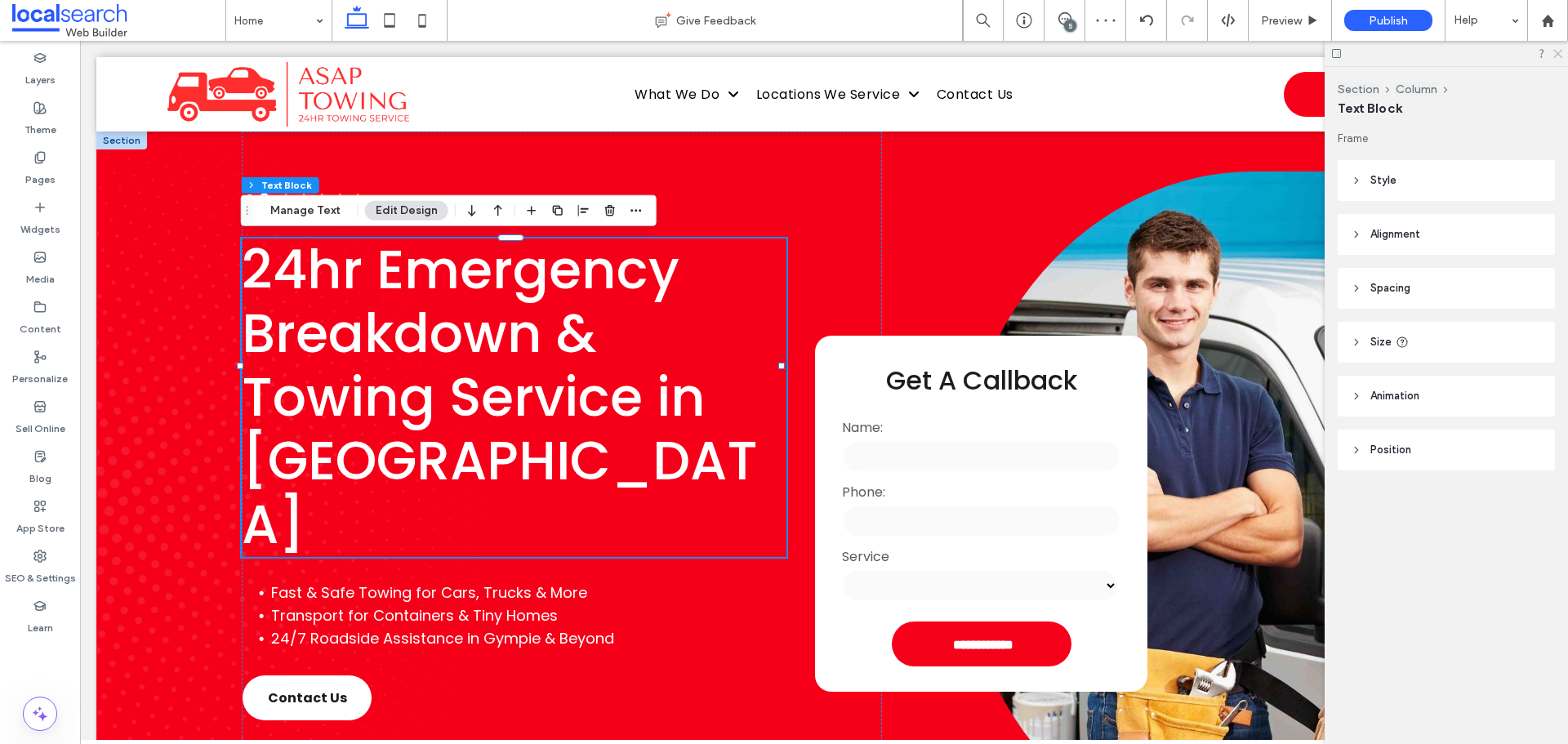
click at [1558, 55] on use at bounding box center [1558, 54] width 9 height 9
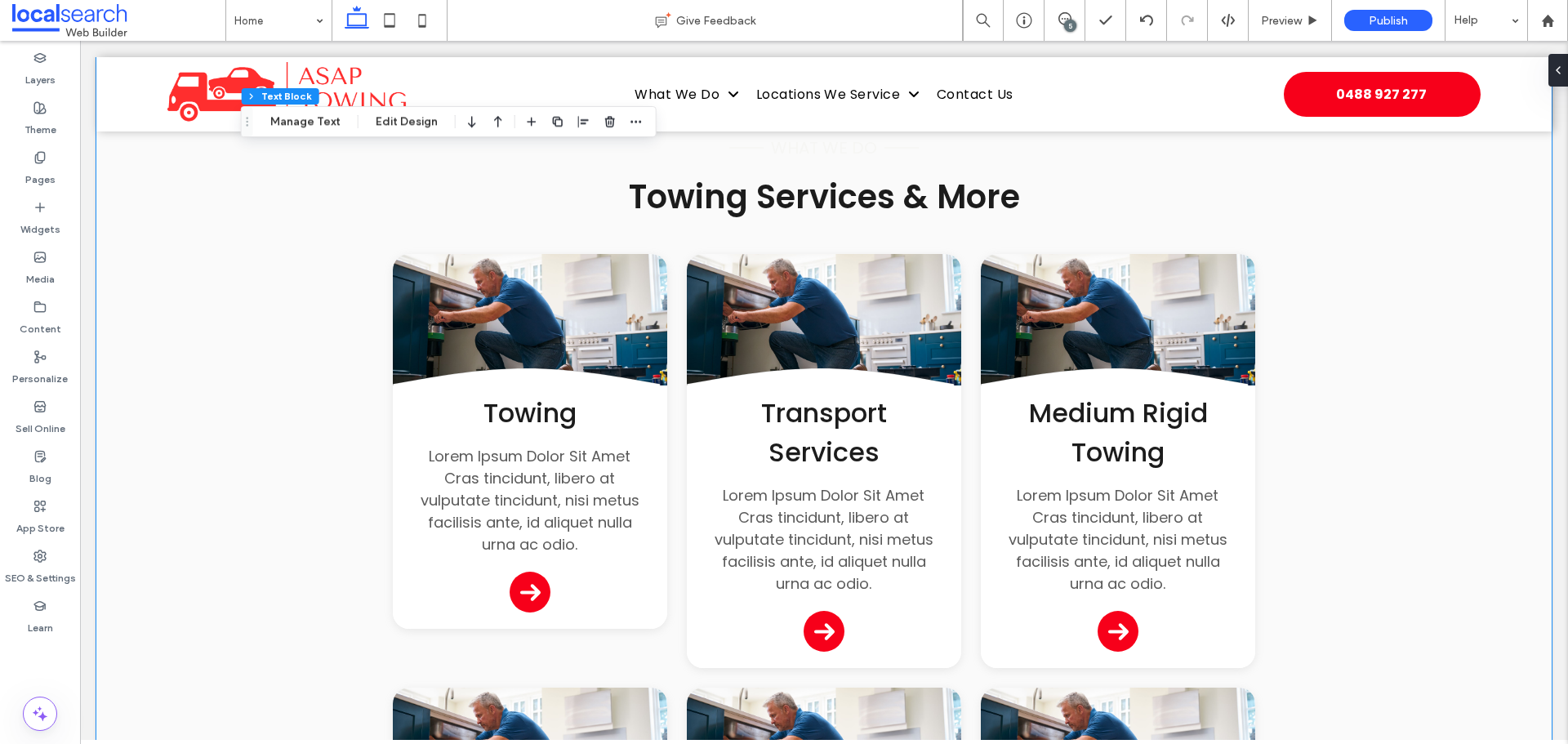
scroll to position [1797, 0]
